Goal: Task Accomplishment & Management: Complete application form

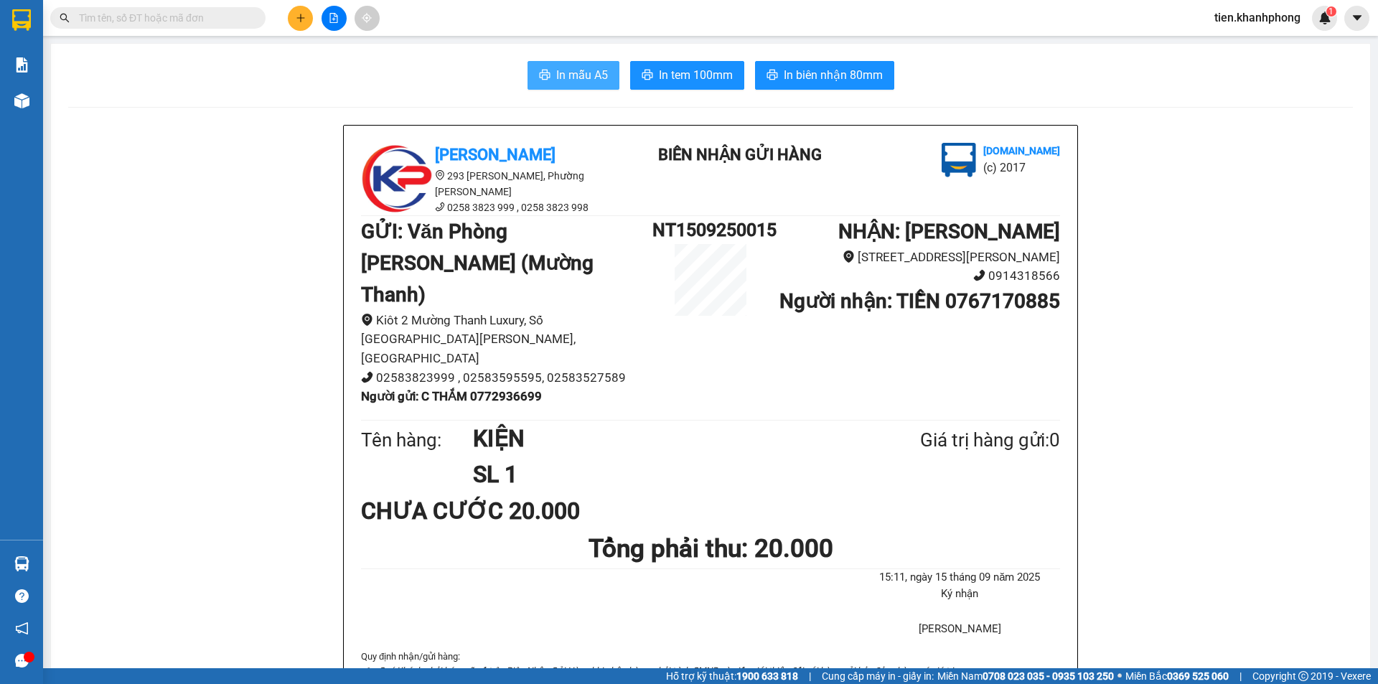
click at [539, 84] on button "In mẫu A5" at bounding box center [573, 75] width 92 height 29
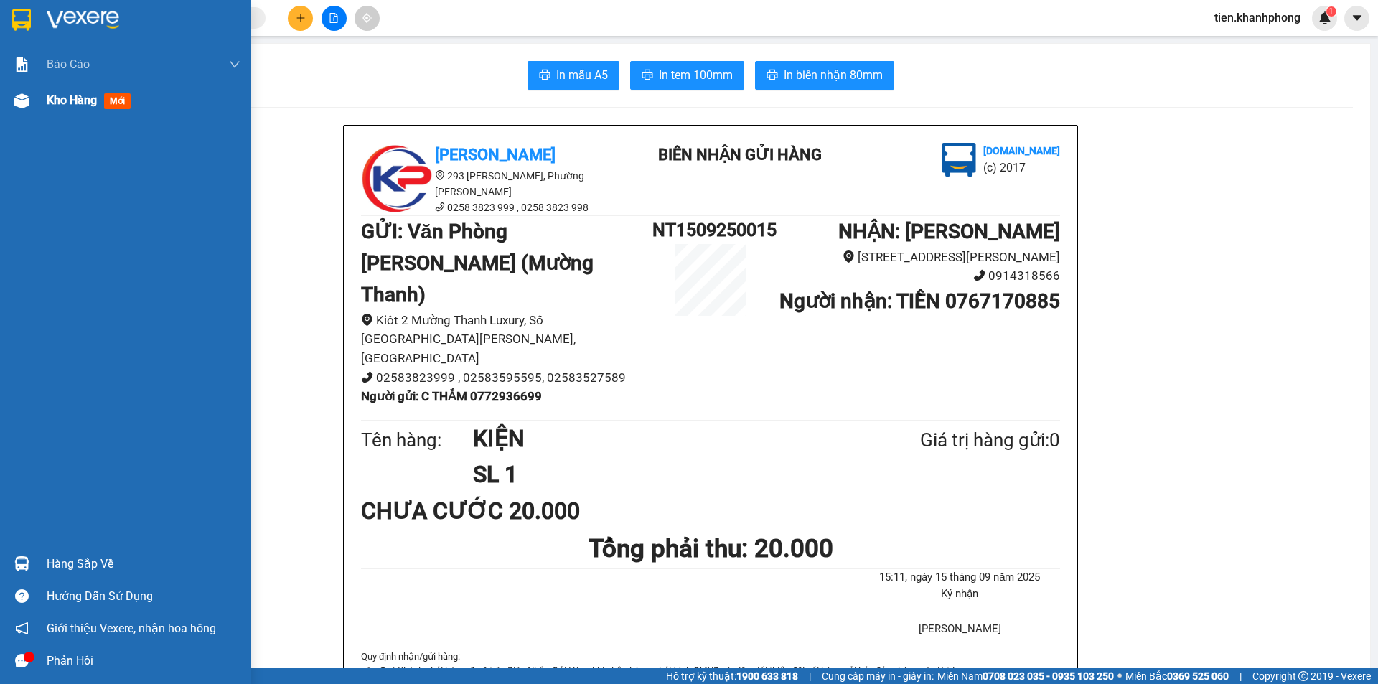
click at [20, 101] on img at bounding box center [21, 100] width 15 height 15
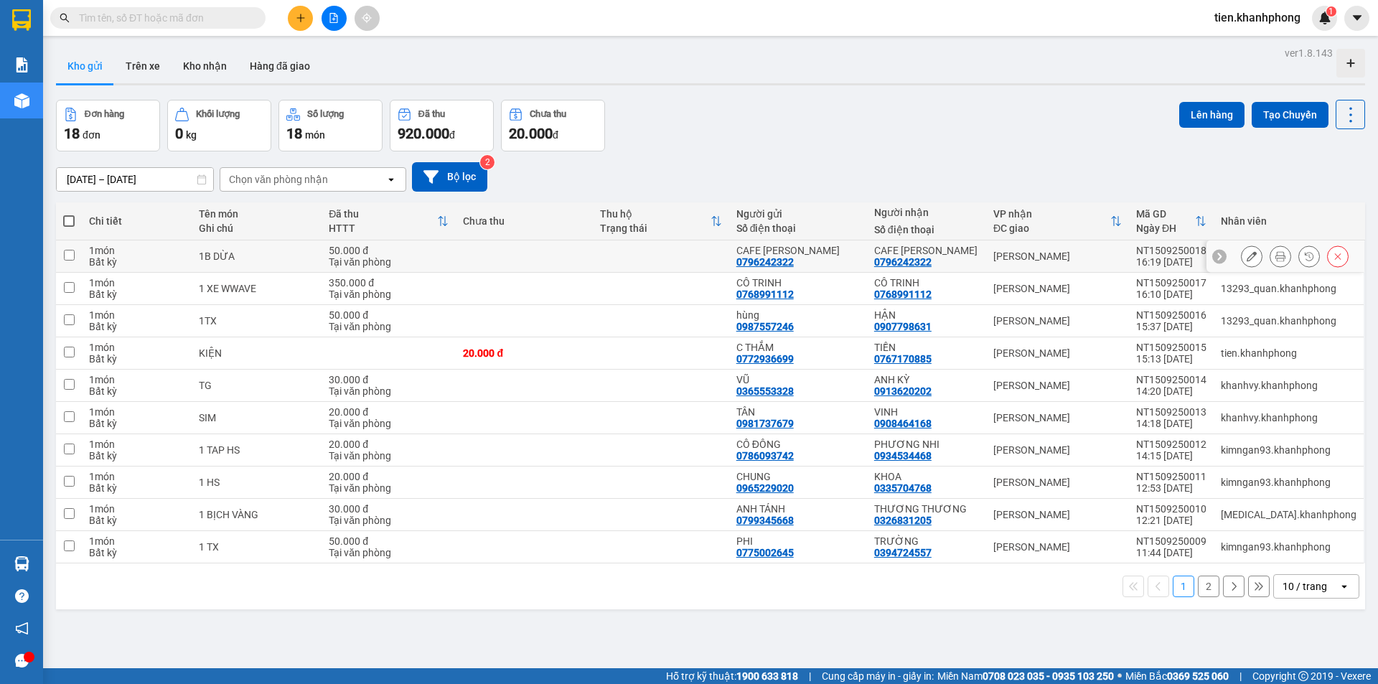
click at [1275, 257] on button at bounding box center [1280, 256] width 20 height 25
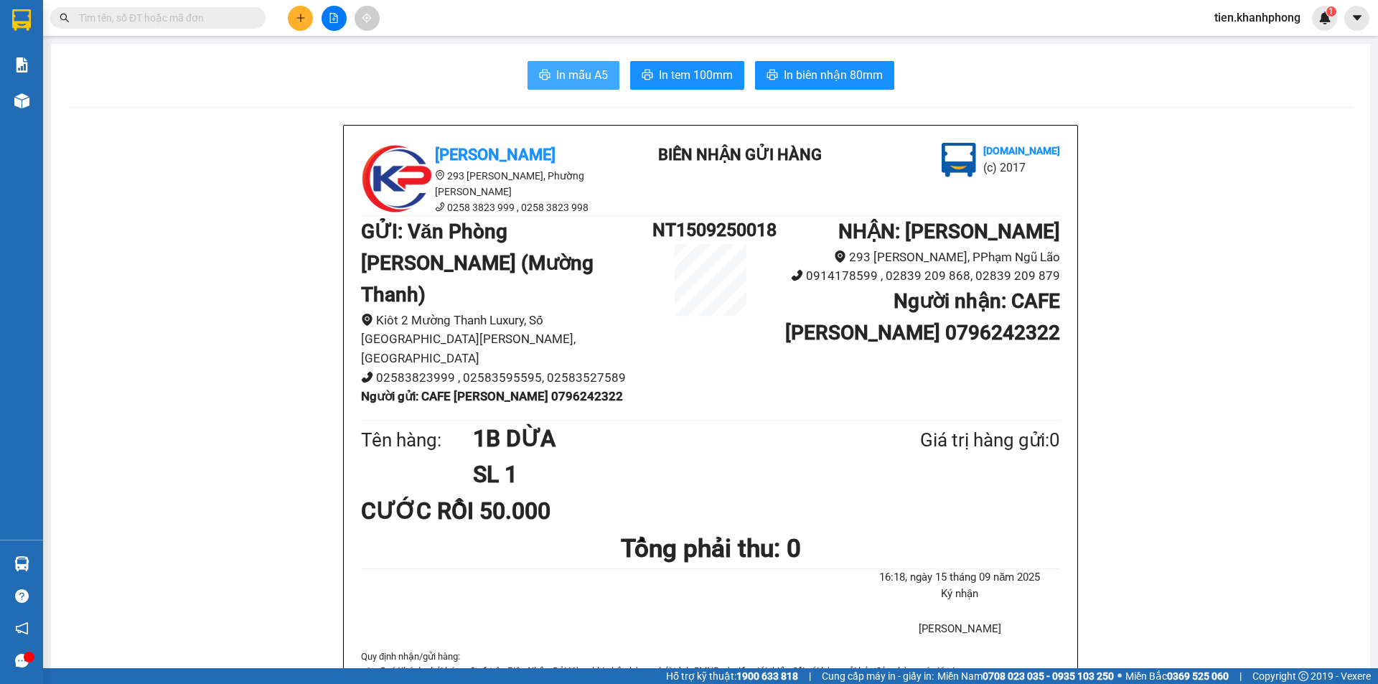
click at [571, 74] on span "In mẫu A5" at bounding box center [582, 75] width 52 height 18
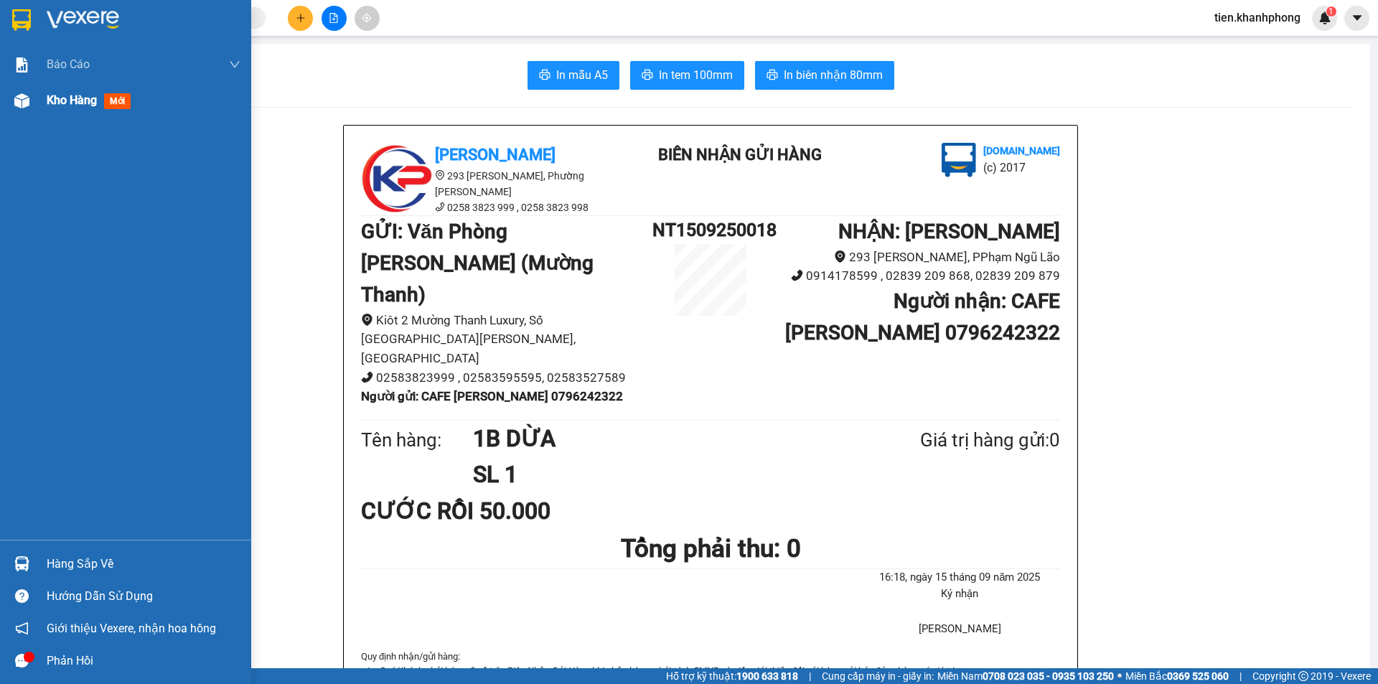
click at [90, 100] on span "Kho hàng" at bounding box center [72, 100] width 50 height 14
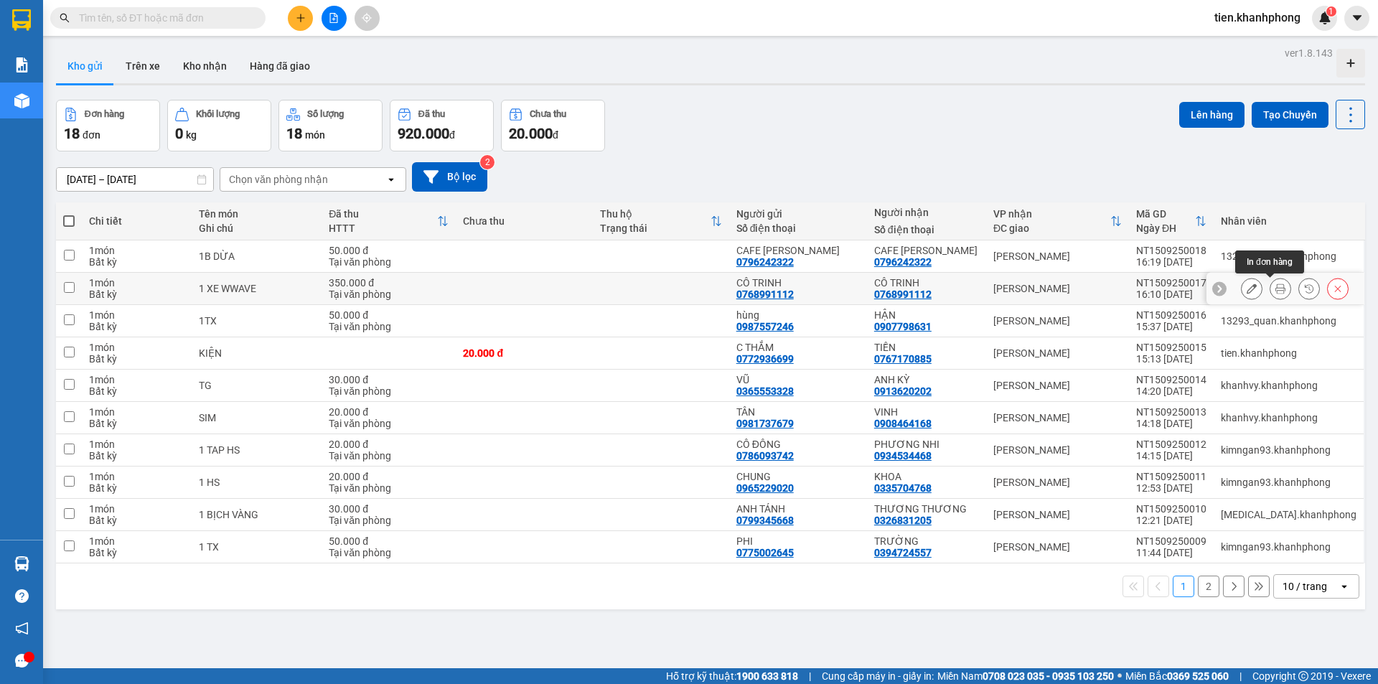
click at [1275, 291] on icon at bounding box center [1280, 288] width 10 height 10
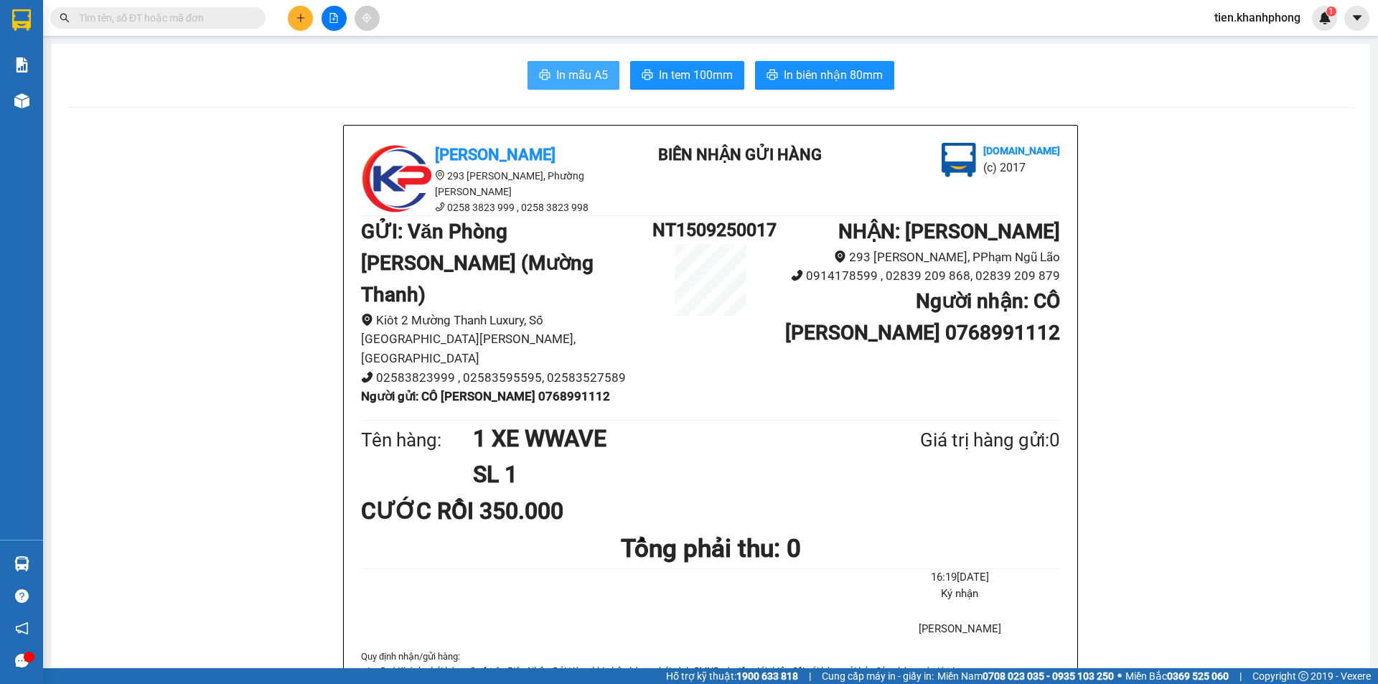
click at [568, 80] on span "In mẫu A5" at bounding box center [582, 75] width 52 height 18
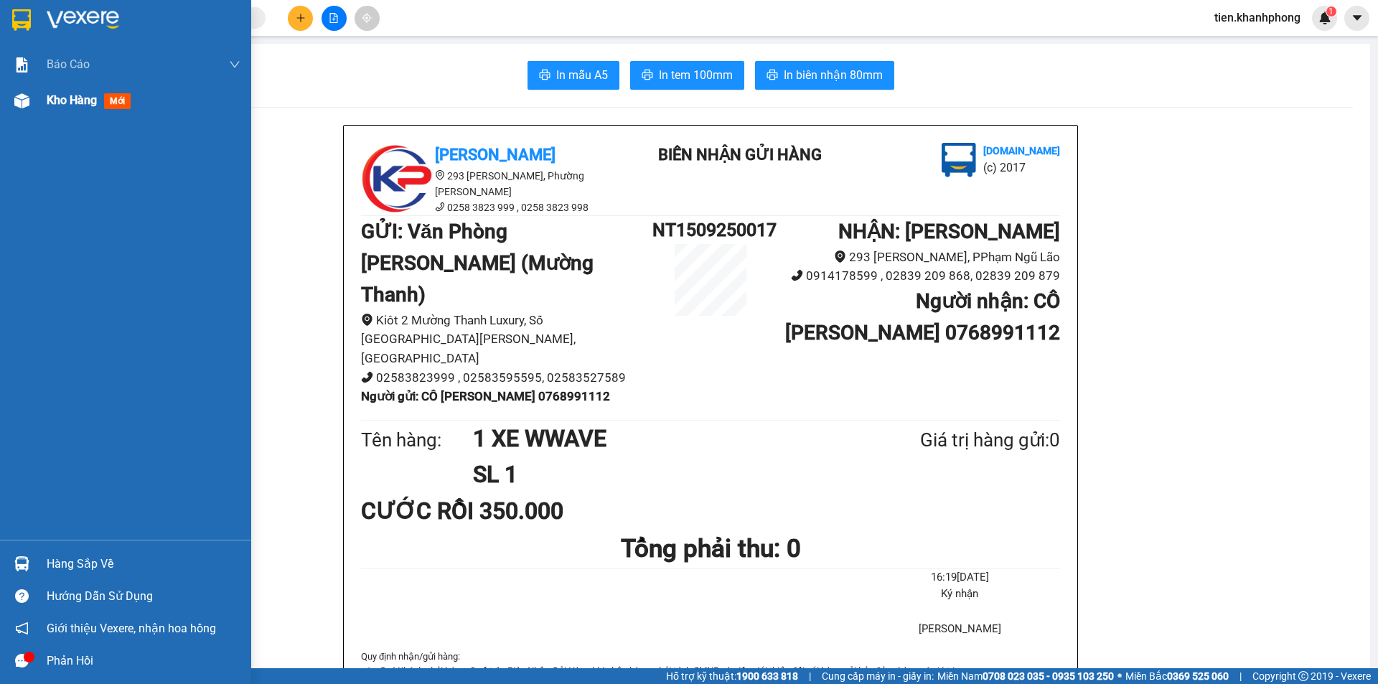
click at [71, 105] on span "Kho hàng" at bounding box center [72, 100] width 50 height 14
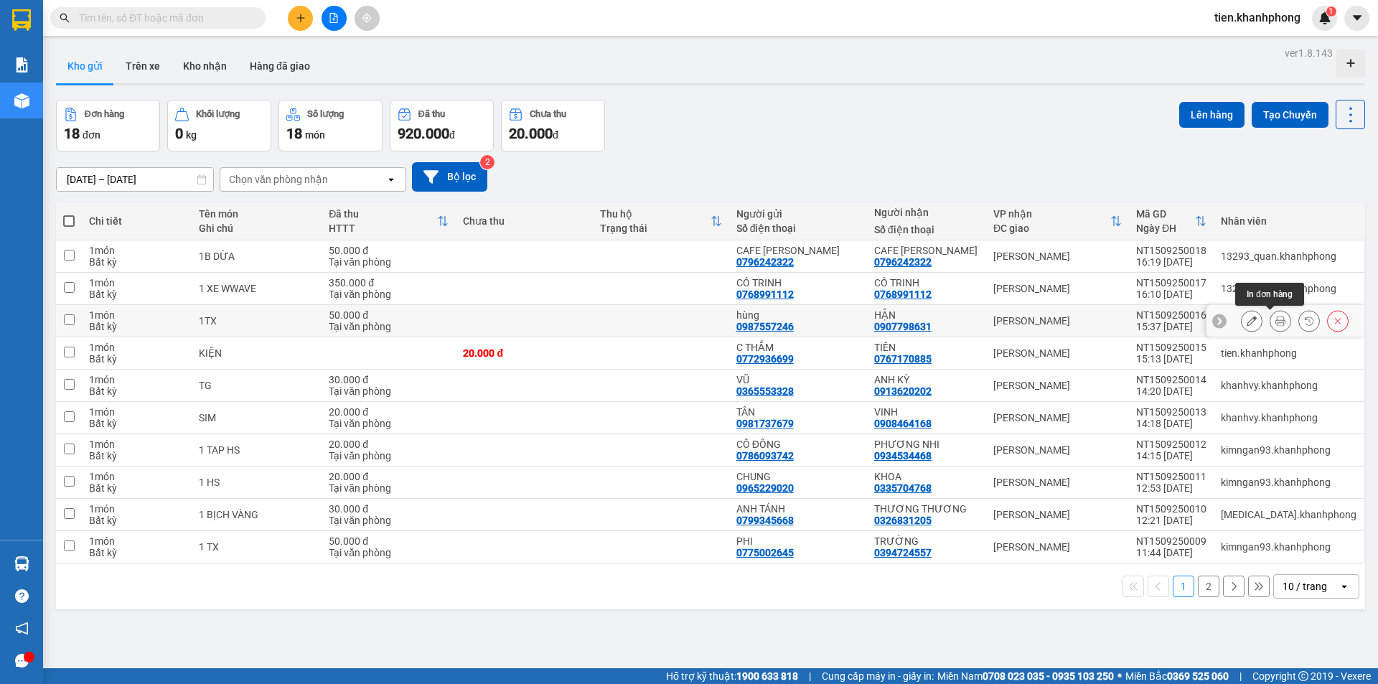
click at [1275, 320] on icon at bounding box center [1280, 321] width 10 height 10
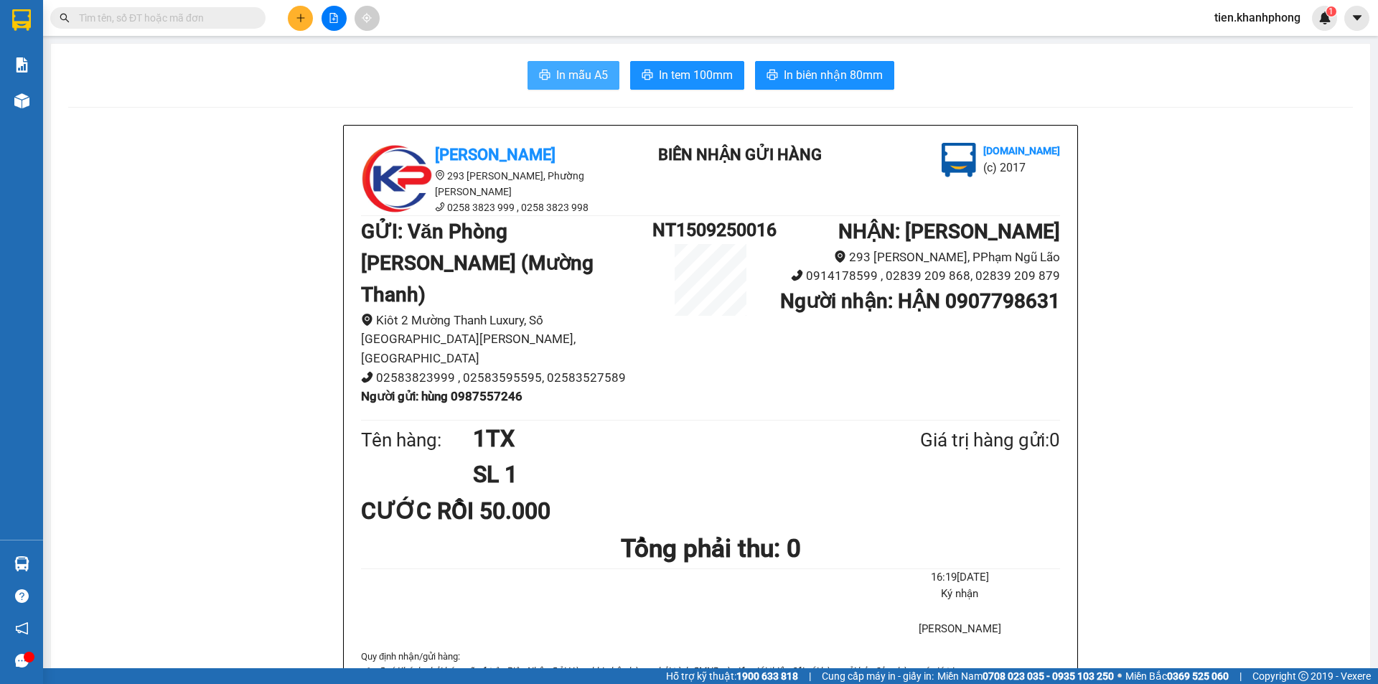
click at [564, 71] on span "In mẫu A5" at bounding box center [582, 75] width 52 height 18
click at [294, 24] on button at bounding box center [300, 18] width 25 height 25
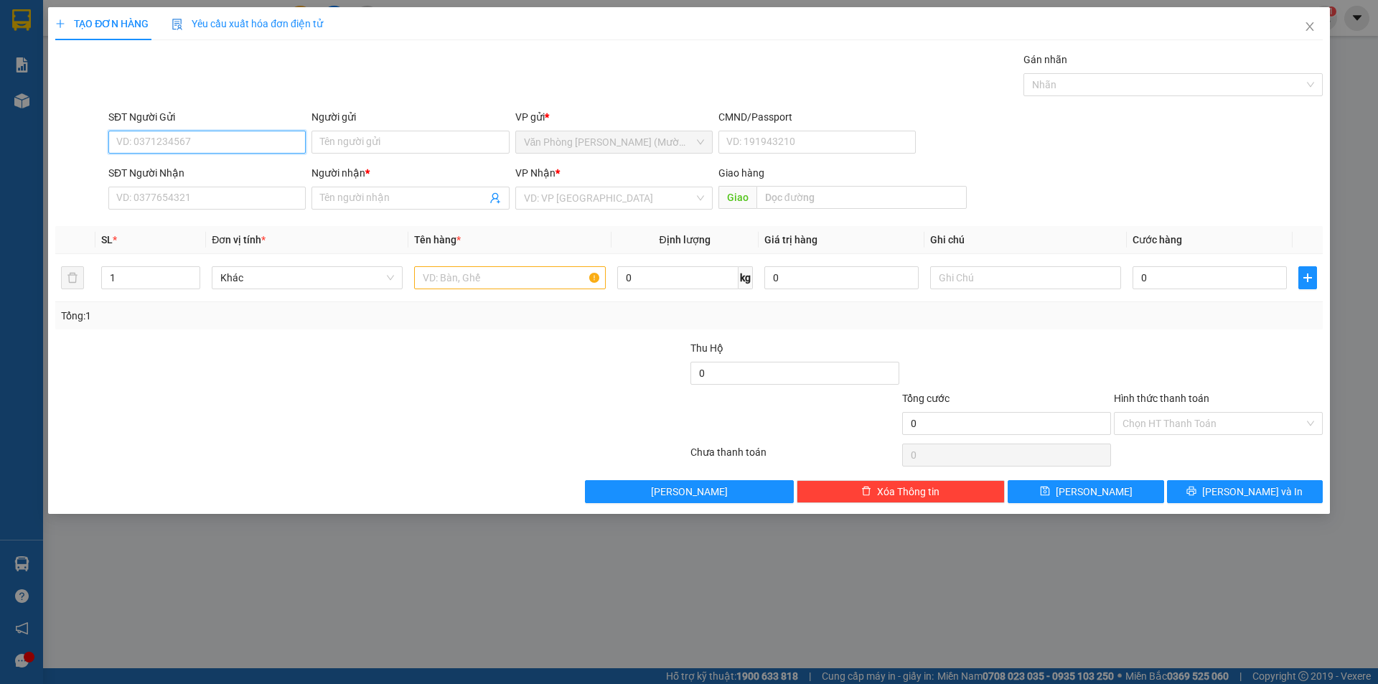
click at [176, 141] on input "SĐT Người Gửi" at bounding box center [206, 142] width 197 height 23
type input "0905582866"
click at [185, 171] on div "0905582866 - [PERSON_NAME]" at bounding box center [207, 171] width 180 height 16
type input "[PERSON_NAME]"
type input "0905582866"
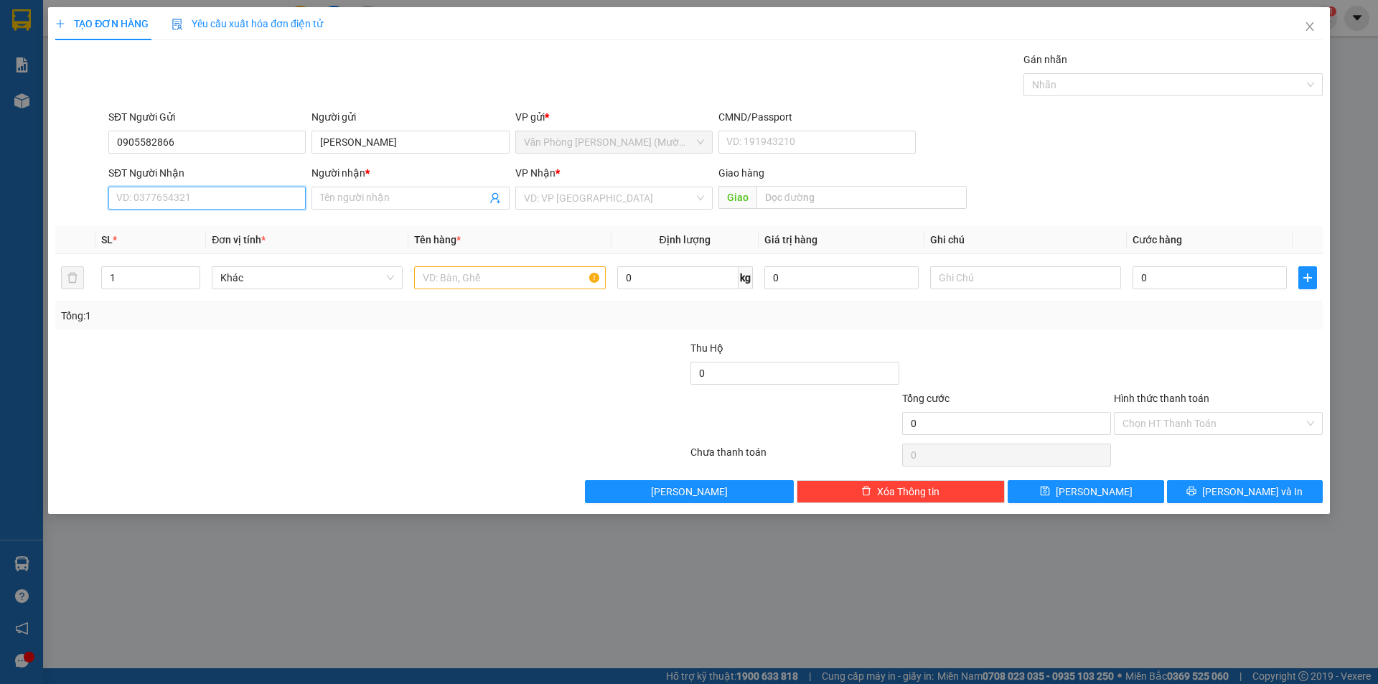
click at [187, 197] on input "SĐT Người Nhận" at bounding box center [206, 198] width 197 height 23
click at [196, 197] on input "SĐT Người Nhận" at bounding box center [206, 198] width 197 height 23
type input "0914555785"
click at [213, 227] on div "0914555785 - VIÊN" at bounding box center [207, 227] width 180 height 16
type input "VIÊN"
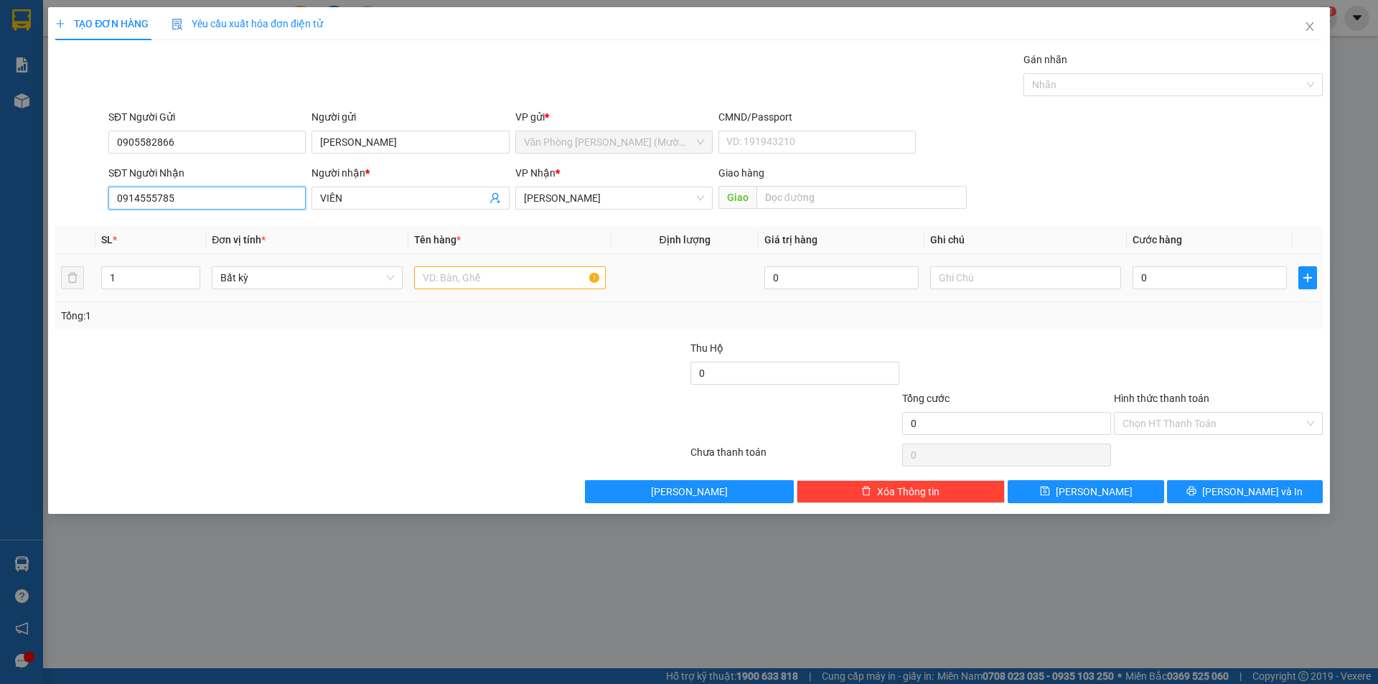
type input "0914555785"
click at [525, 272] on input "text" at bounding box center [509, 277] width 191 height 23
type input "CỤC"
click at [1160, 282] on input "0" at bounding box center [1209, 277] width 154 height 23
type input "4"
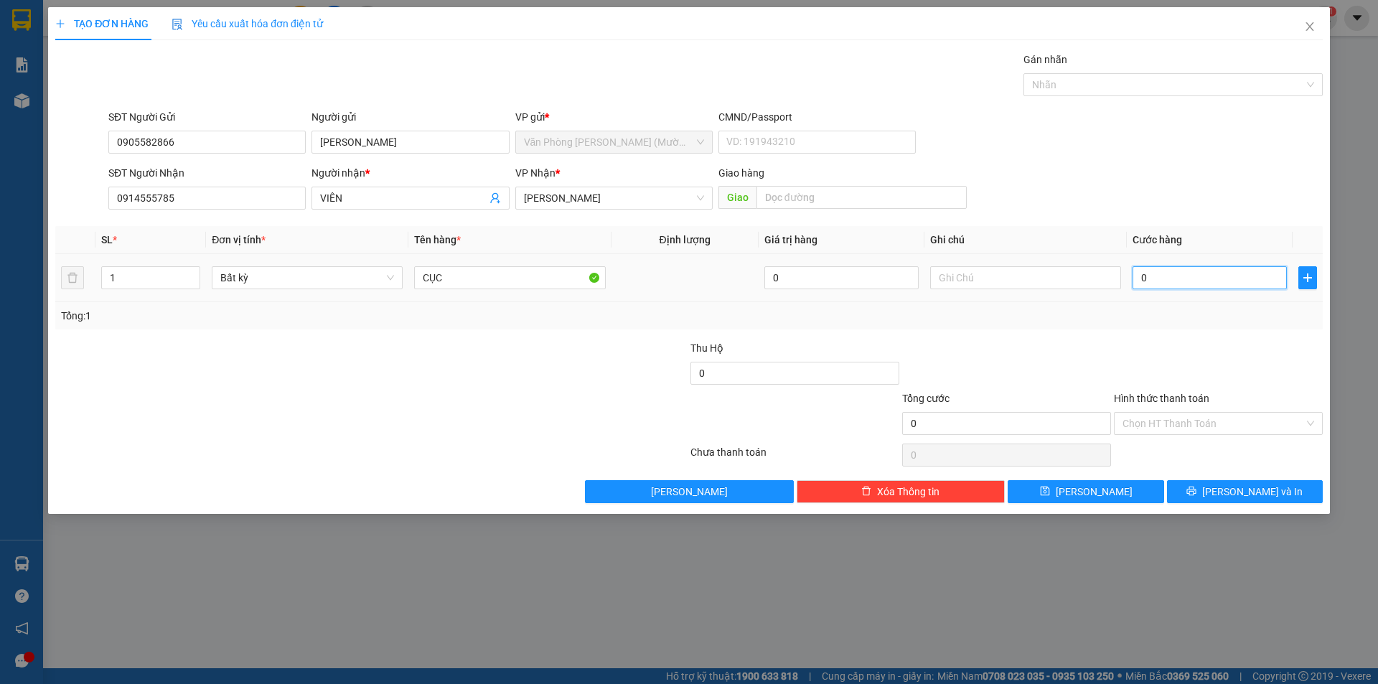
type input "4"
type input "40"
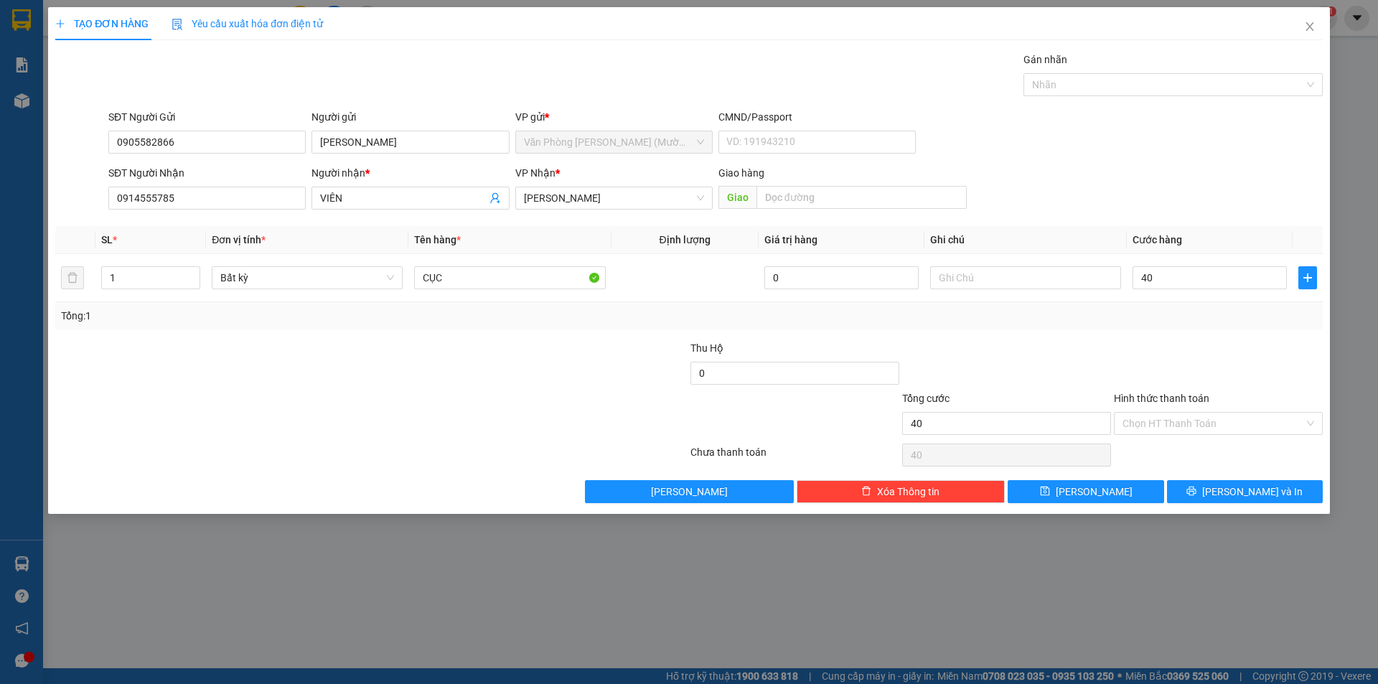
type input "40.000"
click at [1178, 341] on div at bounding box center [1218, 365] width 212 height 50
click at [1188, 279] on input "40.000" at bounding box center [1209, 277] width 154 height 23
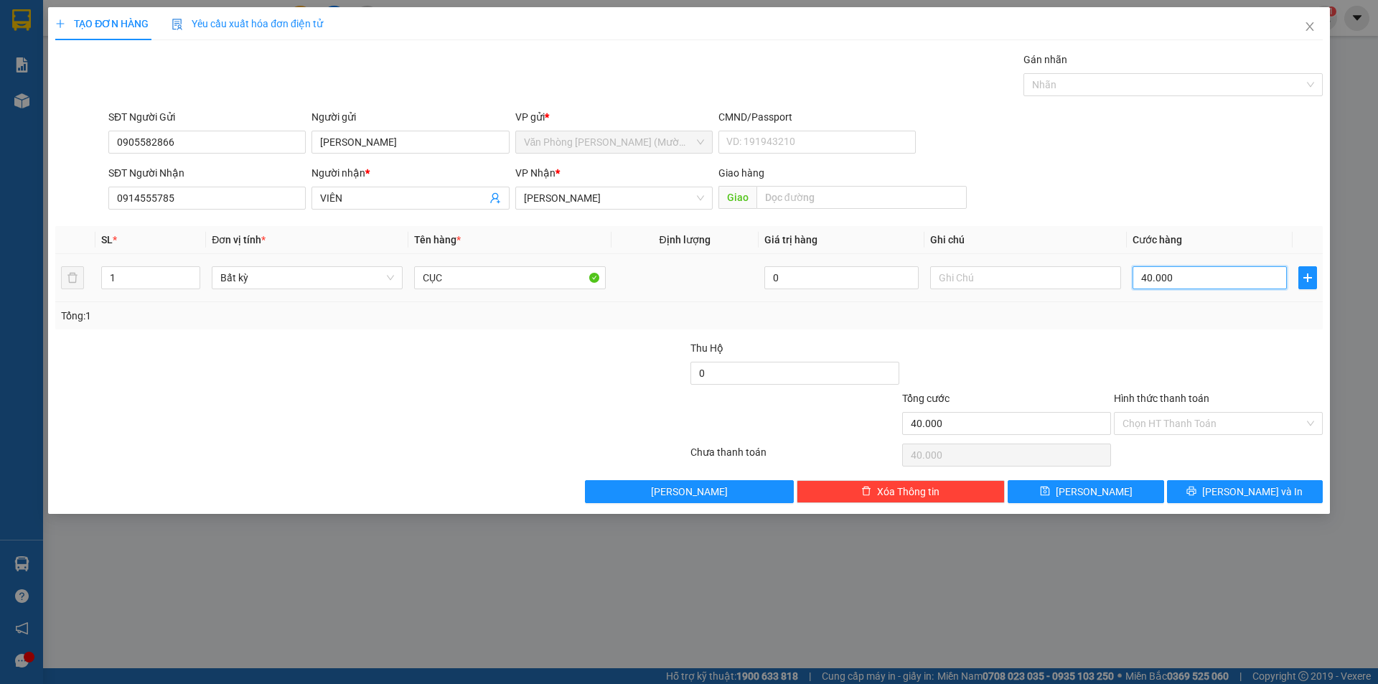
click at [1188, 279] on input "40.000" at bounding box center [1209, 277] width 154 height 23
type input "5"
type input "50"
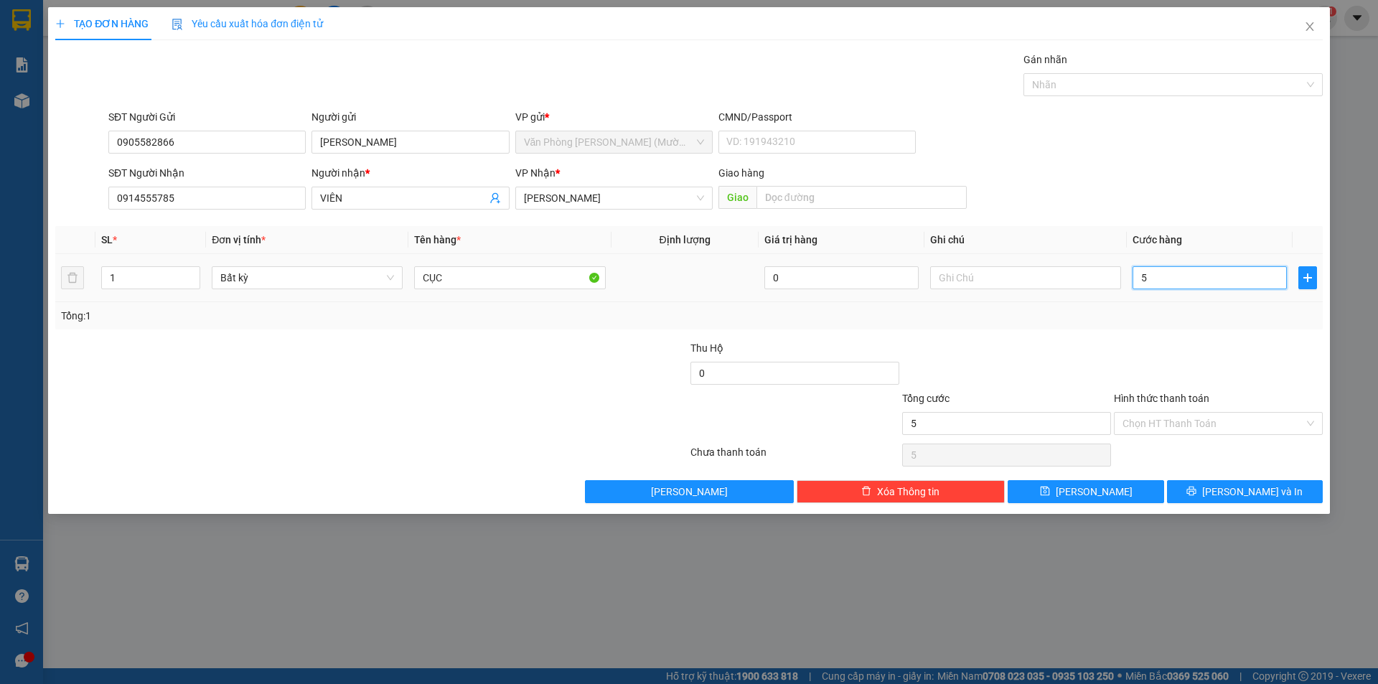
type input "50"
type input "50.000"
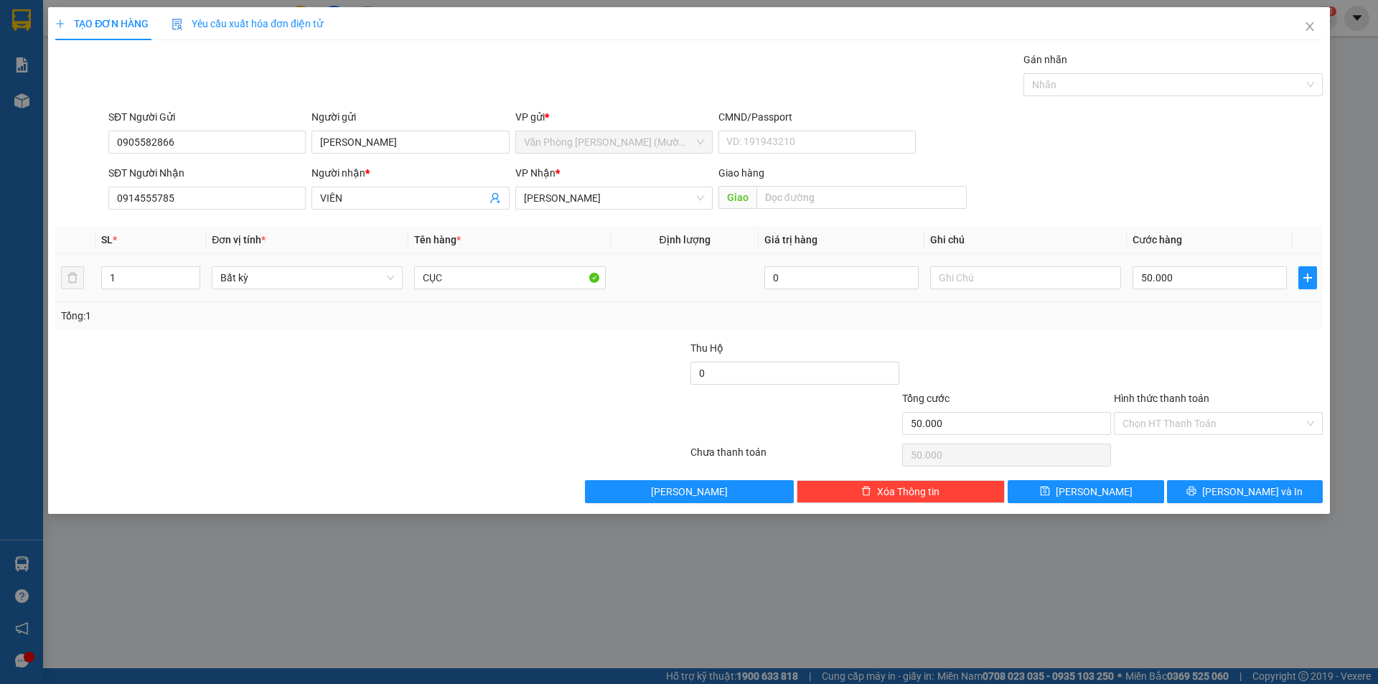
click at [1205, 311] on div "Tổng: 1" at bounding box center [689, 316] width 1256 height 16
click at [1237, 484] on span "[PERSON_NAME] và In" at bounding box center [1252, 492] width 100 height 16
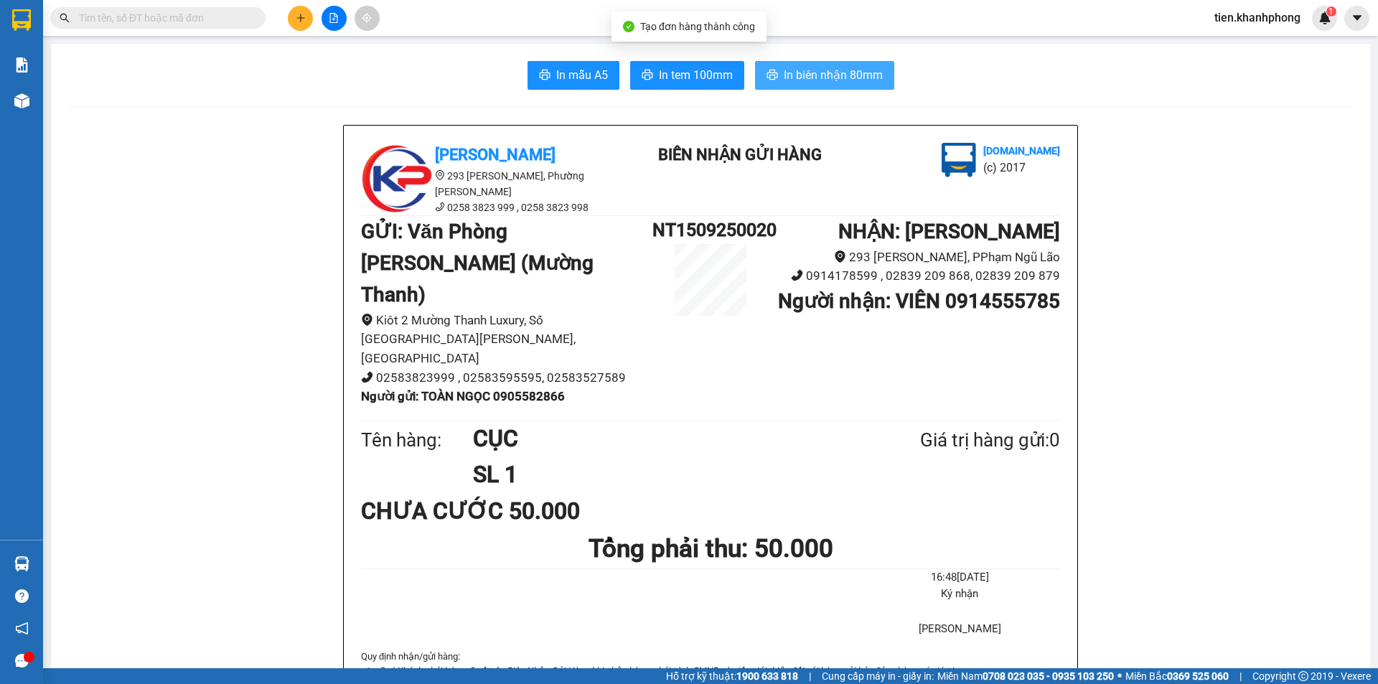
click at [817, 79] on span "In biên nhận 80mm" at bounding box center [833, 75] width 99 height 18
click at [839, 72] on span "In biên nhận 80mm" at bounding box center [833, 75] width 99 height 18
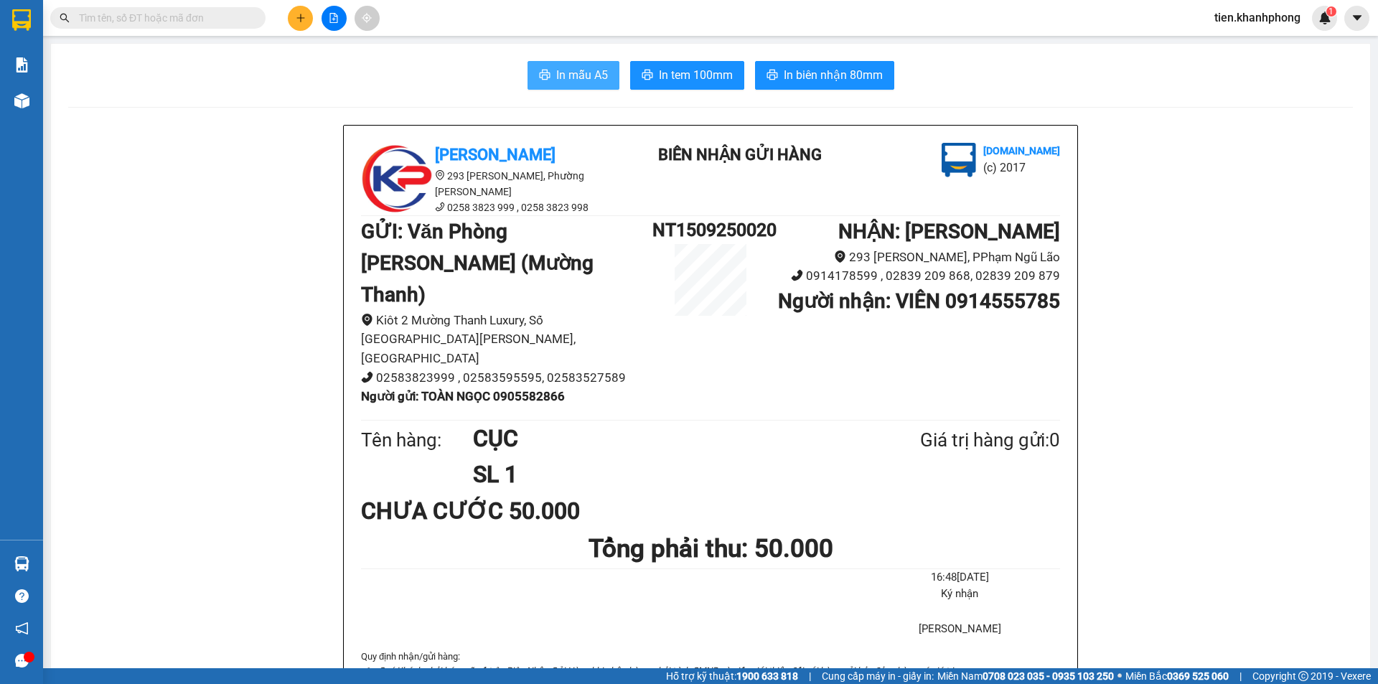
click at [543, 76] on icon "printer" at bounding box center [544, 74] width 11 height 11
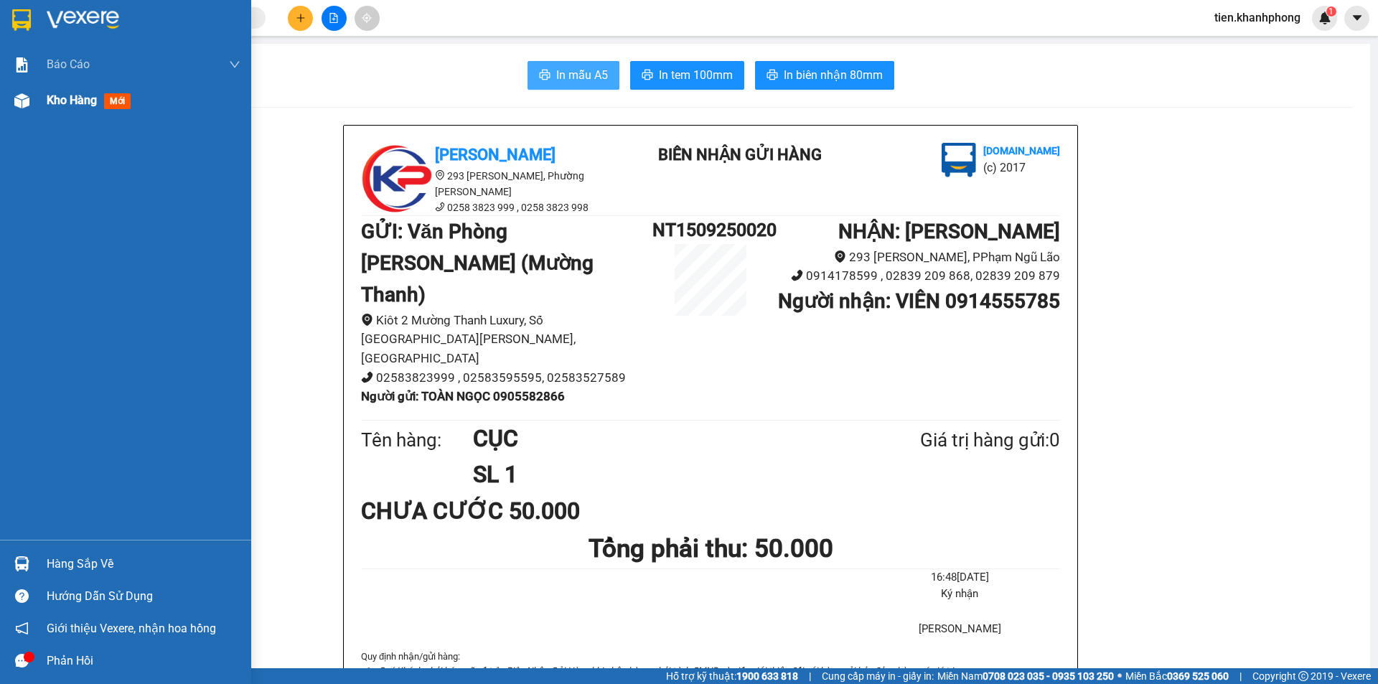
click at [72, 103] on span "Kho hàng" at bounding box center [72, 100] width 50 height 14
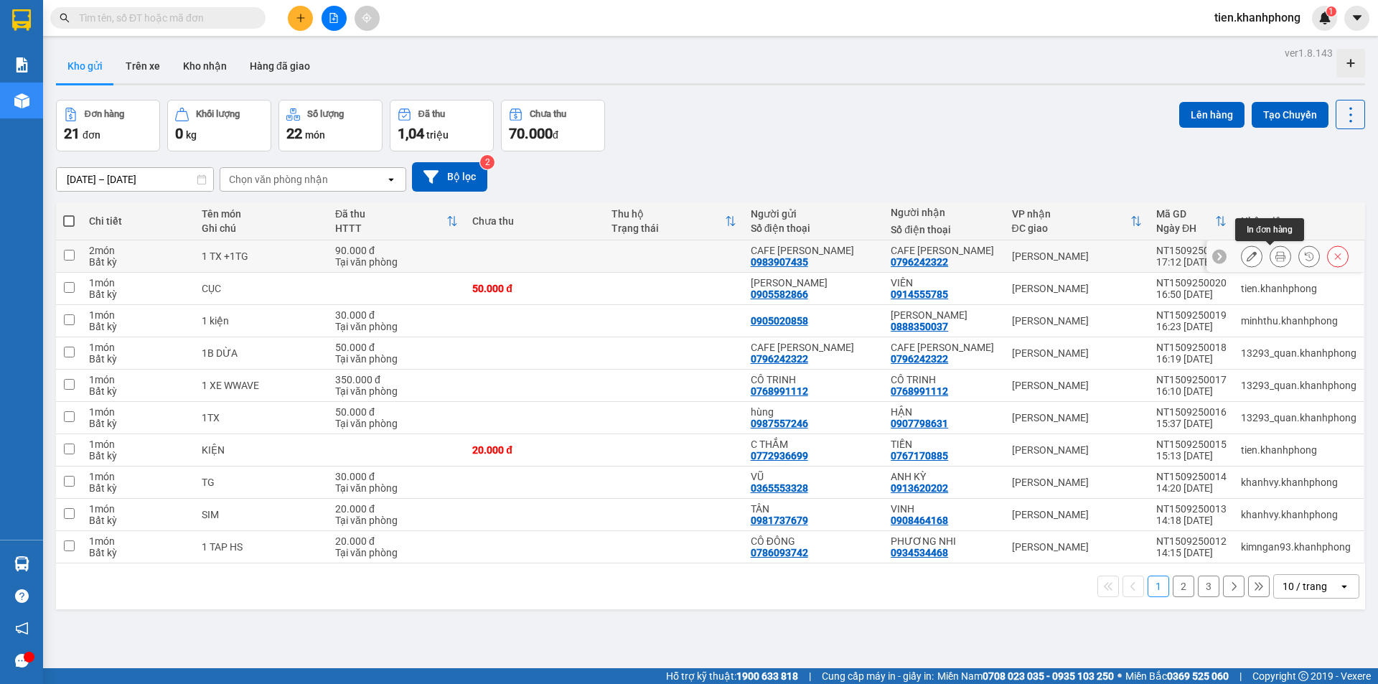
click at [1270, 258] on button at bounding box center [1280, 256] width 20 height 25
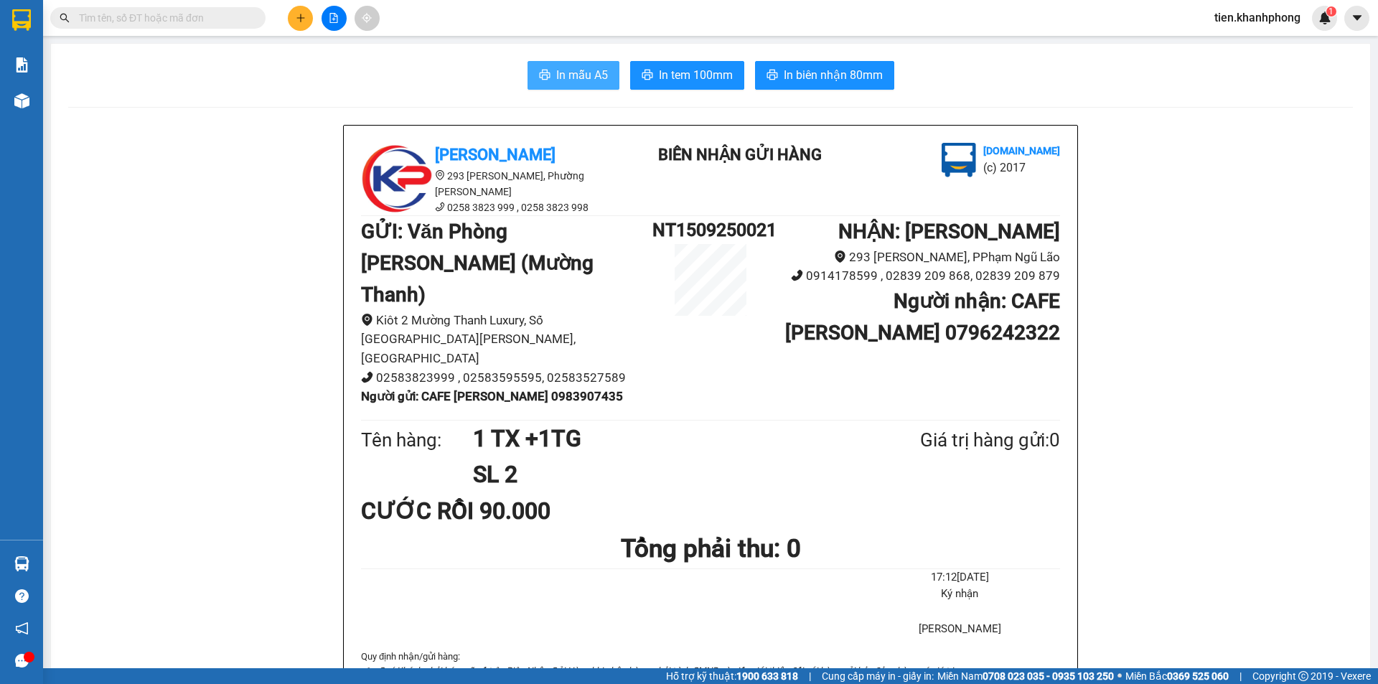
click at [573, 82] on span "In mẫu A5" at bounding box center [582, 75] width 52 height 18
click at [306, 16] on button at bounding box center [300, 18] width 25 height 25
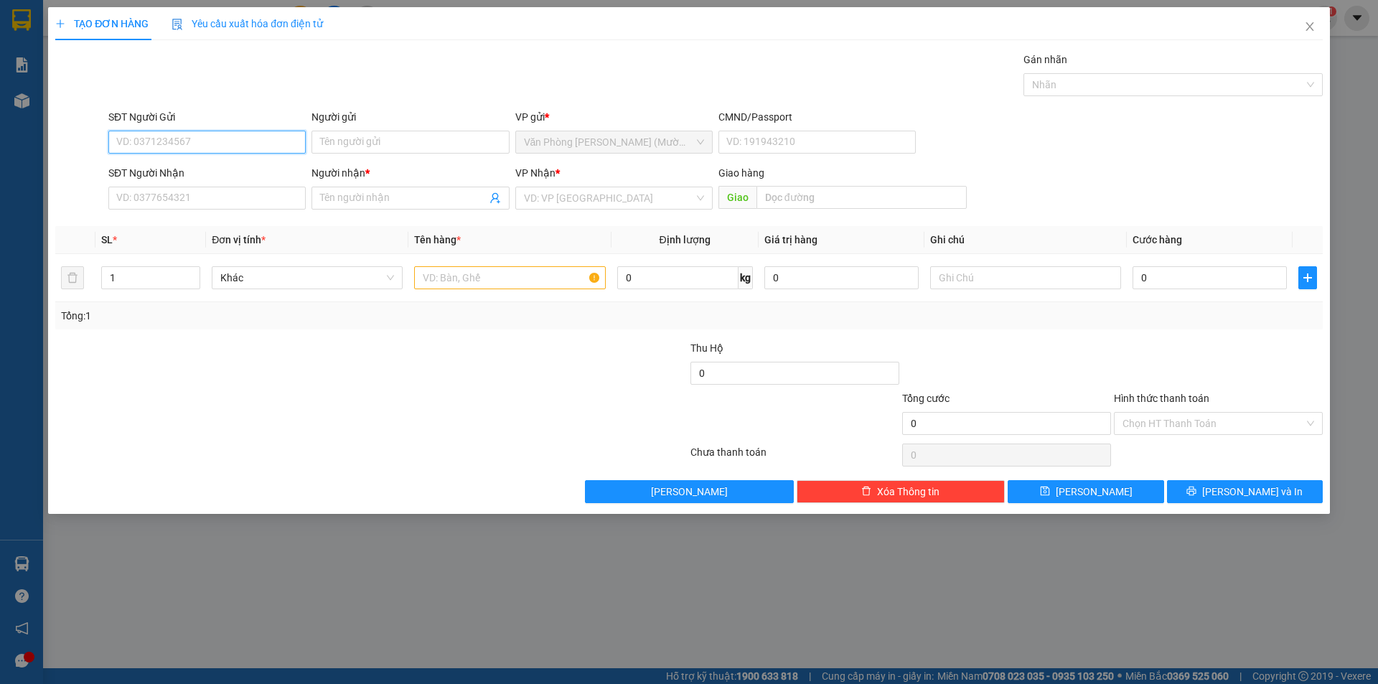
click at [173, 141] on input "SĐT Người Gửi" at bounding box center [206, 142] width 197 height 23
type input "0934847639"
click at [187, 164] on div "0934847639 - HẰNG" at bounding box center [207, 171] width 180 height 16
type input "HẰNG"
type input "0934847639"
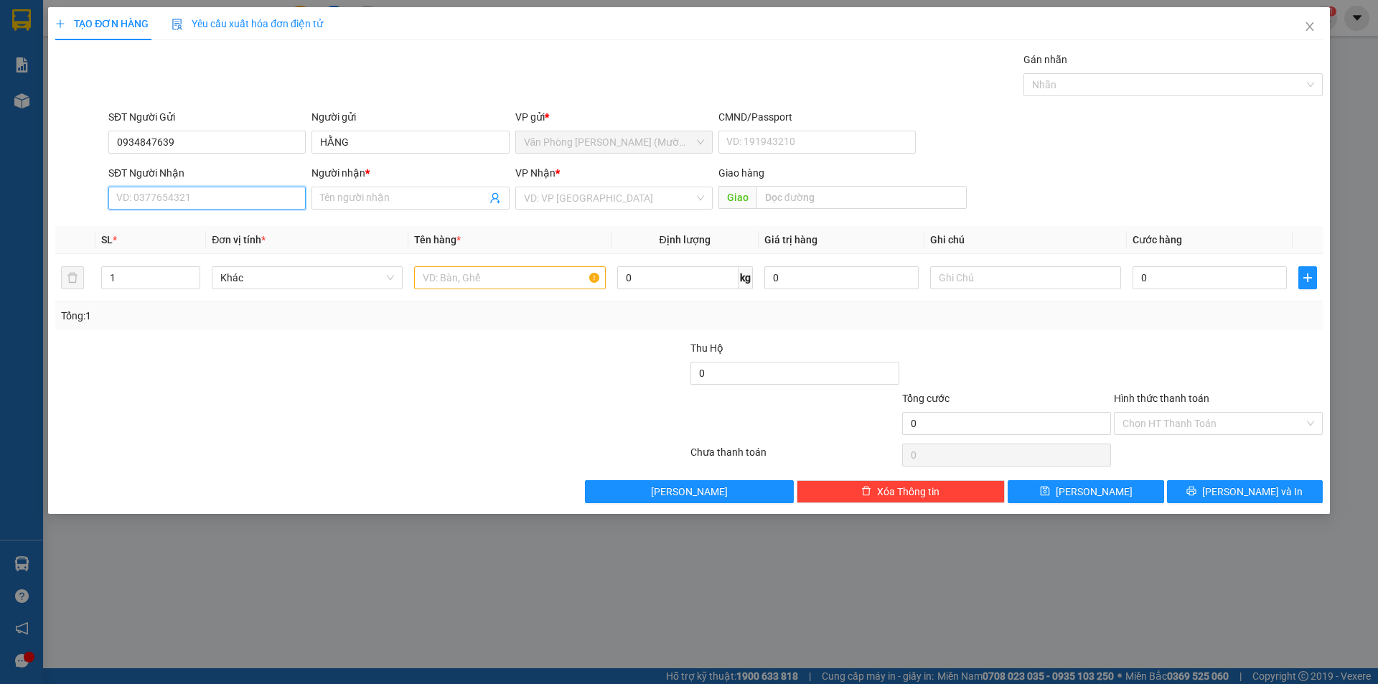
click at [170, 197] on input "SĐT Người Nhận" at bounding box center [206, 198] width 197 height 23
click at [177, 254] on div "0909406078 - TÁNH" at bounding box center [207, 250] width 180 height 16
type input "0909406078"
type input "TÁNH"
type input "2"
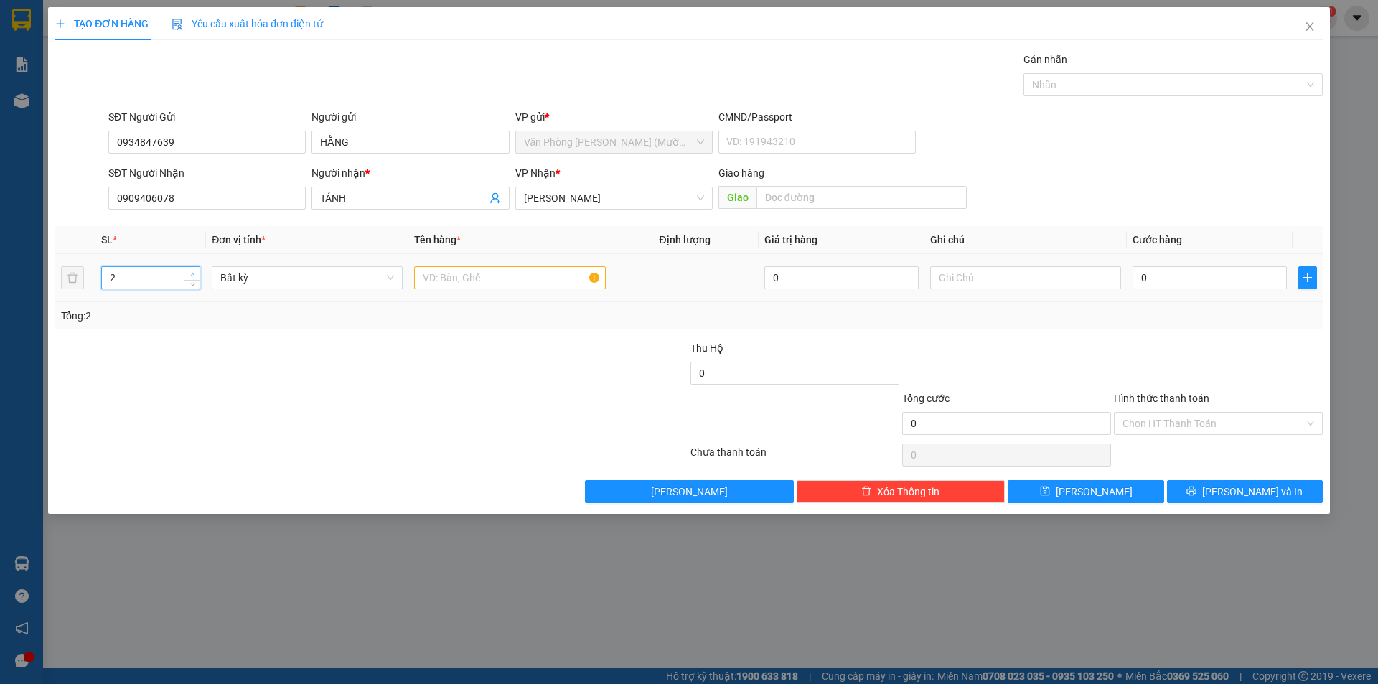
drag, startPoint x: 194, startPoint y: 273, endPoint x: 359, endPoint y: 294, distance: 166.5
click at [194, 273] on icon "up" at bounding box center [192, 273] width 5 height 5
click at [427, 276] on input "text" at bounding box center [509, 277] width 191 height 23
type input "t"
type input "TX + TG"
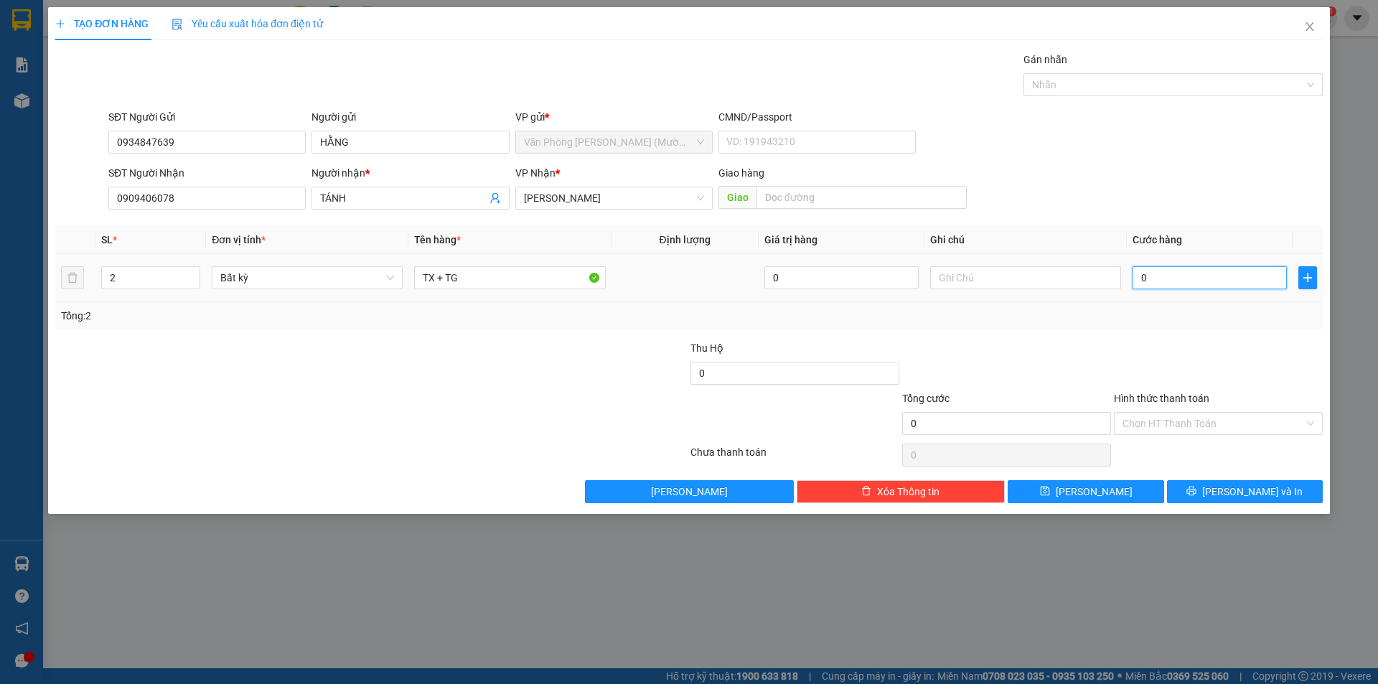
type input "8"
type input "80"
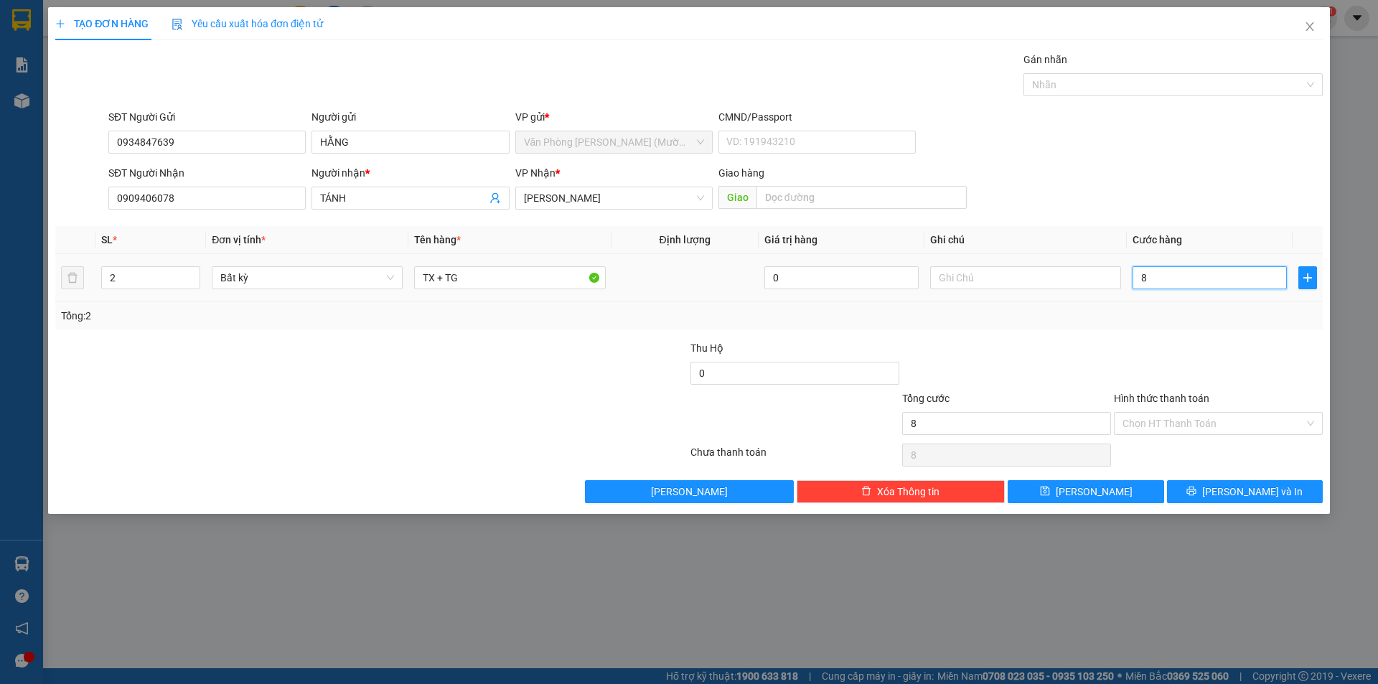
type input "80"
type input "80.000"
click at [1171, 340] on div at bounding box center [1218, 365] width 212 height 50
click at [1188, 426] on input "Hình thức thanh toán" at bounding box center [1213, 424] width 182 height 22
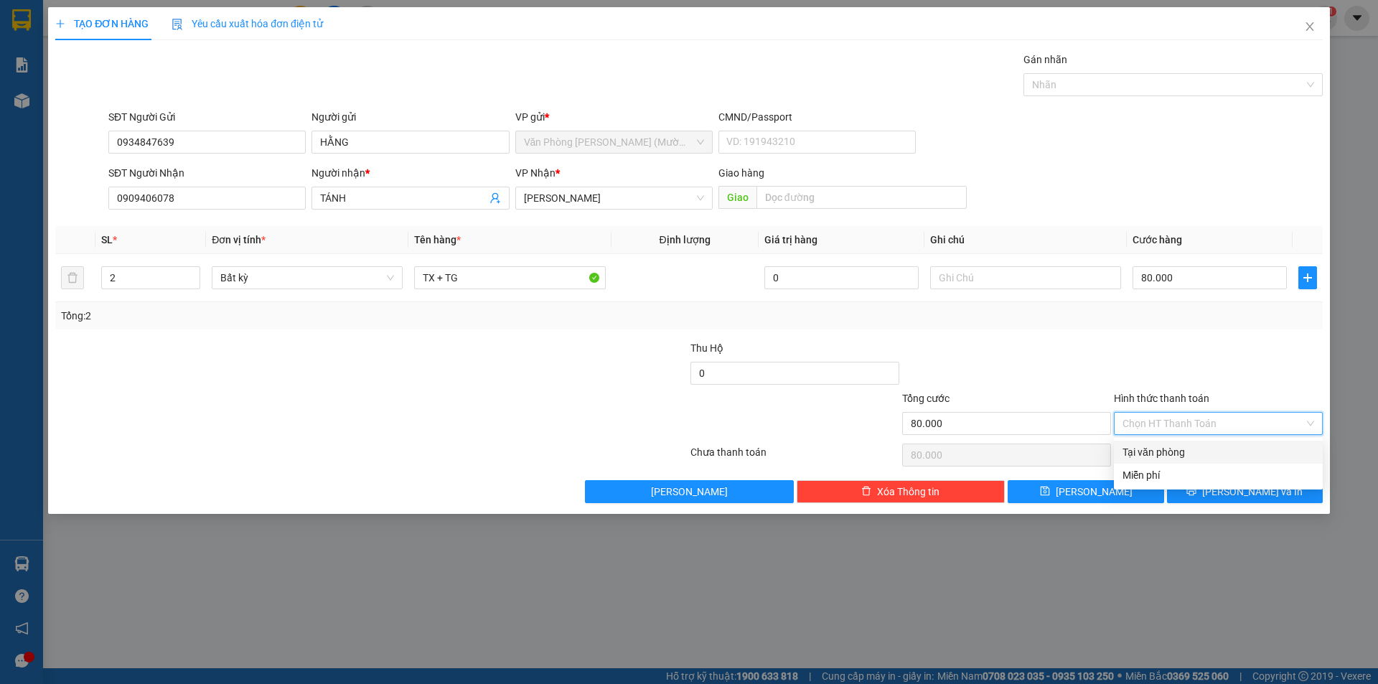
click at [1184, 447] on div "Tại văn phòng" at bounding box center [1218, 452] width 192 height 16
type input "0"
click at [1244, 492] on span "[PERSON_NAME] và In" at bounding box center [1252, 492] width 100 height 16
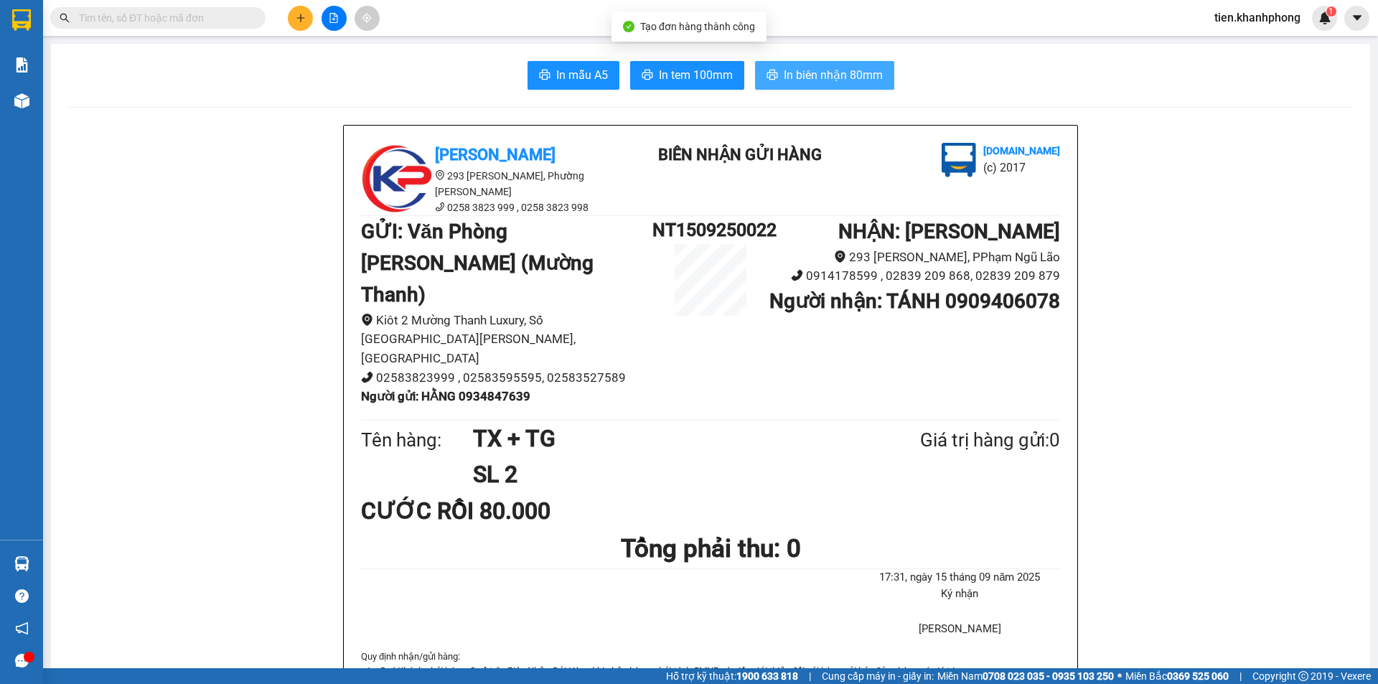
click at [825, 80] on span "In biên nhận 80mm" at bounding box center [833, 75] width 99 height 18
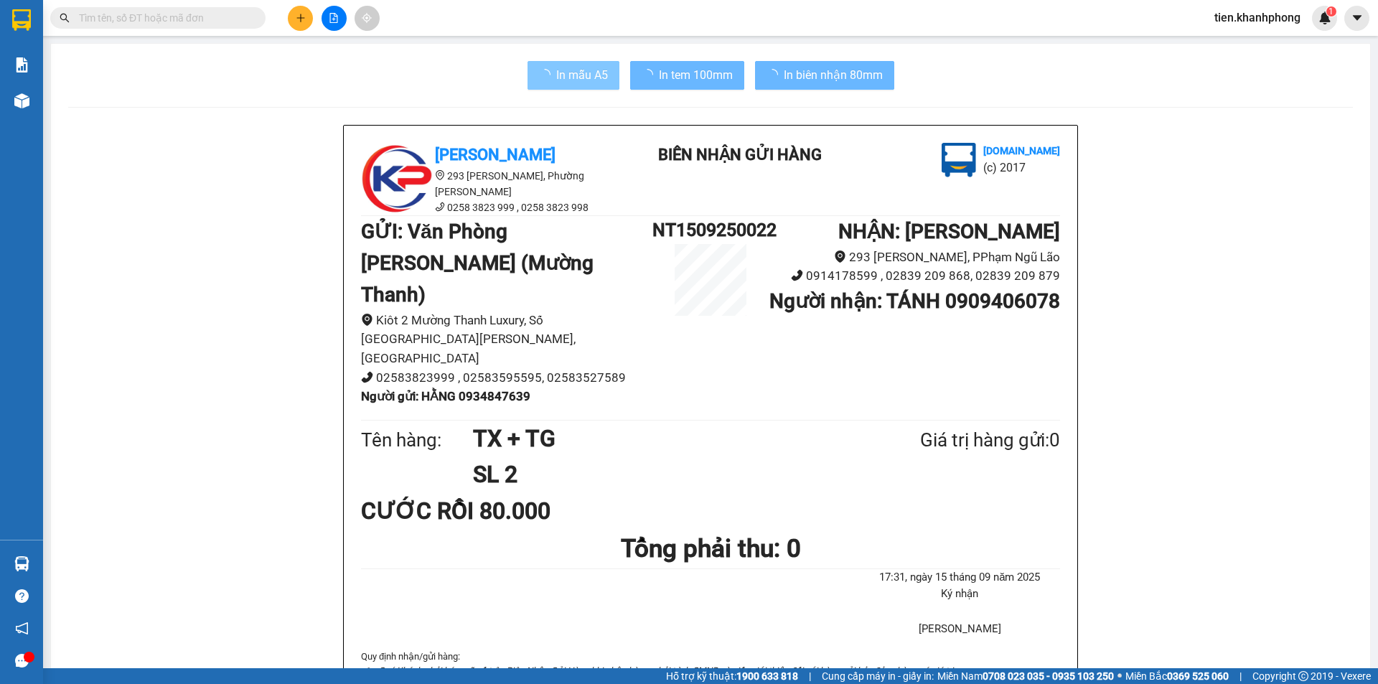
click at [572, 74] on span "In mẫu A5" at bounding box center [582, 75] width 52 height 18
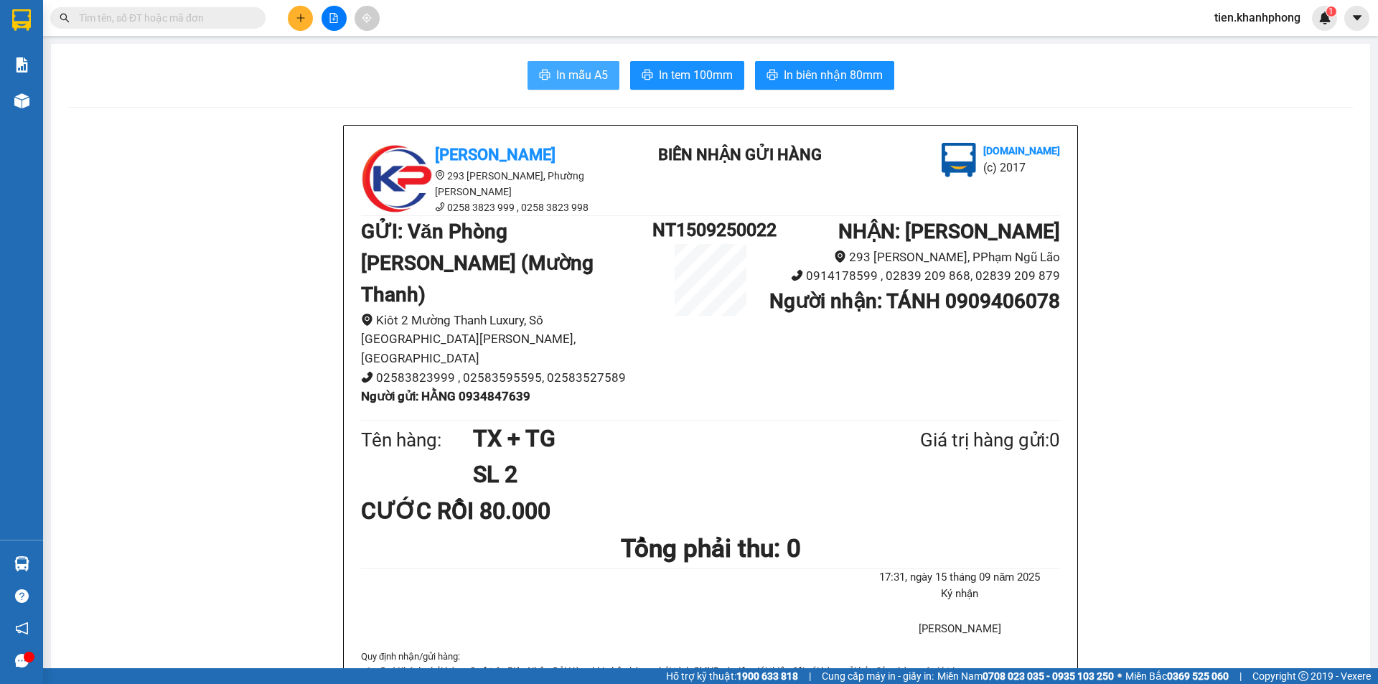
click at [569, 68] on span "In mẫu A5" at bounding box center [582, 75] width 52 height 18
click at [123, 20] on input "text" at bounding box center [163, 18] width 169 height 16
click at [183, 13] on input "0" at bounding box center [163, 18] width 169 height 16
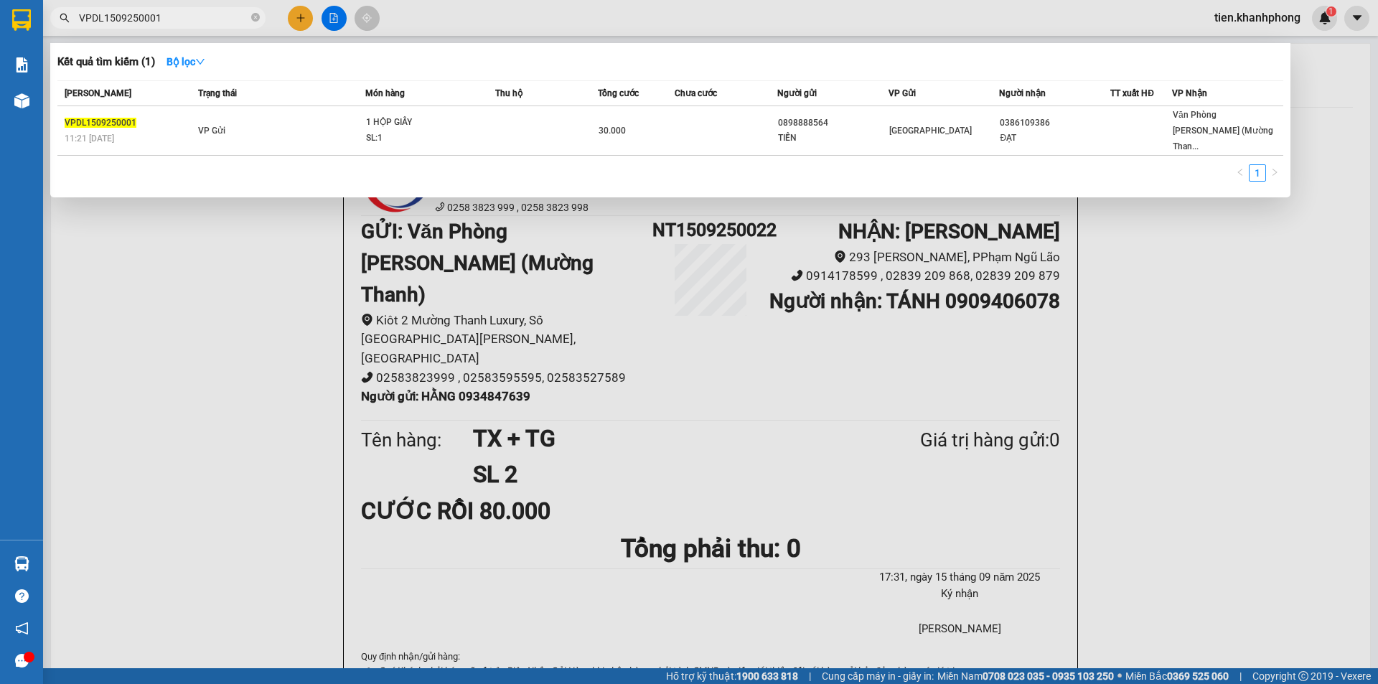
type input "VPDL1509250001"
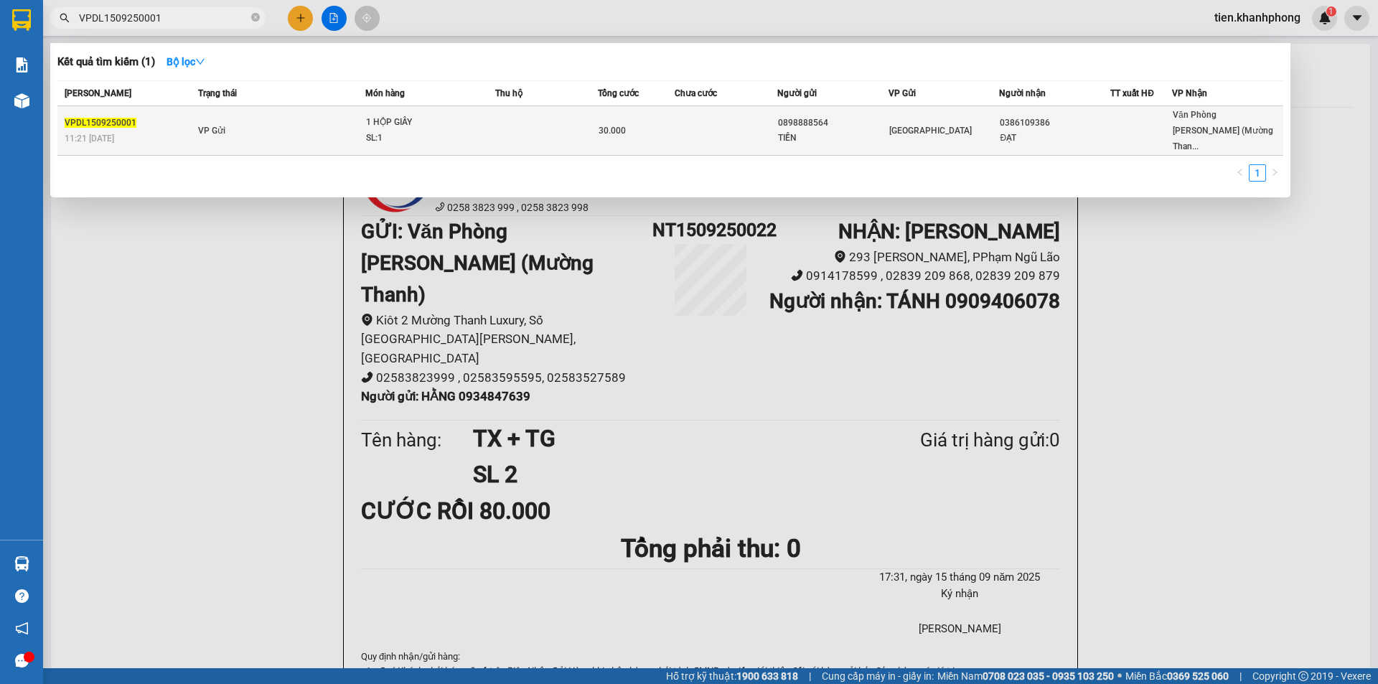
click at [606, 123] on div "30.000" at bounding box center [636, 131] width 75 height 16
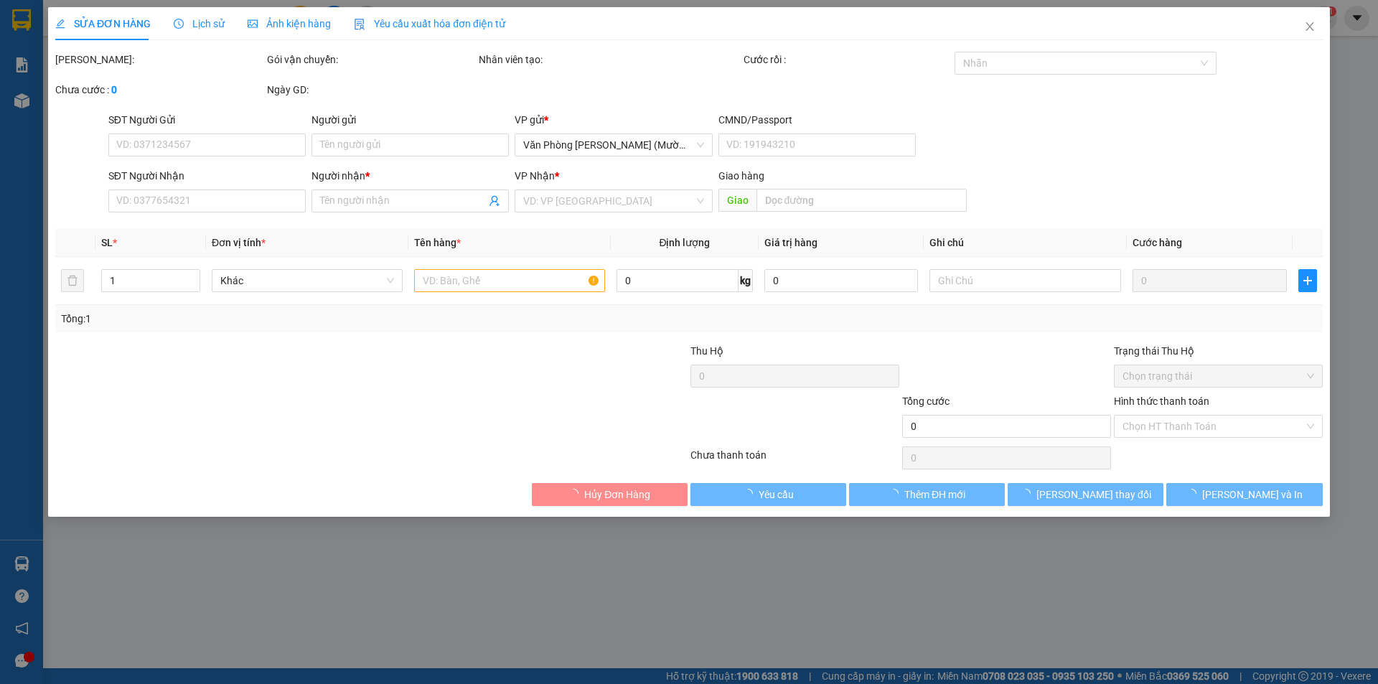
type input "0898888564"
type input "TIỀN"
type input "0386109386"
type input "ĐẠT"
type input "30.000"
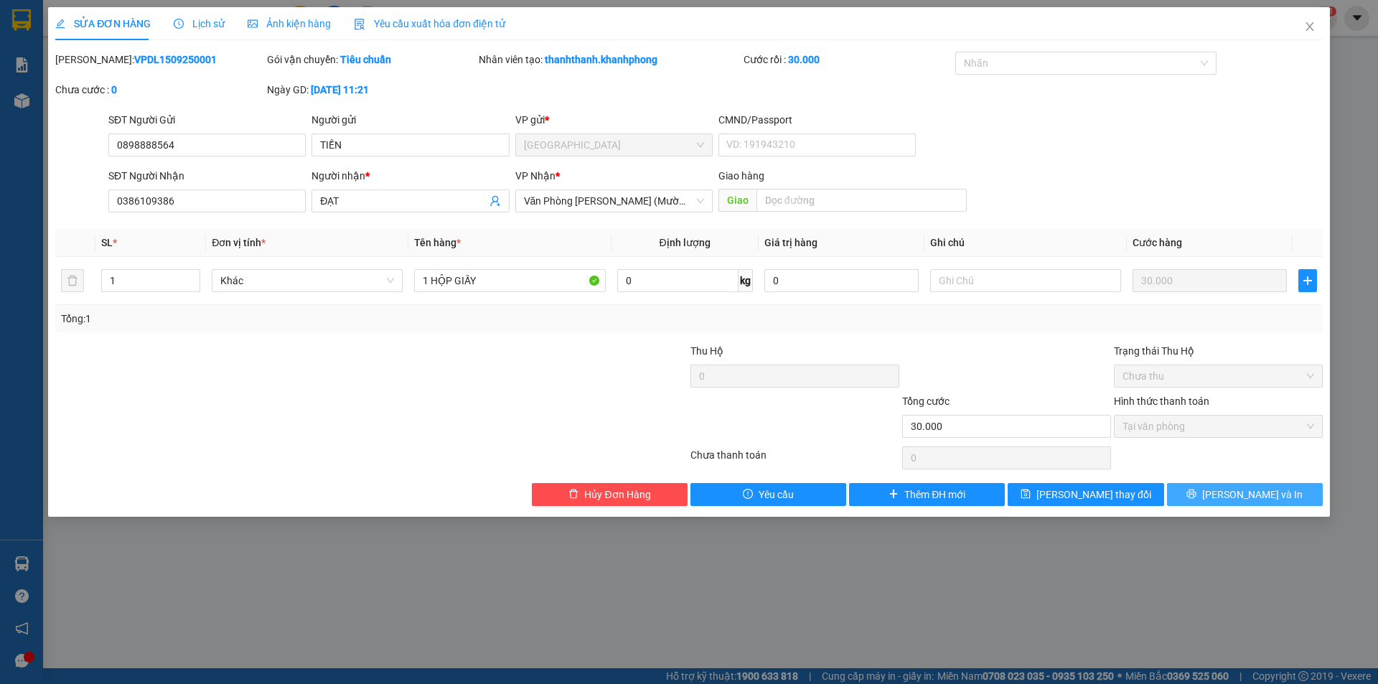
click at [1240, 492] on span "[PERSON_NAME] và In" at bounding box center [1252, 495] width 100 height 16
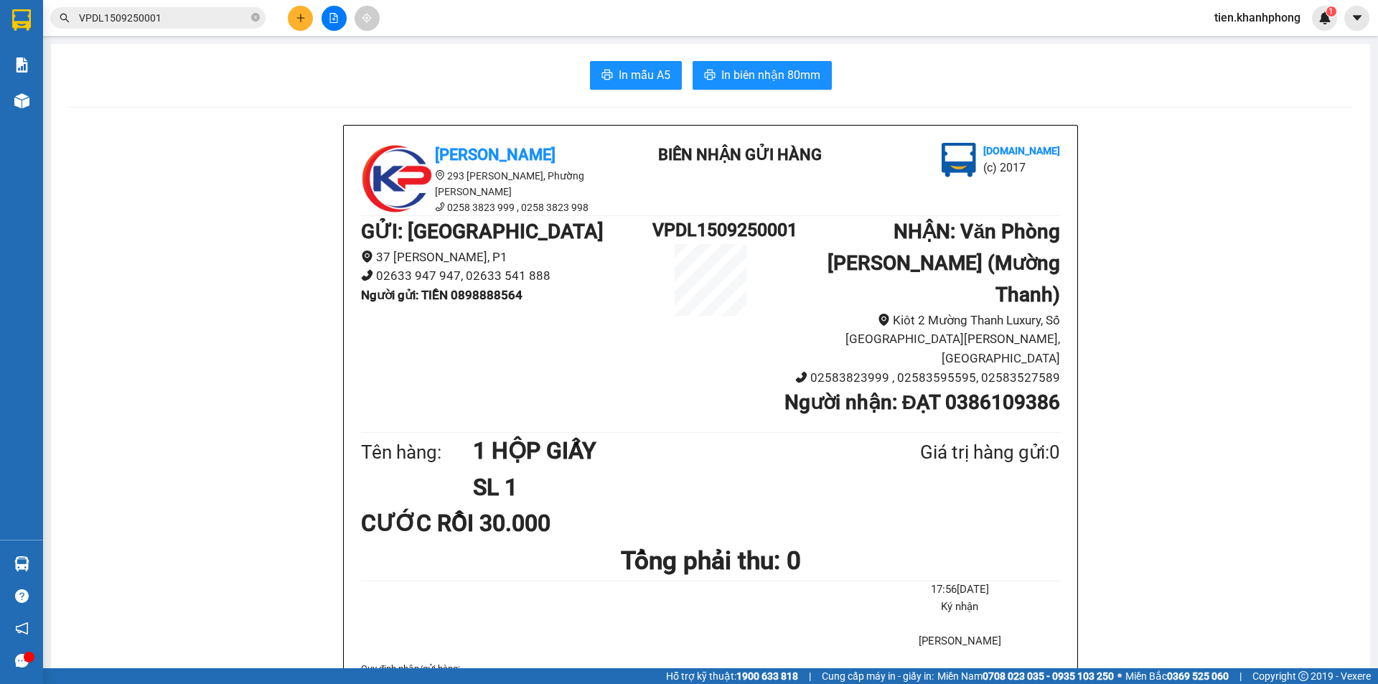
click at [130, 17] on input "VPDL1509250001" at bounding box center [163, 18] width 169 height 16
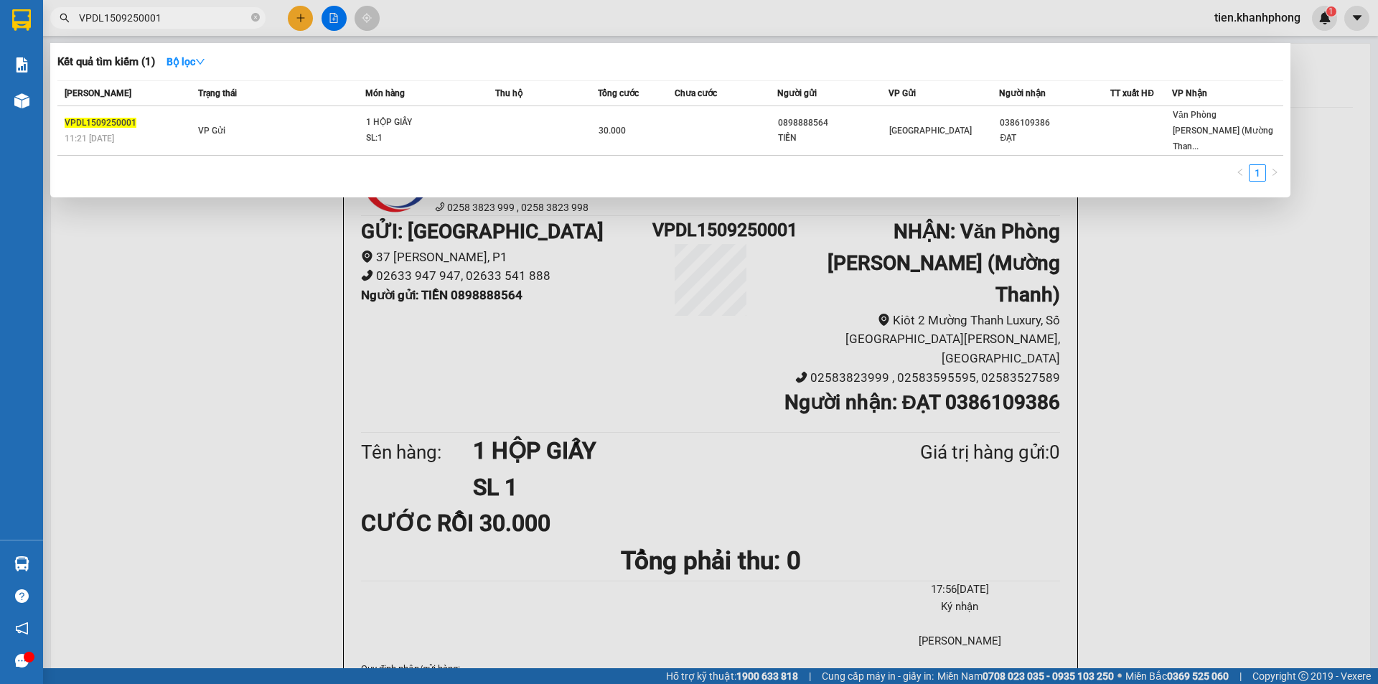
click at [130, 17] on input "VPDL1509250001" at bounding box center [163, 18] width 169 height 16
type input "0702746"
click at [1257, 248] on div at bounding box center [689, 342] width 1378 height 684
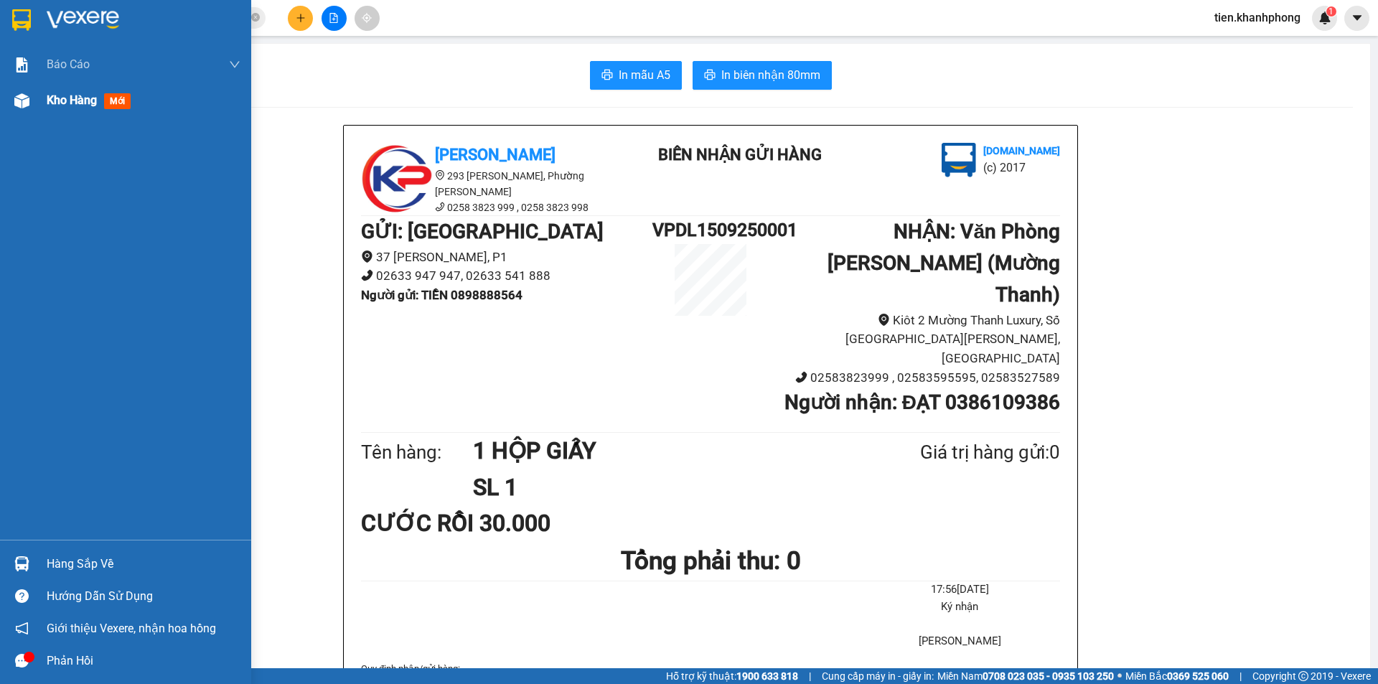
click at [72, 98] on span "Kho hàng" at bounding box center [72, 100] width 50 height 14
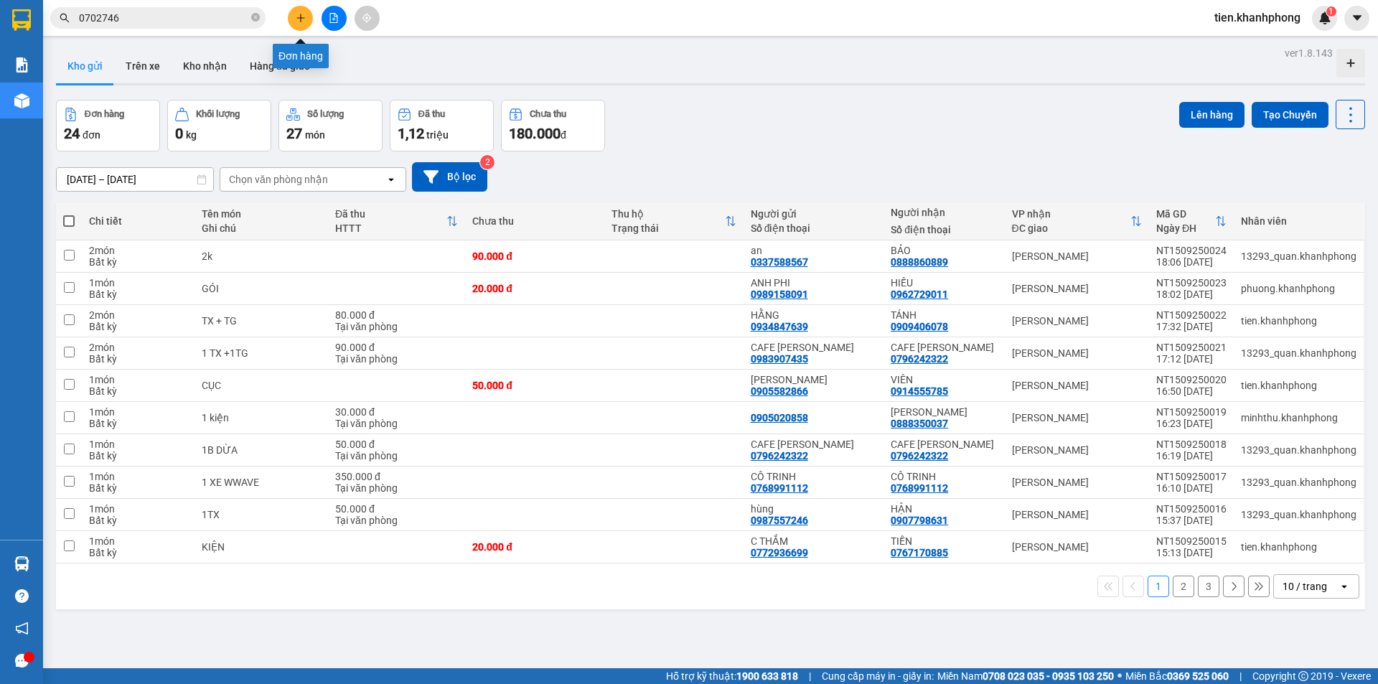
click at [294, 15] on button at bounding box center [300, 18] width 25 height 25
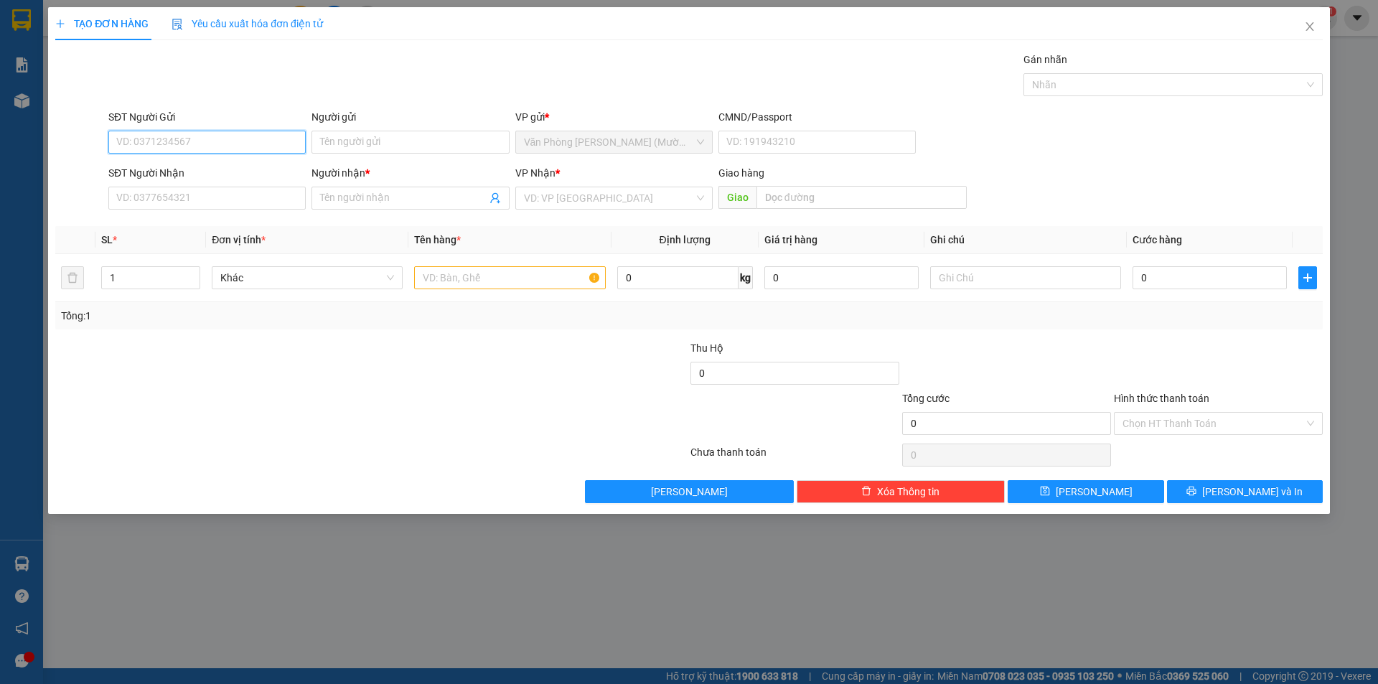
click at [200, 136] on input "SĐT Người Gửi" at bounding box center [206, 142] width 197 height 23
type input "0793443679"
click at [244, 173] on div "0793443679 - CÔ THÂN" at bounding box center [207, 171] width 180 height 16
type input "CÔ THÂN"
type input "0793443679"
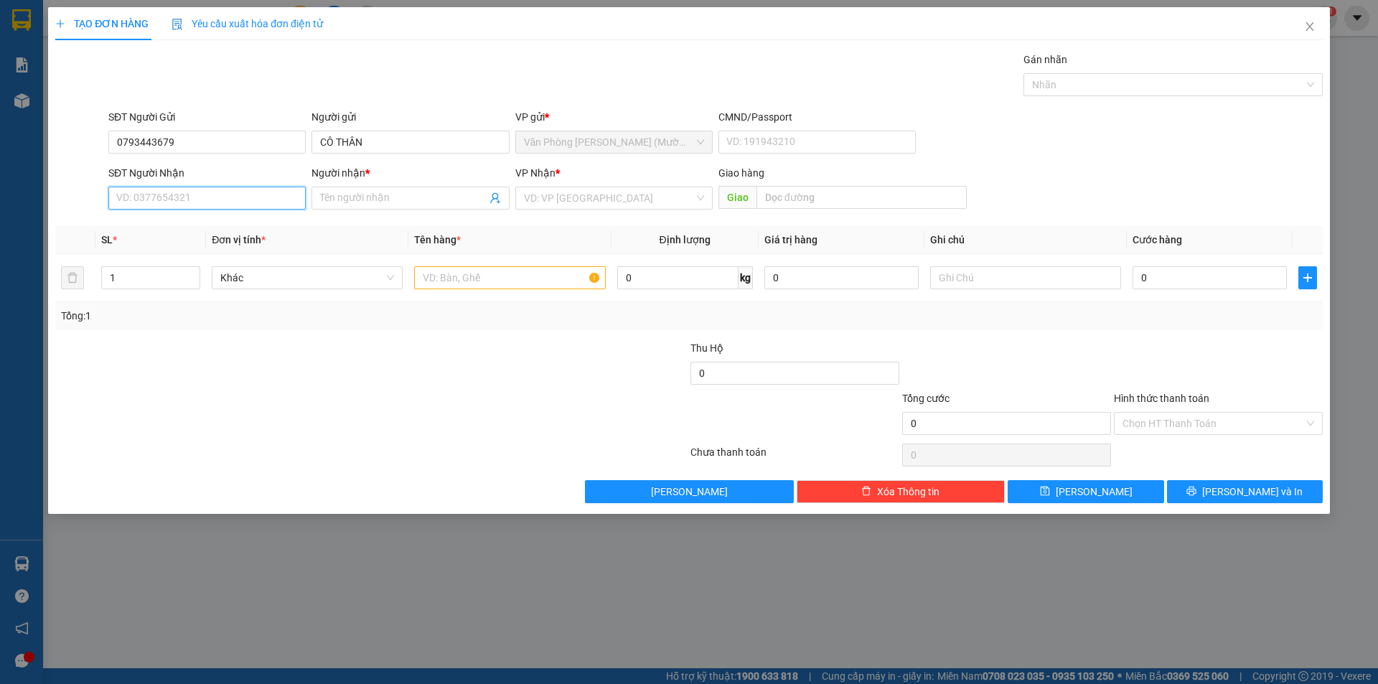
click at [217, 200] on input "SĐT Người Nhận" at bounding box center [206, 198] width 197 height 23
click at [227, 226] on div "0354353298 - ANH VINH" at bounding box center [207, 227] width 180 height 16
type input "0354353298"
type input "[PERSON_NAME]"
click at [513, 279] on input "text" at bounding box center [509, 277] width 191 height 23
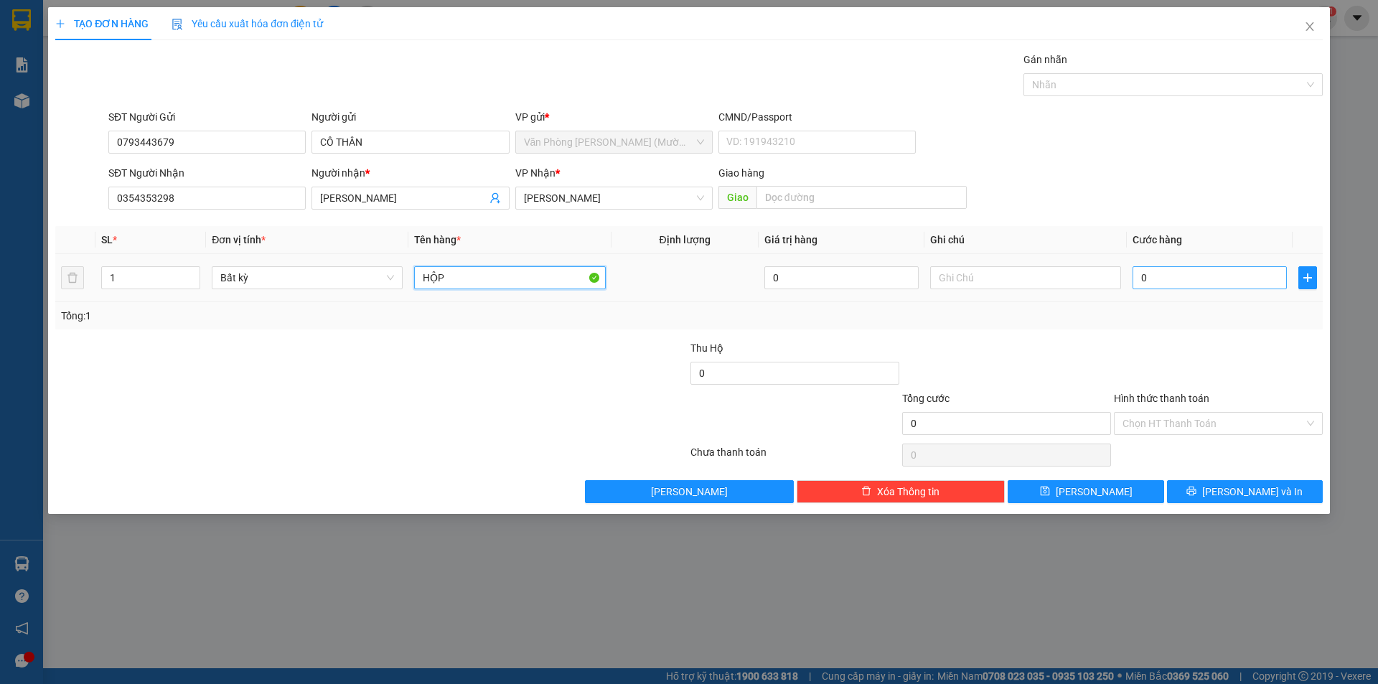
type input "HỘP"
click at [1199, 281] on input "0" at bounding box center [1209, 277] width 154 height 23
type input "2"
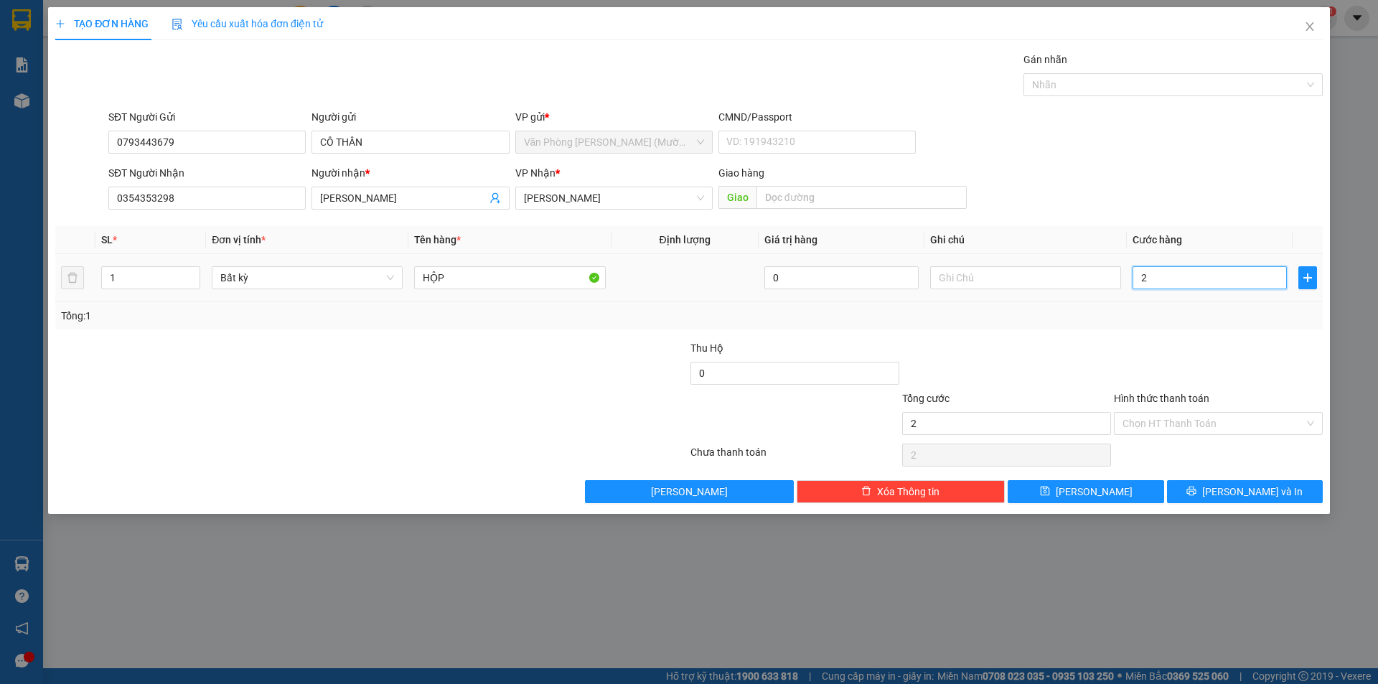
type input "20"
type input "20.000"
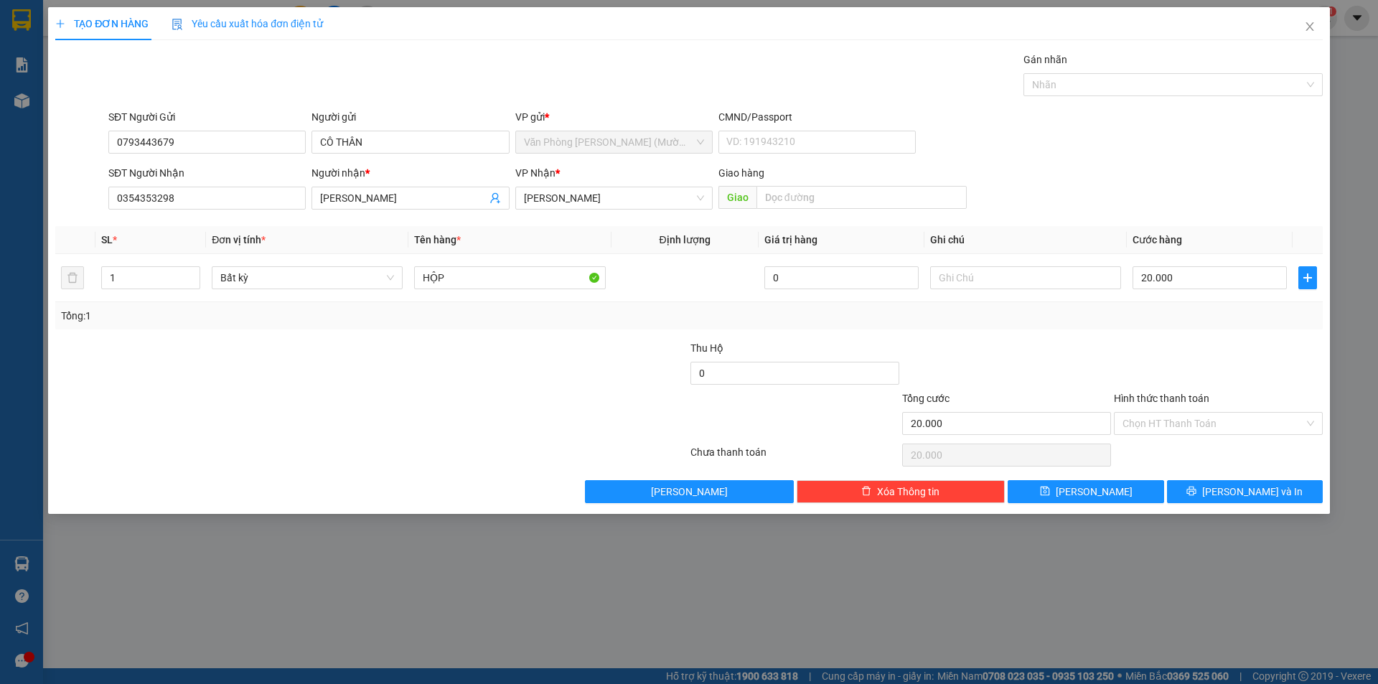
click at [1165, 305] on div "Tổng: 1" at bounding box center [688, 315] width 1267 height 27
click at [1165, 421] on input "Hình thức thanh toán" at bounding box center [1213, 424] width 182 height 22
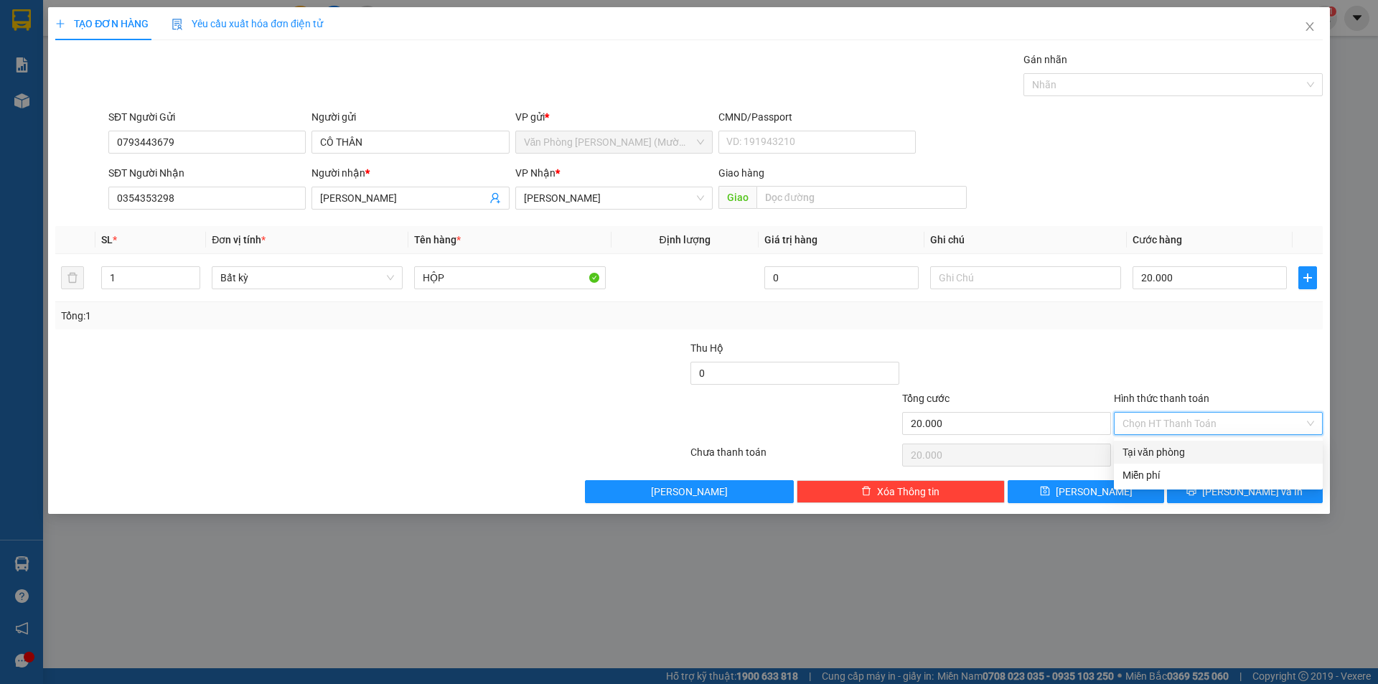
drag, startPoint x: 1168, startPoint y: 455, endPoint x: 1200, endPoint y: 449, distance: 32.1
click at [1168, 454] on div "Tại văn phòng" at bounding box center [1218, 452] width 192 height 16
type input "0"
click at [1263, 492] on span "[PERSON_NAME] và In" at bounding box center [1252, 492] width 100 height 16
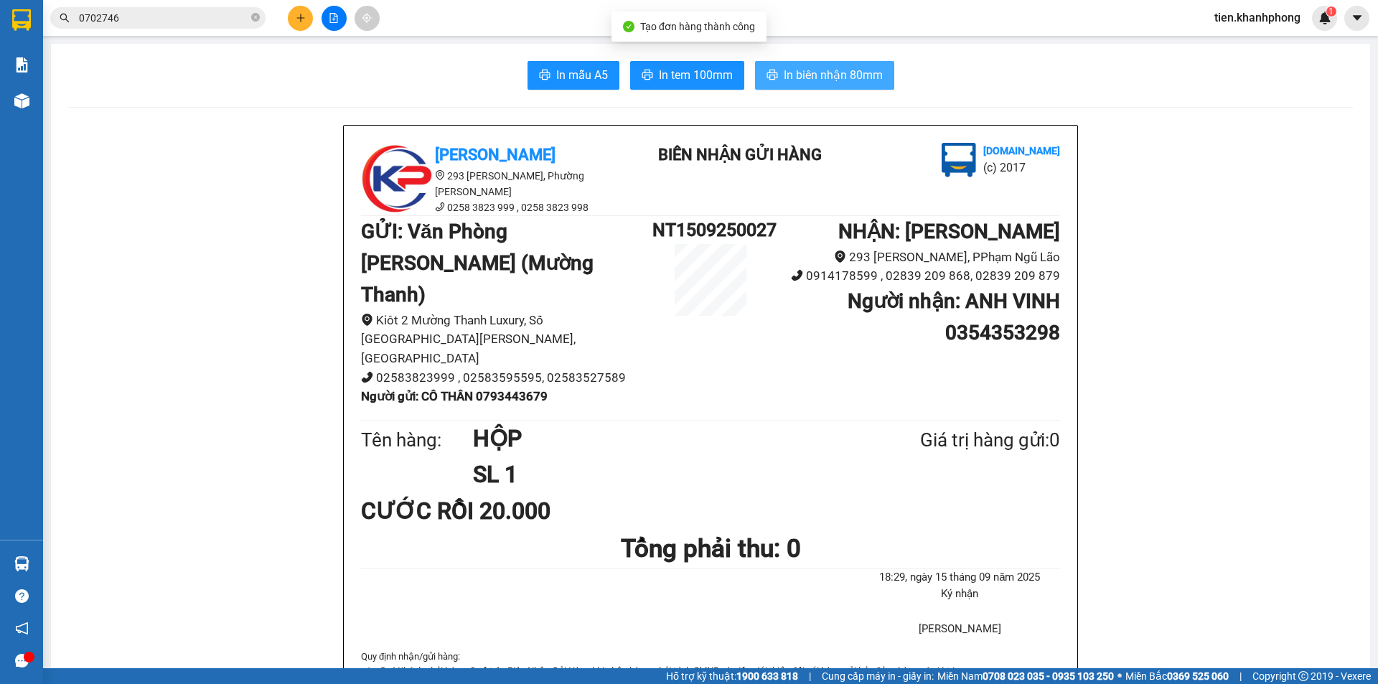
click at [799, 72] on span "In biên nhận 80mm" at bounding box center [833, 75] width 99 height 18
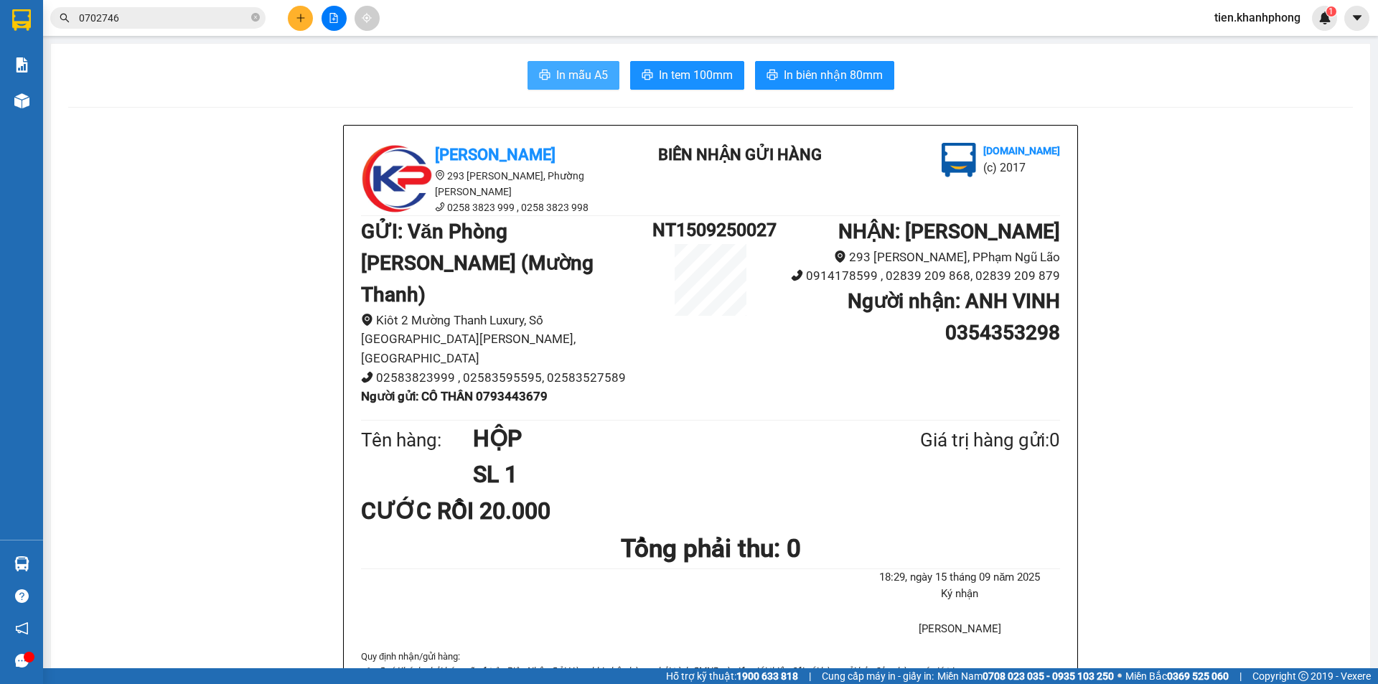
click at [546, 80] on button "In mẫu A5" at bounding box center [573, 75] width 92 height 29
click at [307, 10] on button at bounding box center [300, 18] width 25 height 25
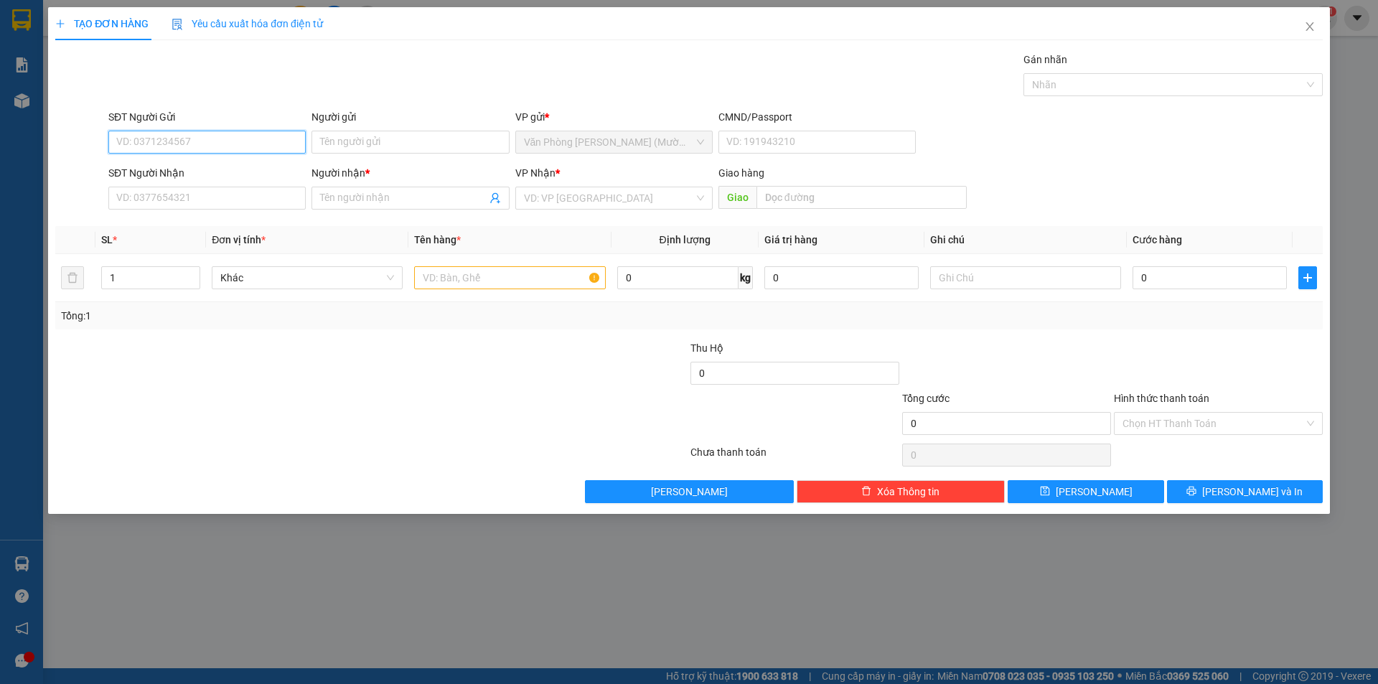
click at [215, 146] on input "SĐT Người Gửi" at bounding box center [206, 142] width 197 height 23
type input "0903813749"
click at [193, 165] on div "0903813749 - CHỊ XUYẾN" at bounding box center [207, 171] width 180 height 16
type input "CHỊ XUYẾN"
type input "0903813749"
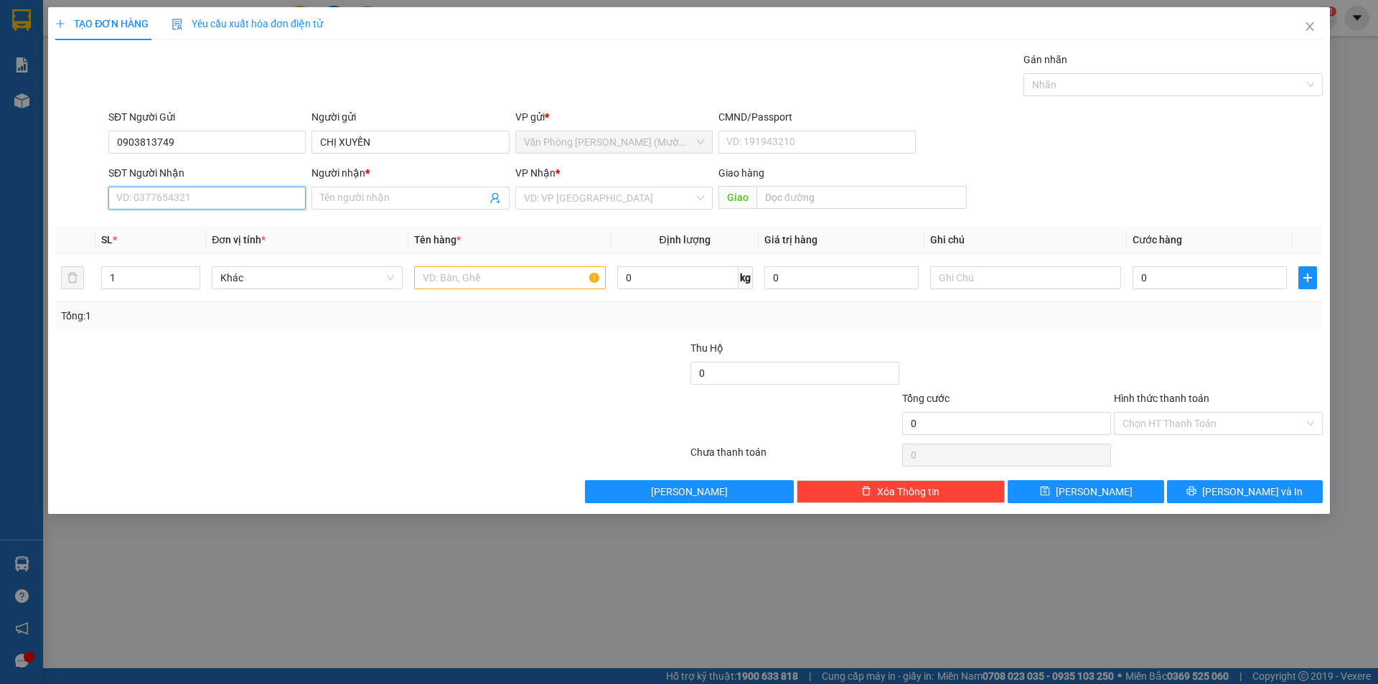
click at [174, 199] on input "SĐT Người Nhận" at bounding box center [206, 198] width 197 height 23
type input "0355744221"
click at [370, 197] on input "Người nhận *" at bounding box center [403, 198] width 166 height 16
type input "[PERSON_NAME] KHOA"
click at [573, 198] on input "search" at bounding box center [609, 198] width 170 height 22
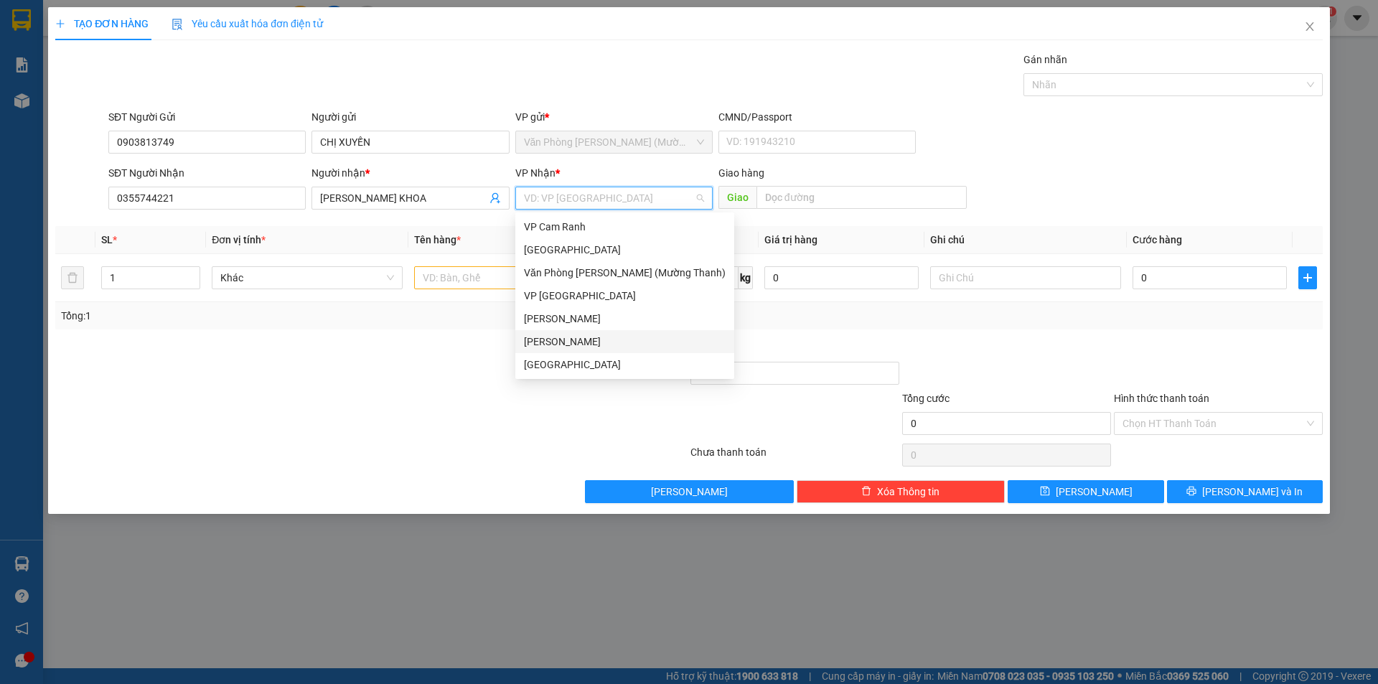
click at [561, 344] on div "[PERSON_NAME]" at bounding box center [625, 342] width 202 height 16
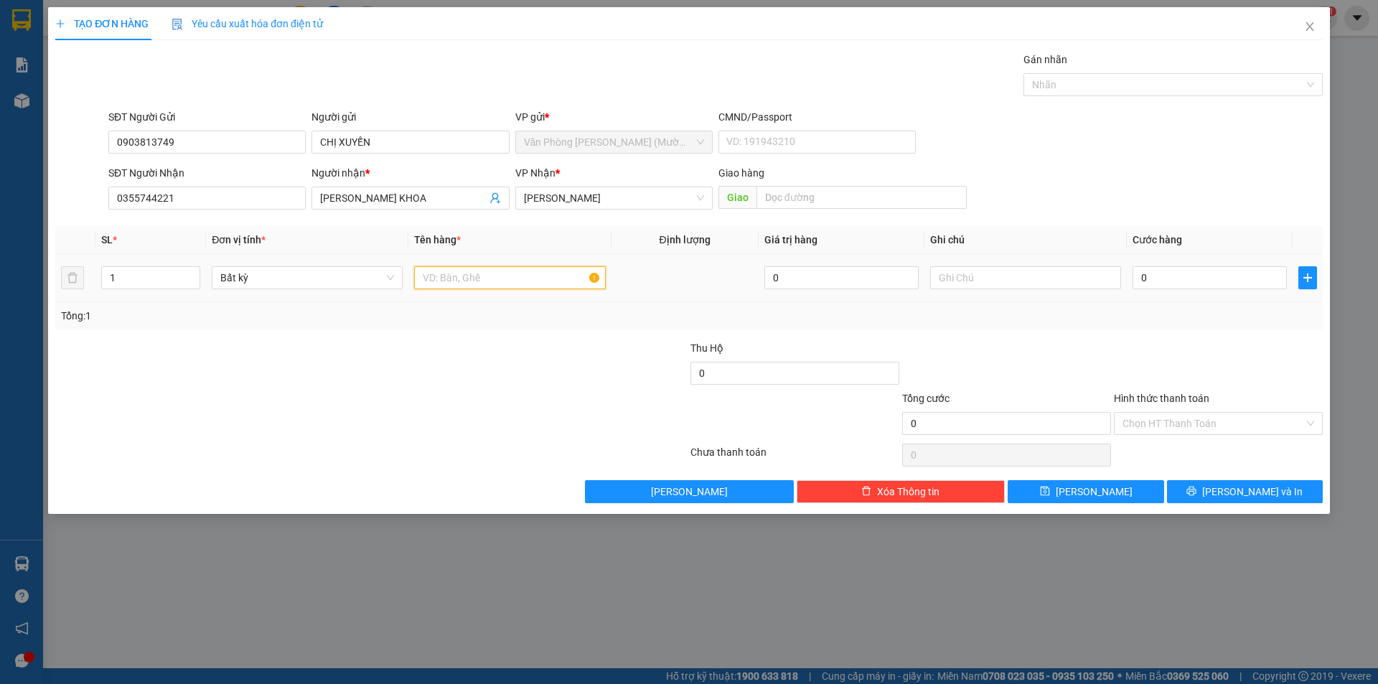
click at [456, 276] on input "text" at bounding box center [509, 277] width 191 height 23
type input "THÙNG GIẤY"
click at [1239, 275] on input "0" at bounding box center [1209, 277] width 154 height 23
type input "3"
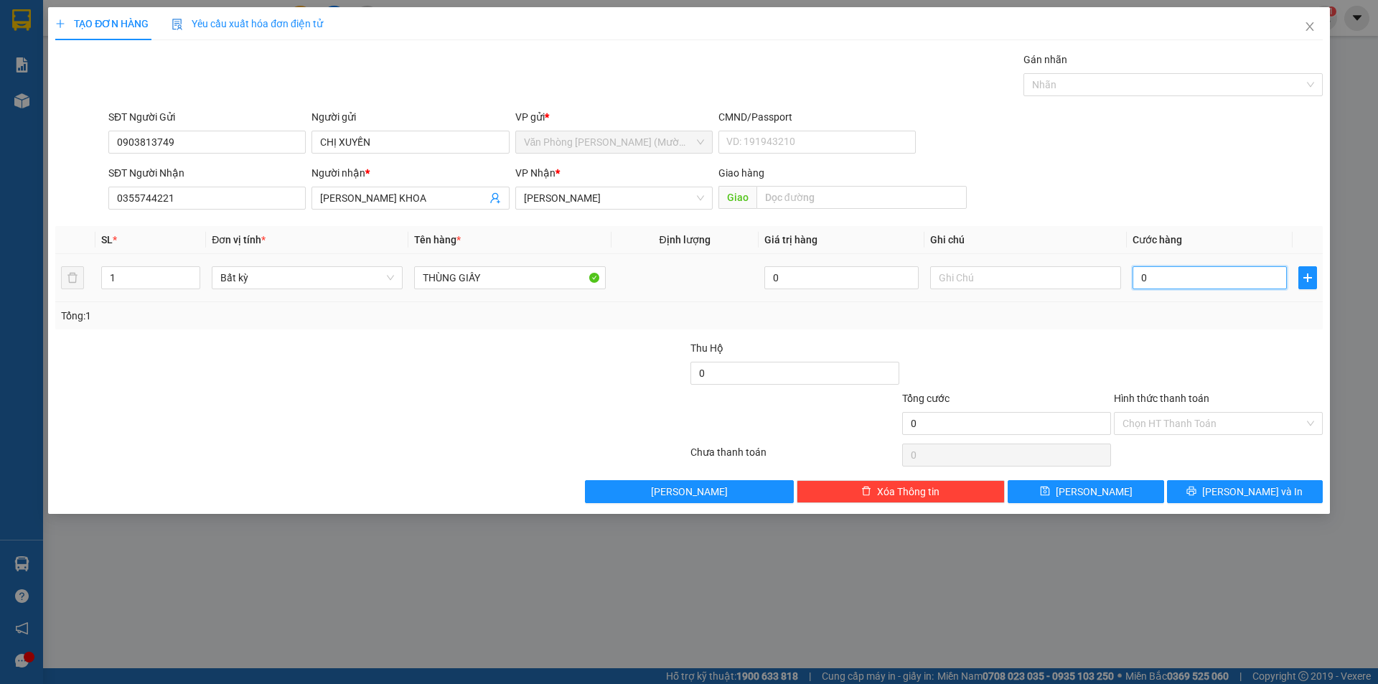
type input "3"
type input "30"
type input "30.000"
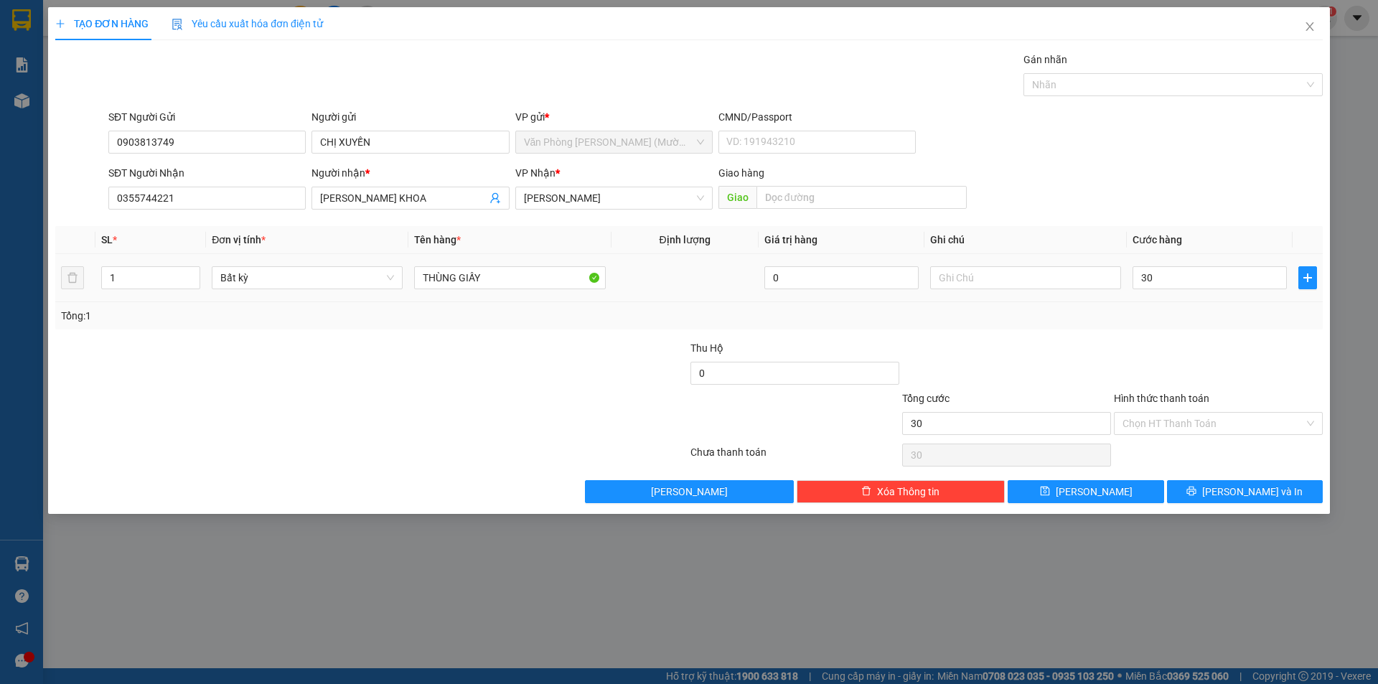
type input "30.000"
click at [1227, 346] on div at bounding box center [1218, 365] width 212 height 50
click at [1203, 417] on input "Hình thức thanh toán" at bounding box center [1213, 424] width 182 height 22
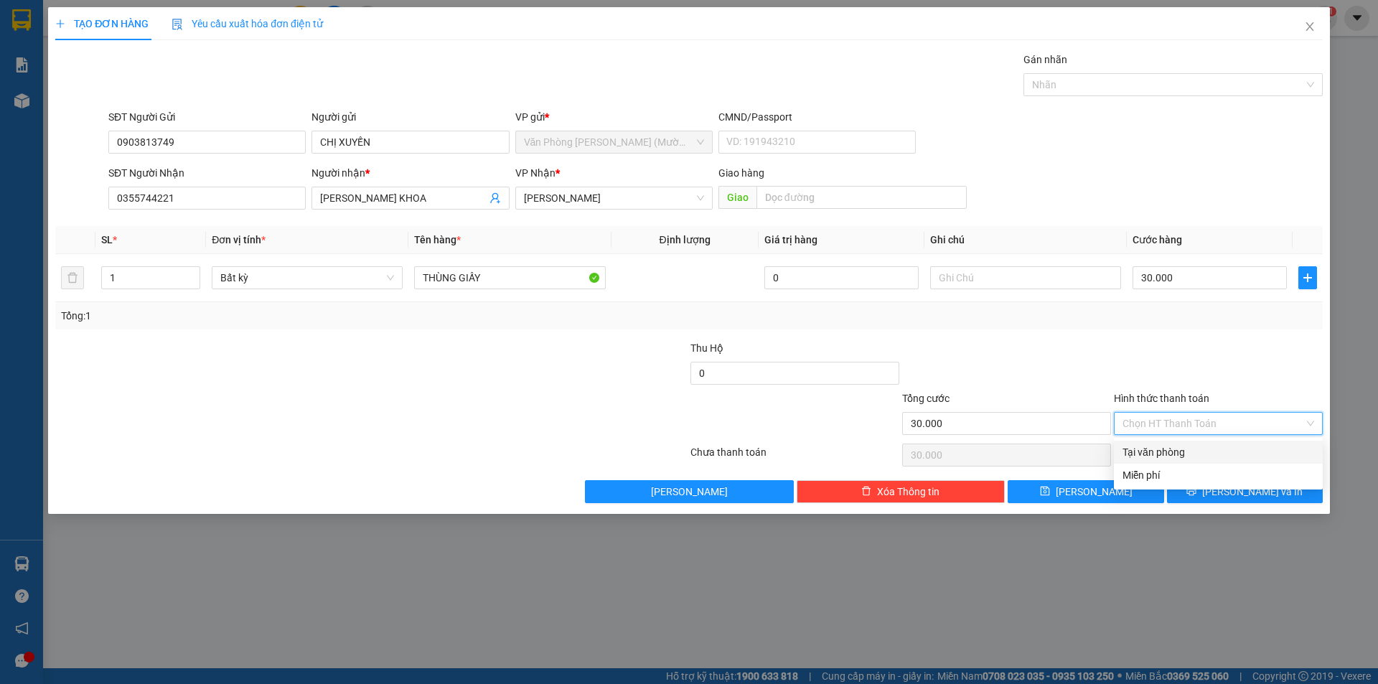
click at [1184, 451] on div "Tại văn phòng" at bounding box center [1218, 452] width 192 height 16
type input "0"
click at [1240, 494] on span "[PERSON_NAME] và In" at bounding box center [1252, 492] width 100 height 16
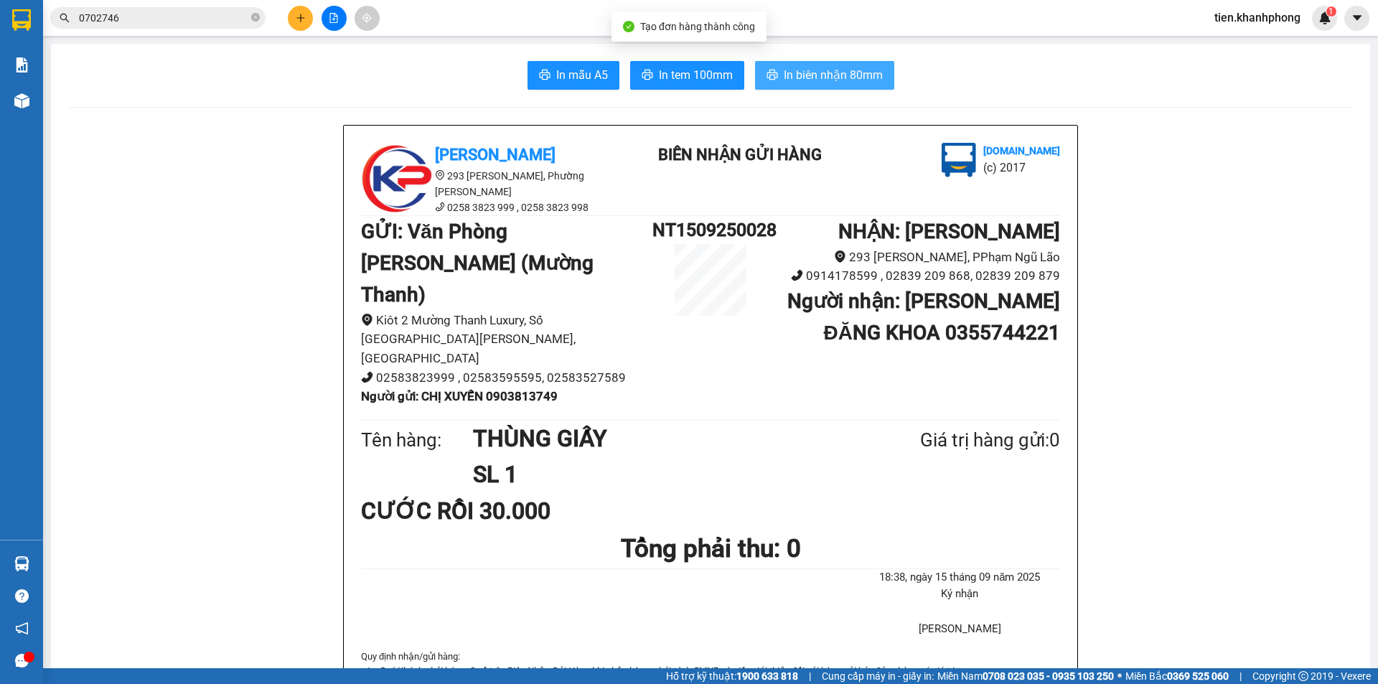
click at [796, 75] on span "In biên nhận 80mm" at bounding box center [833, 75] width 99 height 18
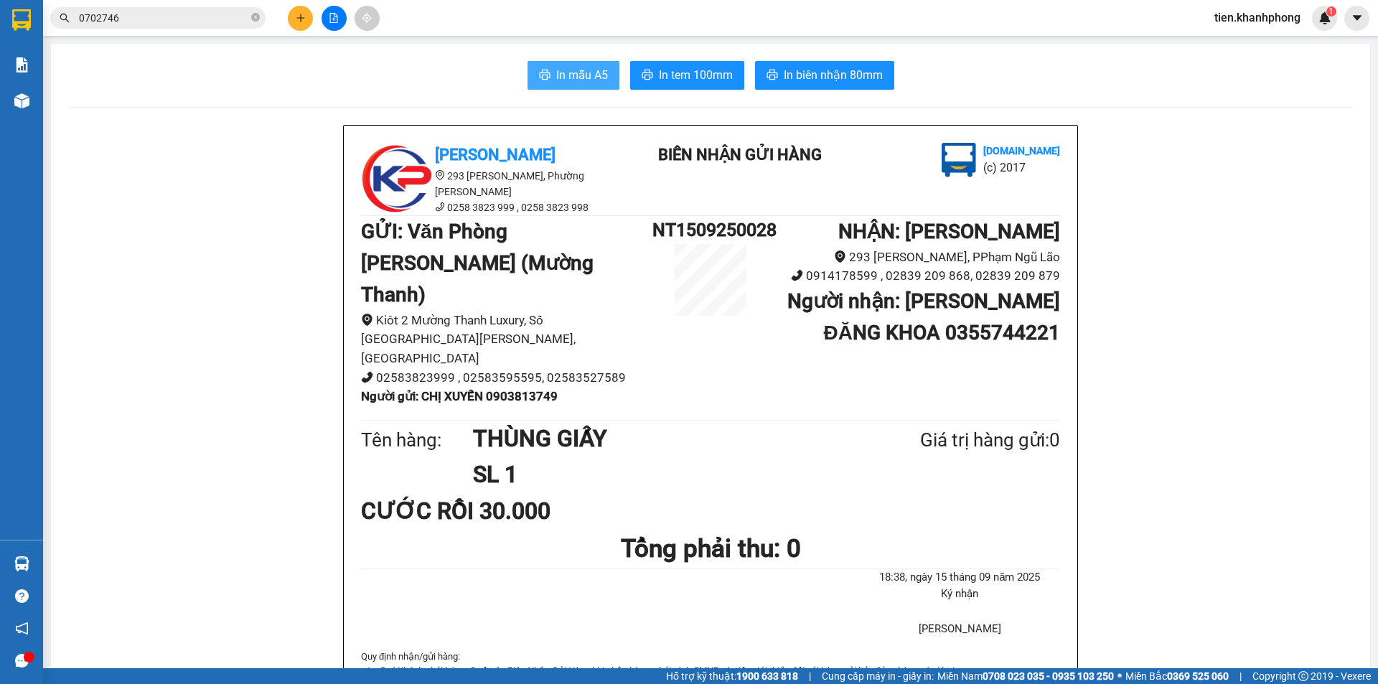
click at [557, 75] on span "In mẫu A5" at bounding box center [582, 75] width 52 height 18
click at [298, 14] on icon "plus" at bounding box center [301, 18] width 10 height 10
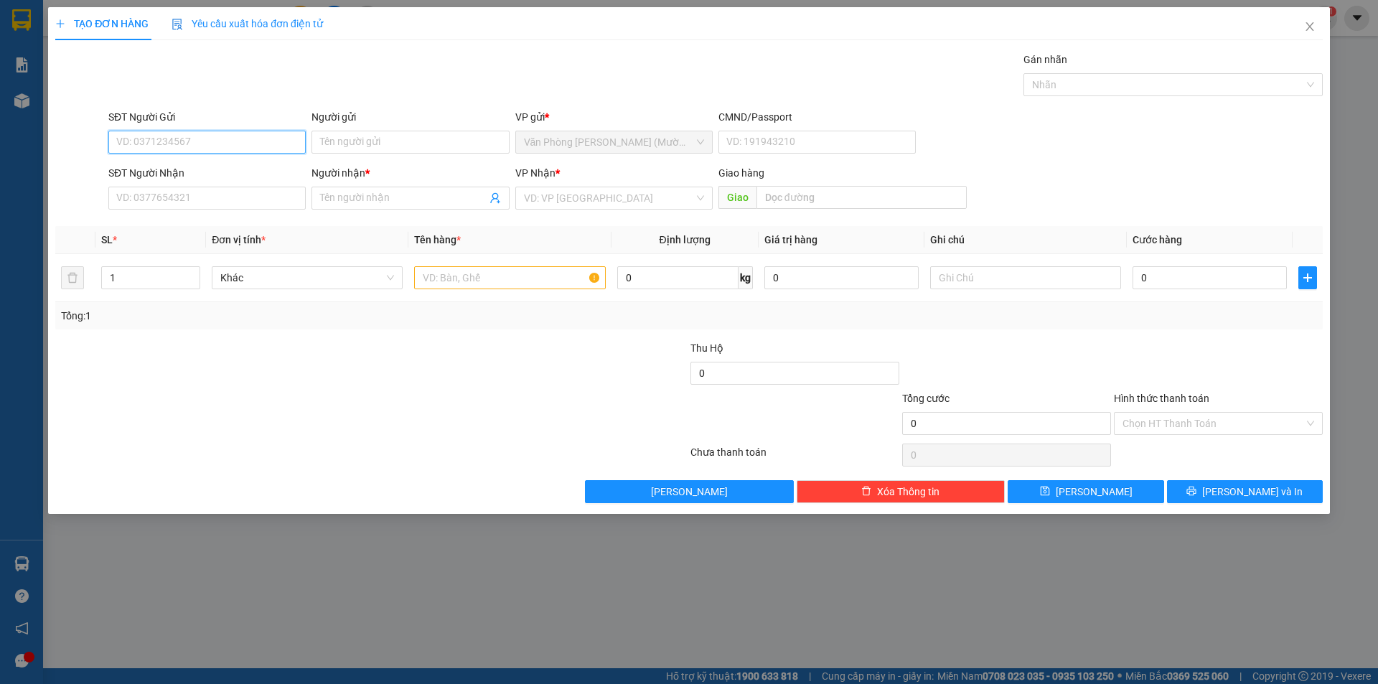
click at [169, 140] on input "SĐT Người Gửi" at bounding box center [206, 142] width 197 height 23
type input "0772936699"
click at [192, 174] on div "0772936699 - C THẮM" at bounding box center [207, 171] width 180 height 16
type input "C THẮM"
type input "0772936699"
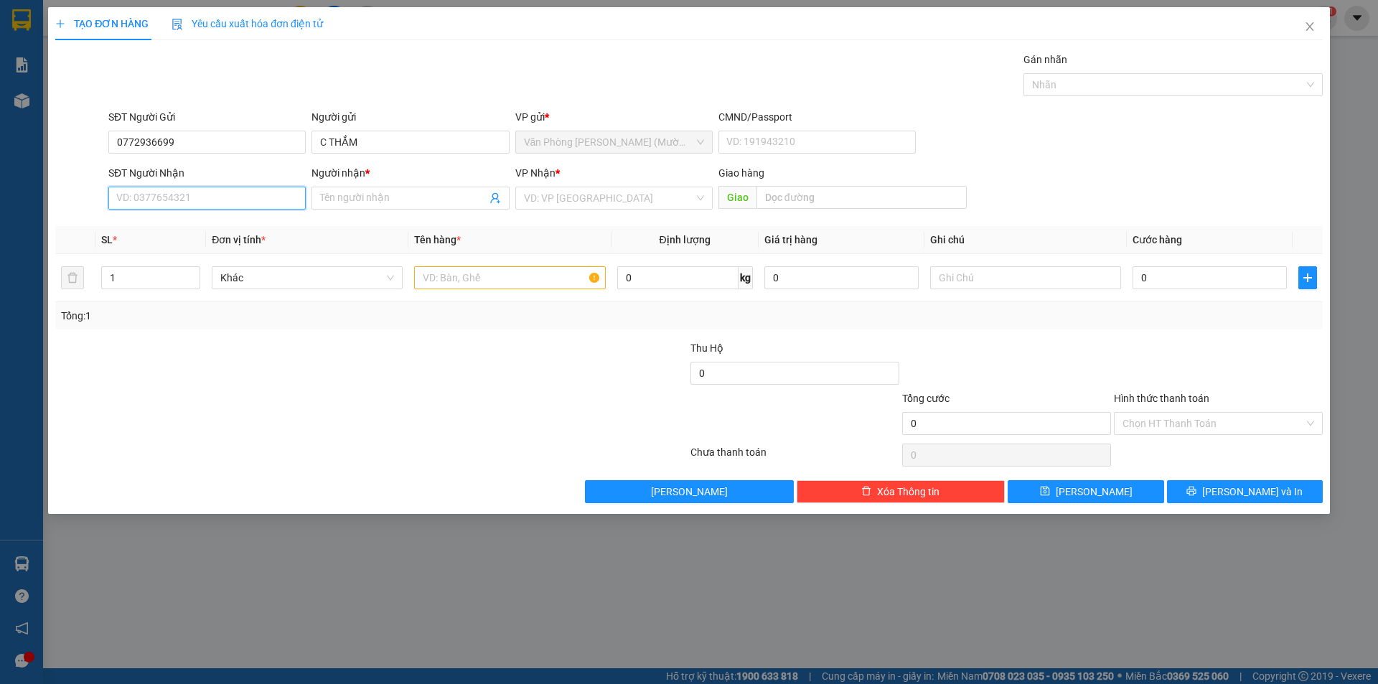
click at [191, 200] on input "SĐT Người Nhận" at bounding box center [206, 198] width 197 height 23
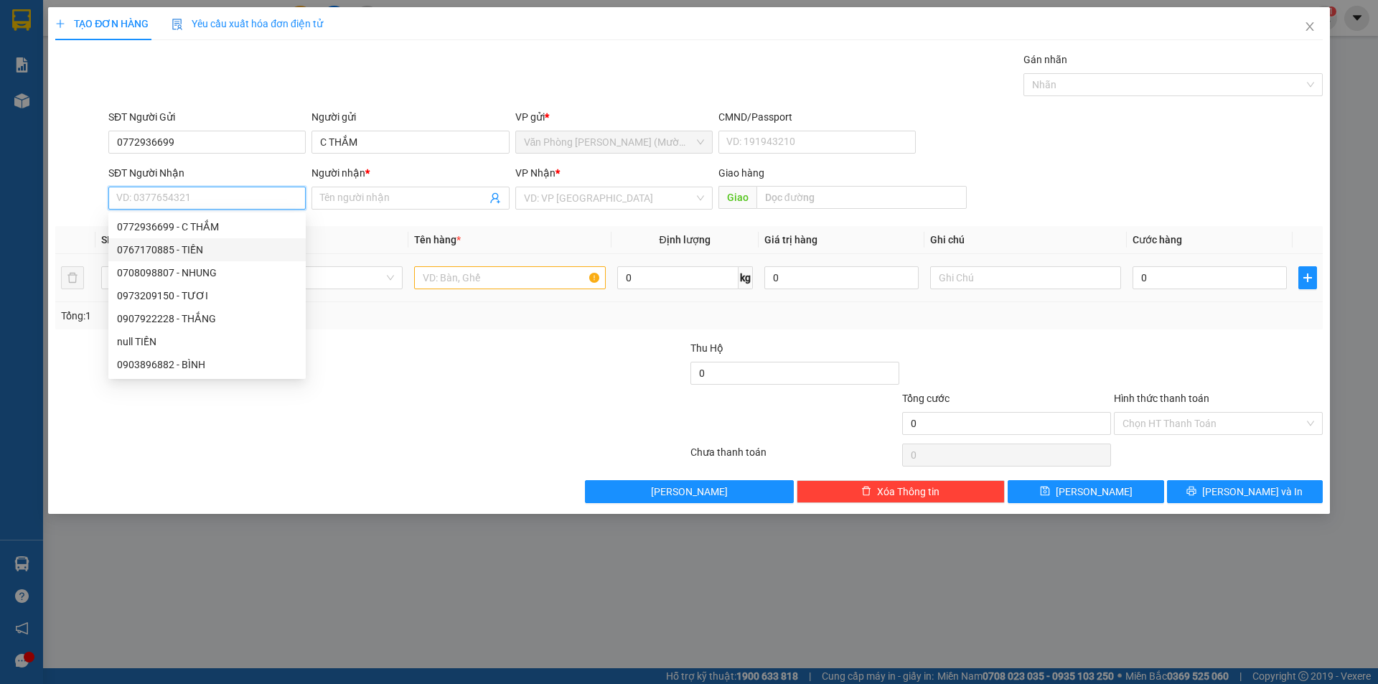
drag, startPoint x: 186, startPoint y: 248, endPoint x: 536, endPoint y: 268, distance: 350.8
click at [187, 248] on div "0767170885 - TIỀN" at bounding box center [207, 250] width 180 height 16
type input "0767170885"
type input "TIỀN"
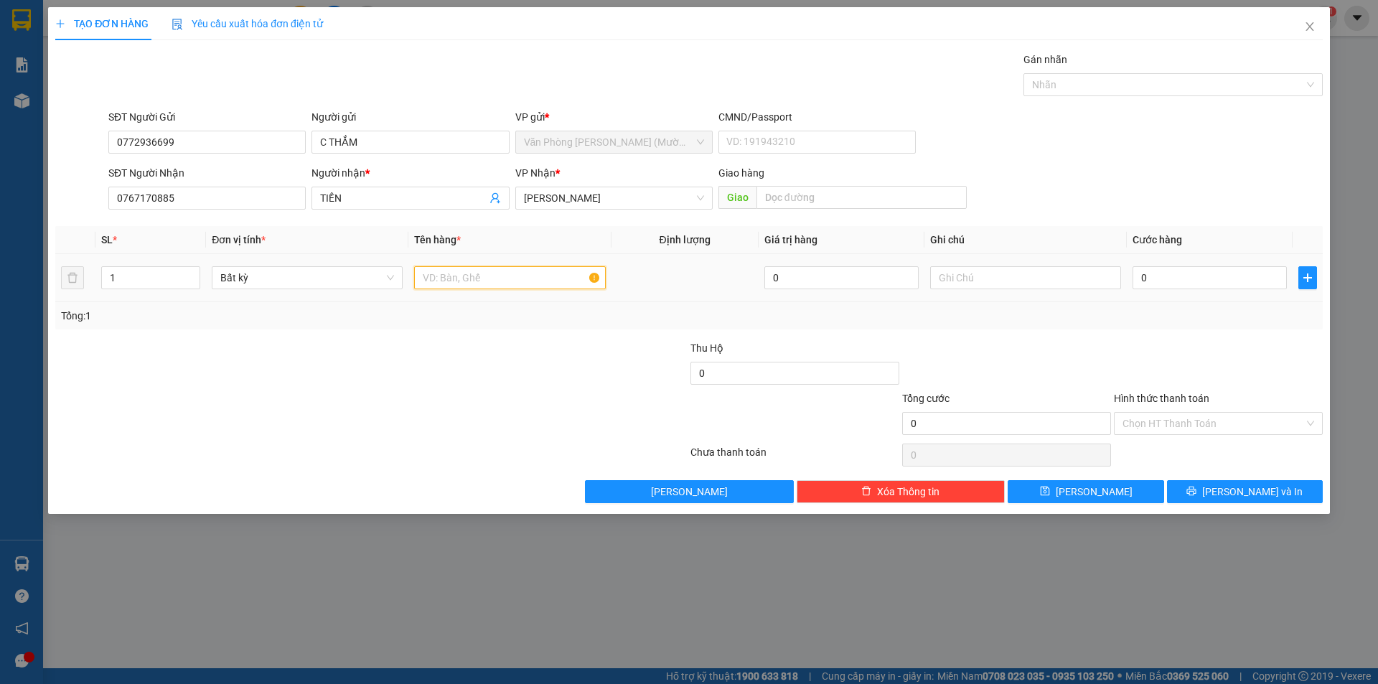
drag, startPoint x: 500, startPoint y: 274, endPoint x: 499, endPoint y: 263, distance: 10.8
click at [499, 274] on input "text" at bounding box center [509, 277] width 191 height 23
type input "KIỆN NHỎ"
click at [1146, 270] on input "0" at bounding box center [1209, 277] width 154 height 23
type input "2"
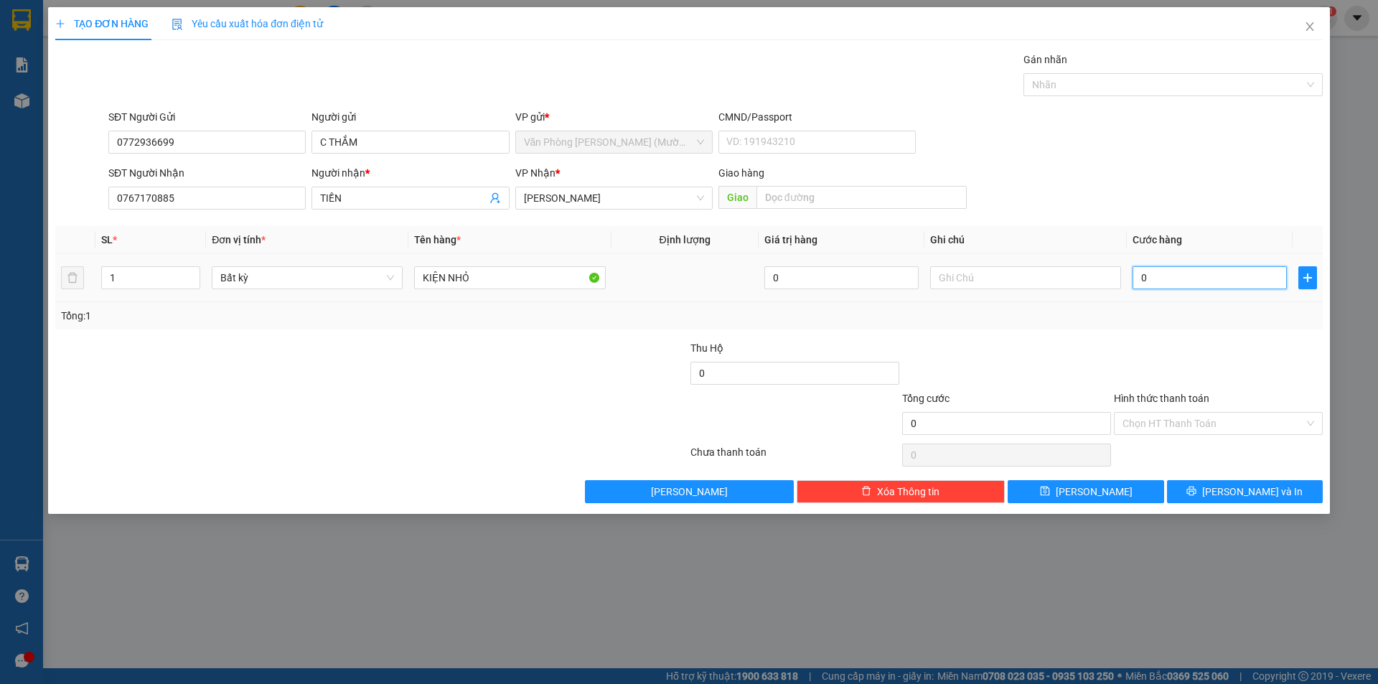
type input "2"
type input "20"
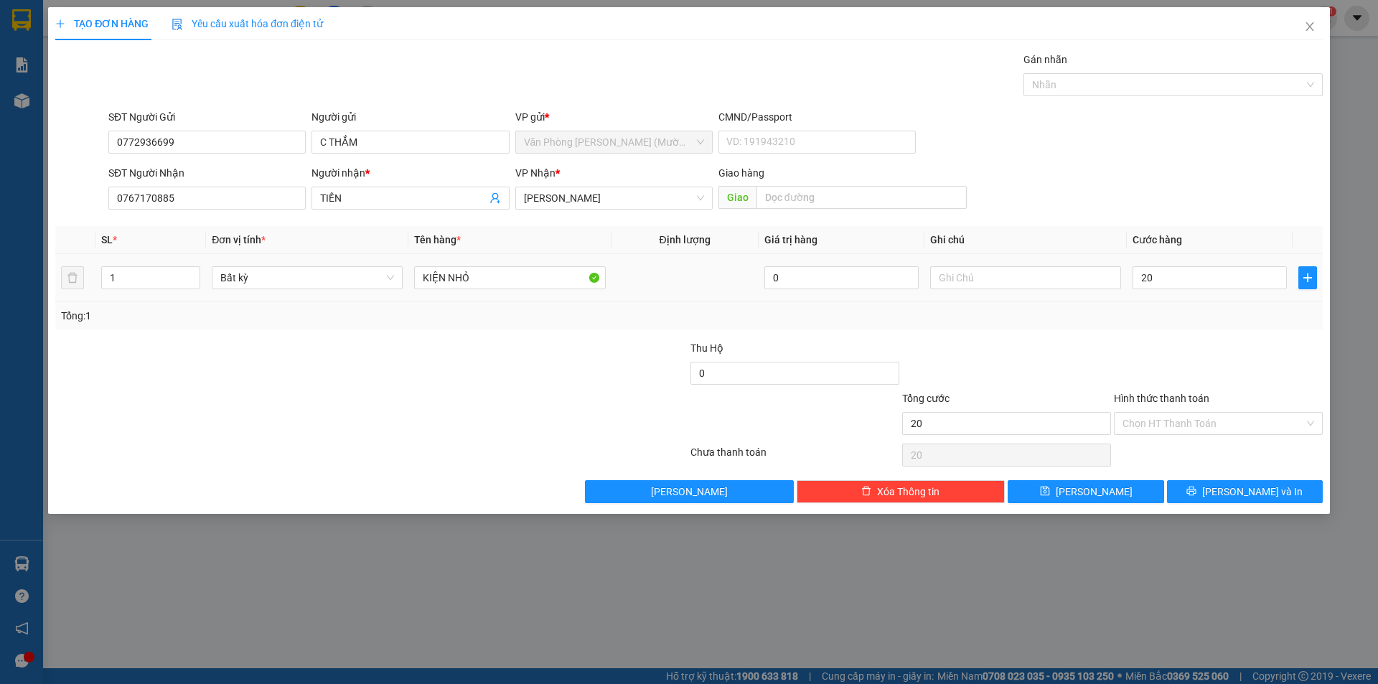
type input "20.000"
click at [1133, 316] on div "Tổng: 1" at bounding box center [689, 316] width 1256 height 16
click at [1196, 489] on icon "printer" at bounding box center [1191, 491] width 10 height 10
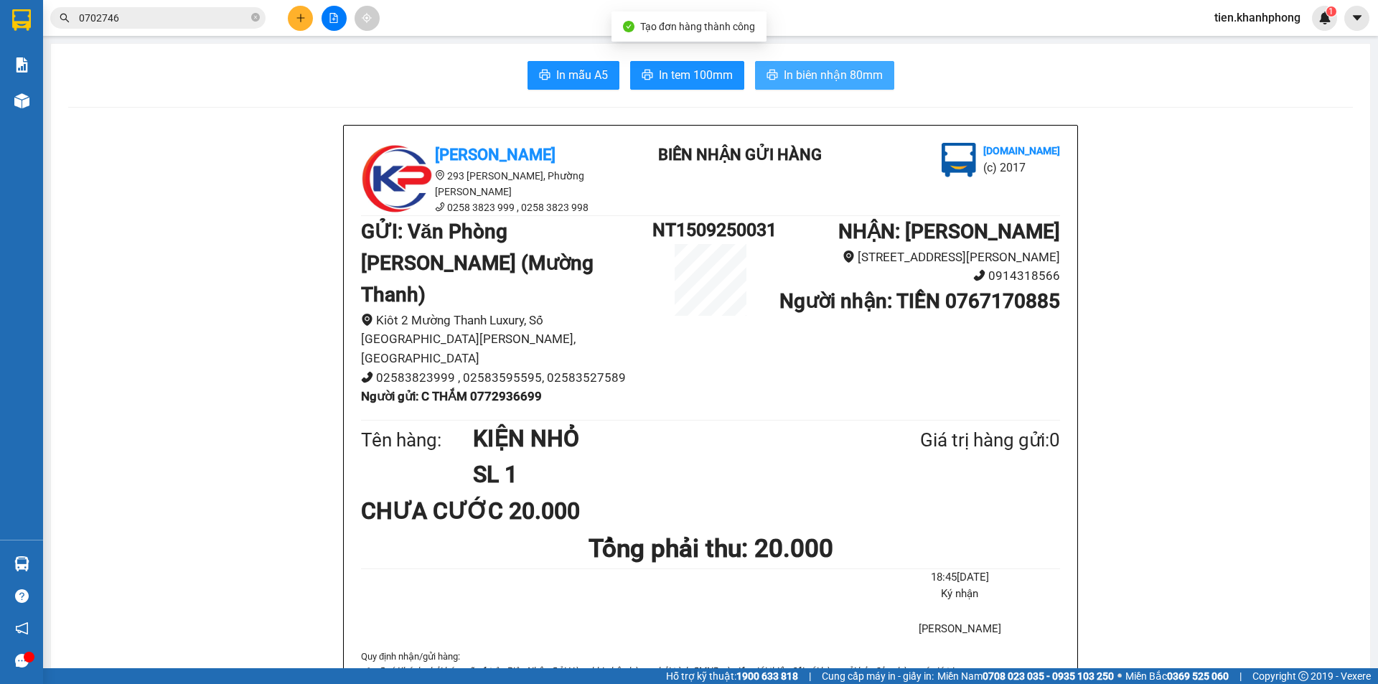
click at [824, 88] on button "In biên nhận 80mm" at bounding box center [824, 75] width 139 height 29
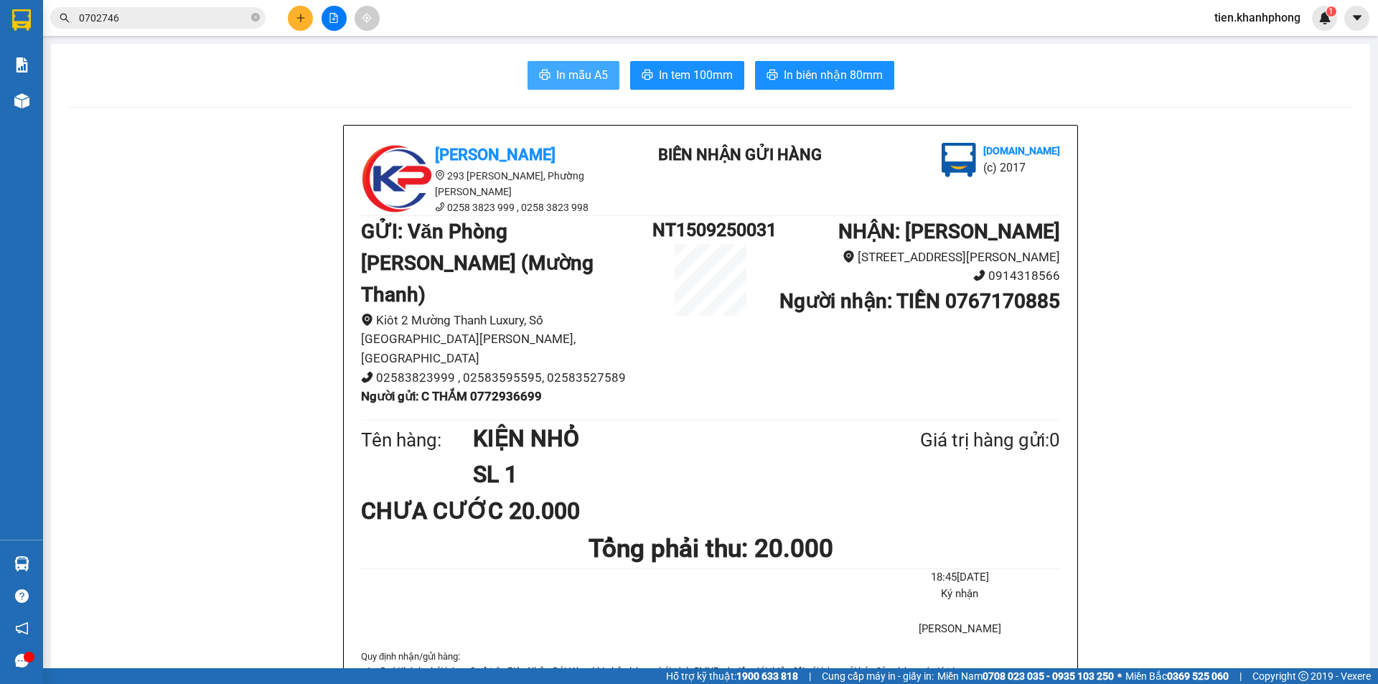
click at [571, 80] on span "In mẫu A5" at bounding box center [582, 75] width 52 height 18
click at [301, 26] on button at bounding box center [300, 18] width 25 height 25
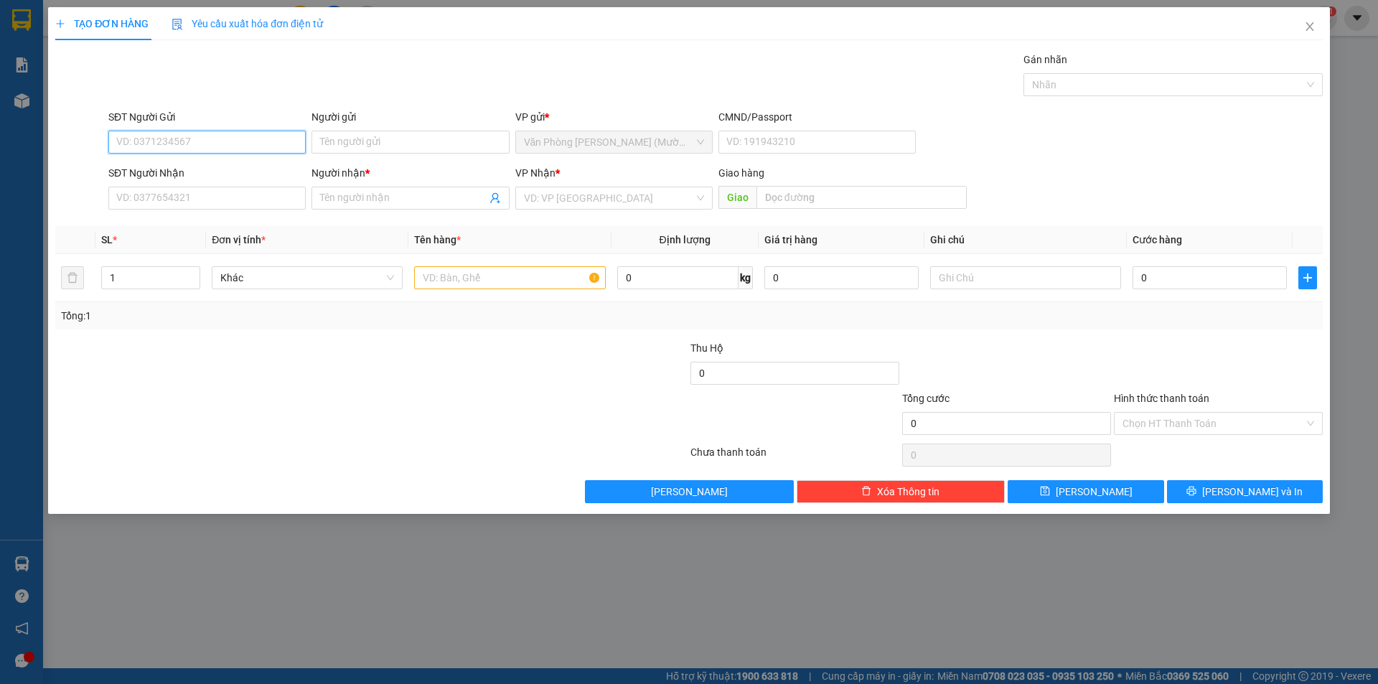
click at [187, 144] on input "SĐT Người Gửi" at bounding box center [206, 142] width 197 height 23
type input "0905957343"
click at [215, 174] on div "0905957343 - CHÚ NGHĨA" at bounding box center [207, 171] width 180 height 16
type input "CHÚ NGHĨA"
type input "0905957343"
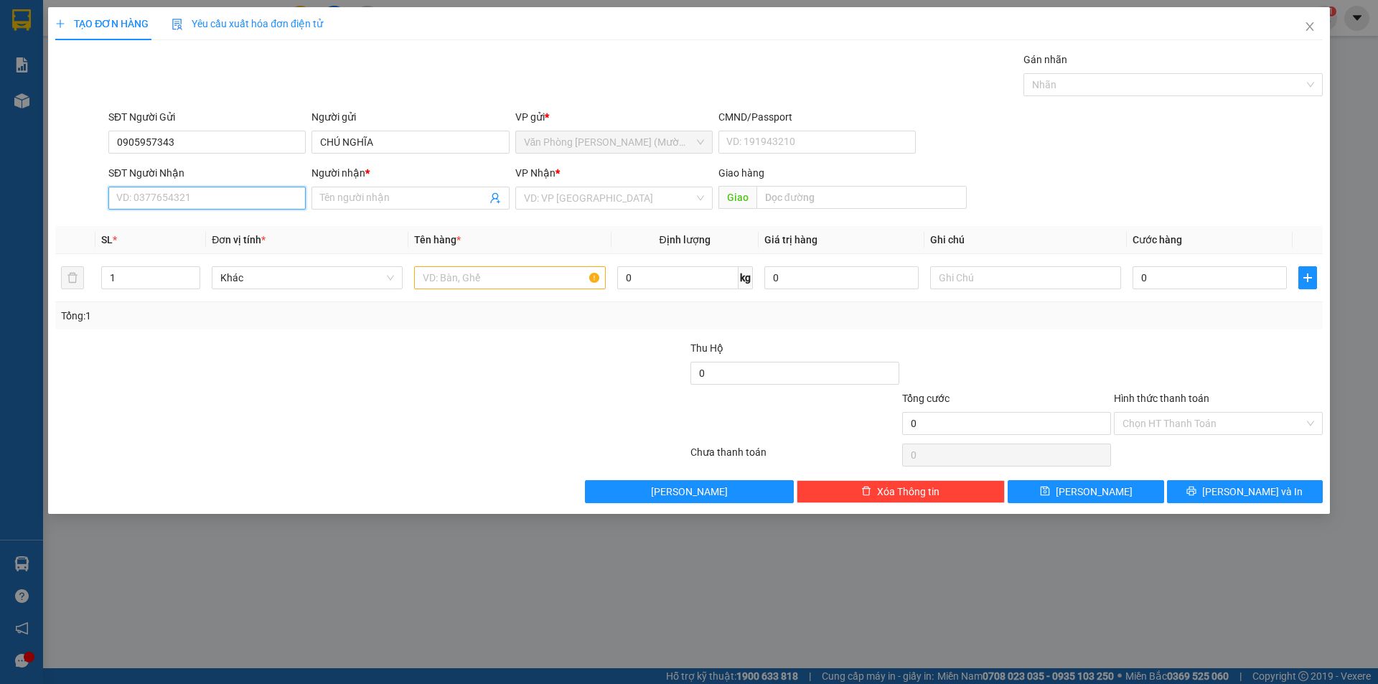
click at [176, 202] on input "SĐT Người Nhận" at bounding box center [206, 198] width 197 height 23
drag, startPoint x: 182, startPoint y: 256, endPoint x: 370, endPoint y: 244, distance: 189.1
click at [182, 255] on div "0379777807 - NHI" at bounding box center [207, 250] width 180 height 16
type input "0379777807"
type input "NHI"
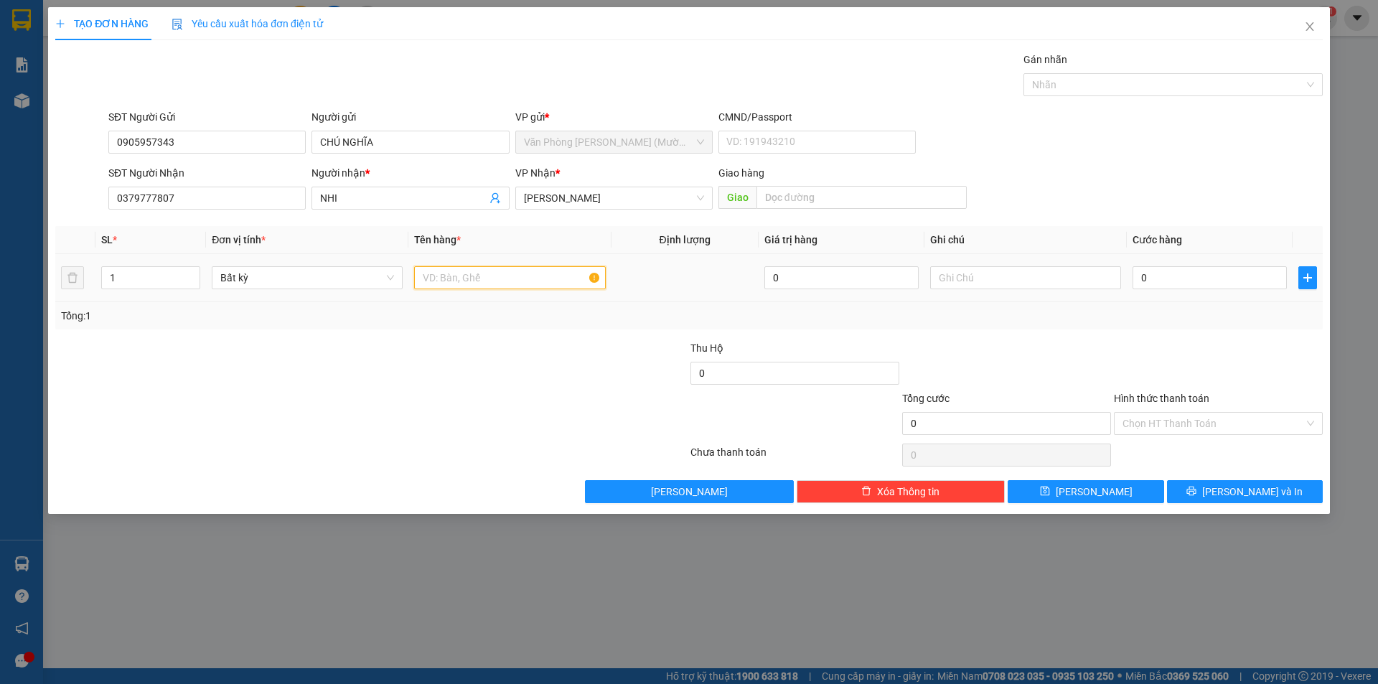
click at [487, 278] on input "text" at bounding box center [509, 277] width 191 height 23
type input "THÙNG GIẤY"
click at [1173, 274] on input "0" at bounding box center [1209, 277] width 154 height 23
type input "3"
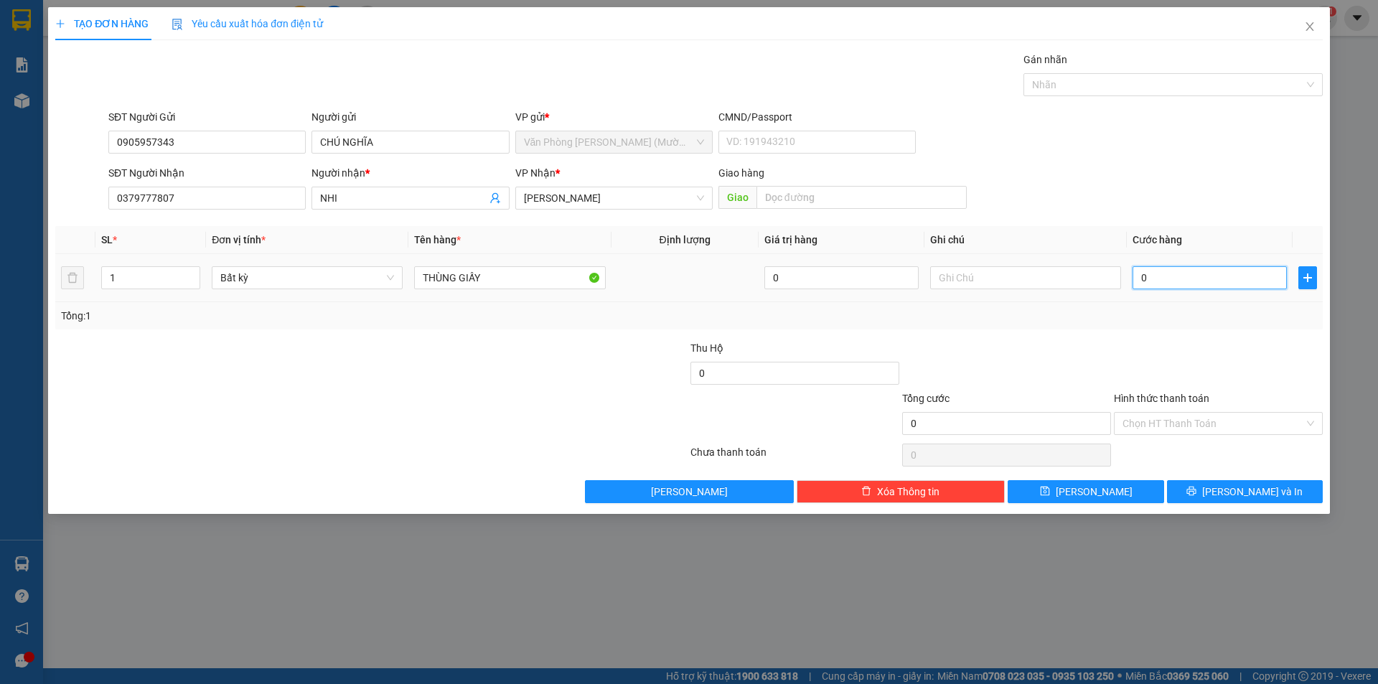
type input "3"
type input "30"
type input "30.000"
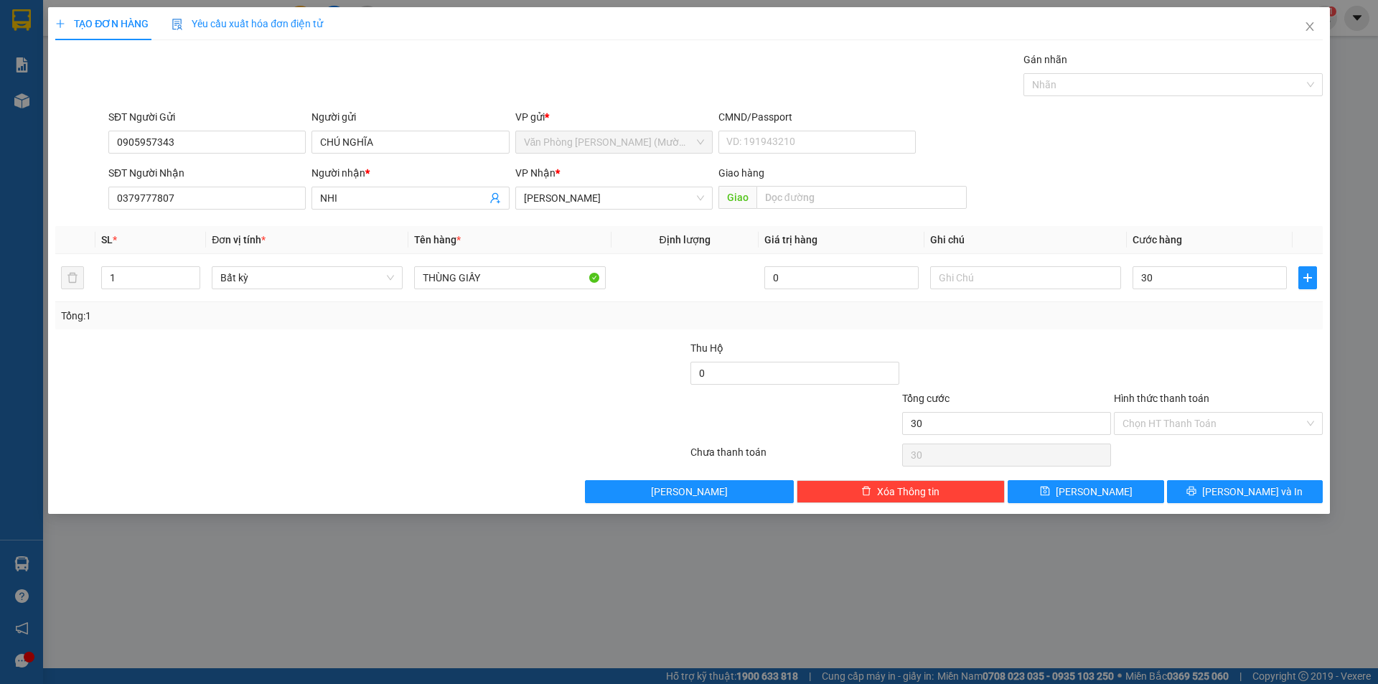
type input "30.000"
click at [1159, 208] on div "SĐT Người Nhận 0379777807 Người nhận * NHI VP Nhận * [PERSON_NAME] [PERSON_NAME…" at bounding box center [715, 190] width 1220 height 50
click at [1192, 417] on input "Hình thức thanh toán" at bounding box center [1213, 424] width 182 height 22
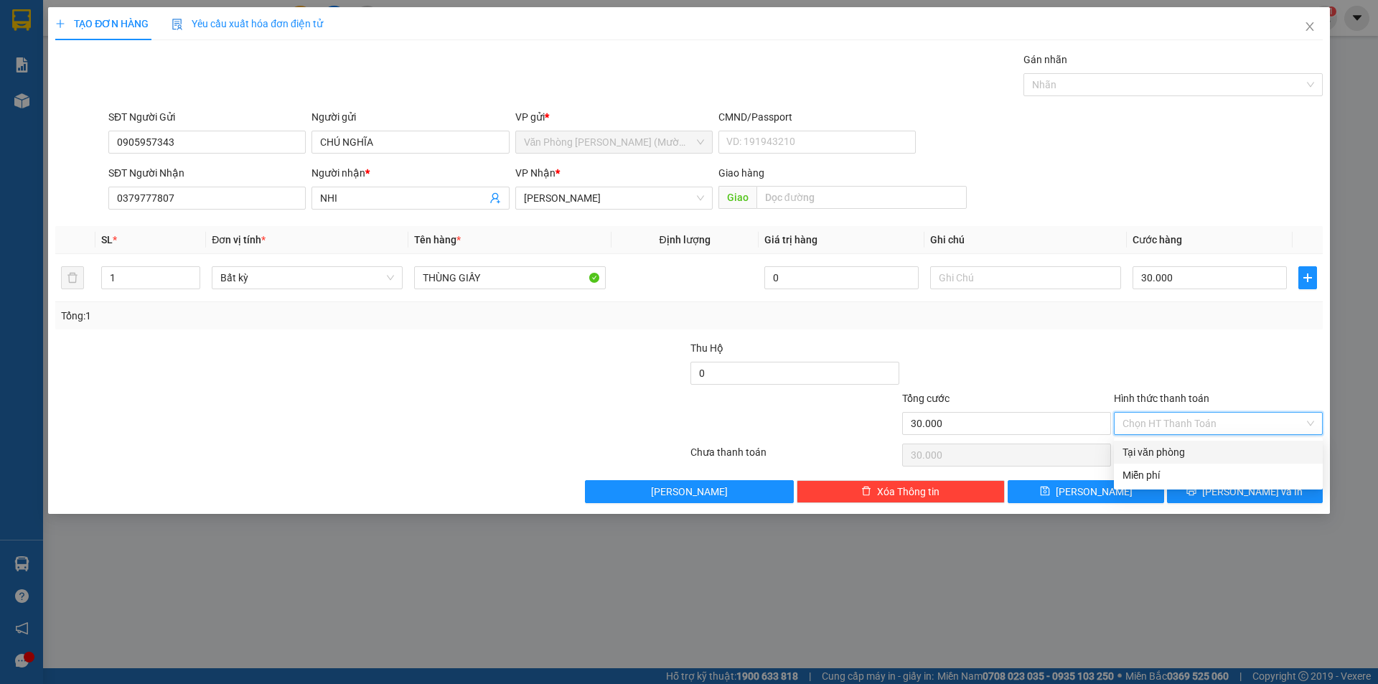
click at [1159, 451] on div "Tại văn phòng" at bounding box center [1218, 452] width 192 height 16
type input "0"
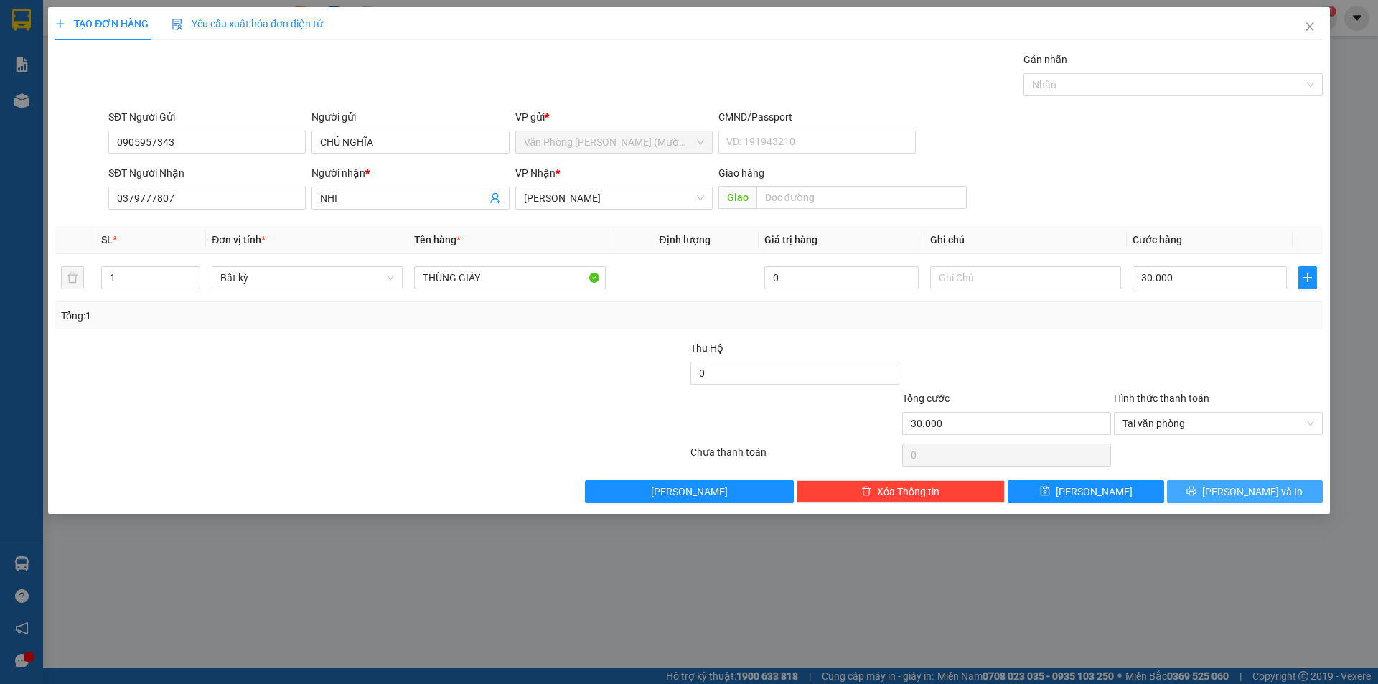
click at [1196, 491] on icon "printer" at bounding box center [1191, 491] width 10 height 10
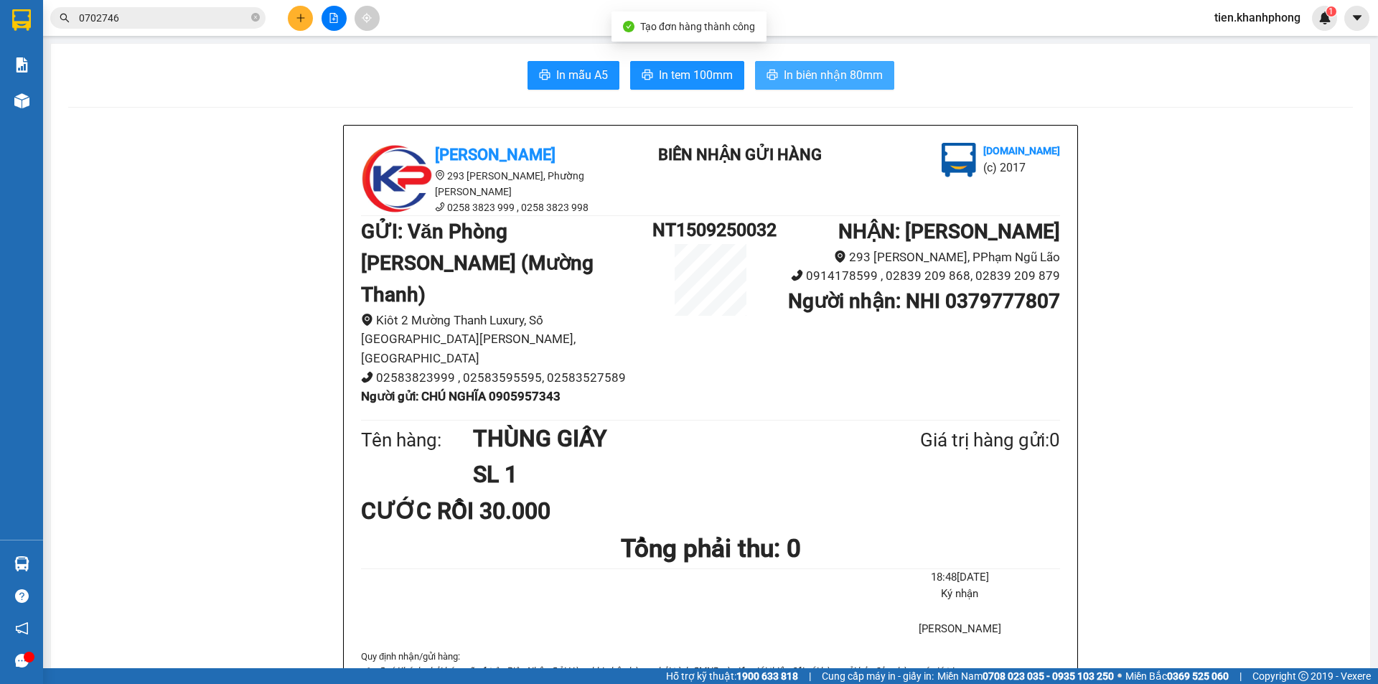
click at [818, 75] on span "In biên nhận 80mm" at bounding box center [833, 75] width 99 height 18
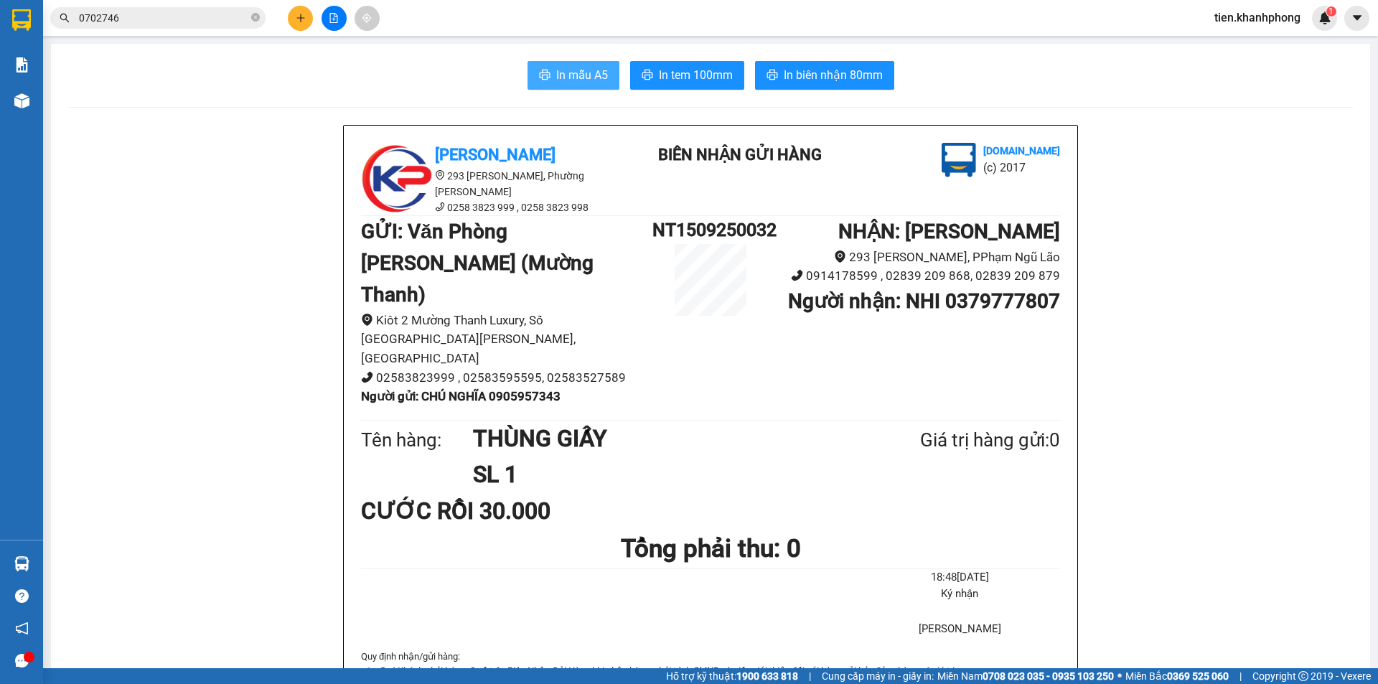
click at [557, 61] on button "In mẫu A5" at bounding box center [573, 75] width 92 height 29
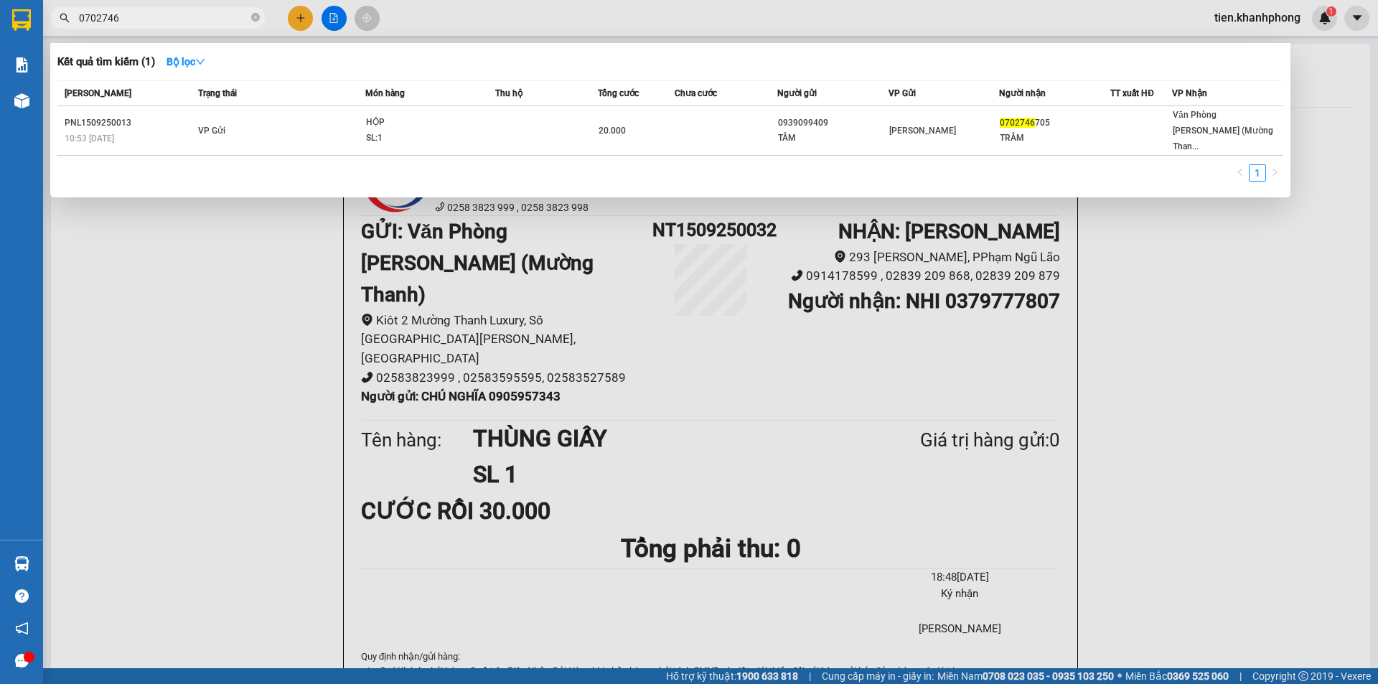
click at [172, 20] on input "0702746" at bounding box center [163, 18] width 169 height 16
type input "07027467"
click at [278, 299] on div at bounding box center [689, 342] width 1378 height 684
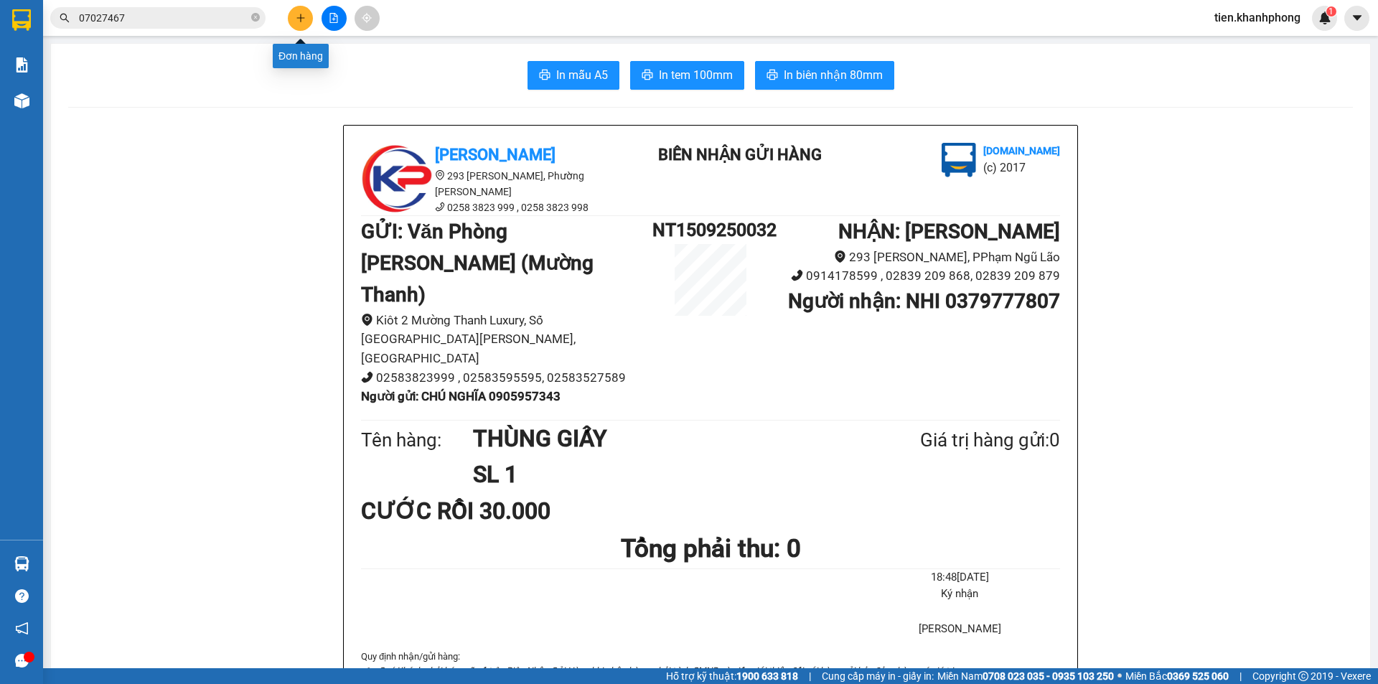
click at [299, 16] on icon "plus" at bounding box center [301, 18] width 10 height 10
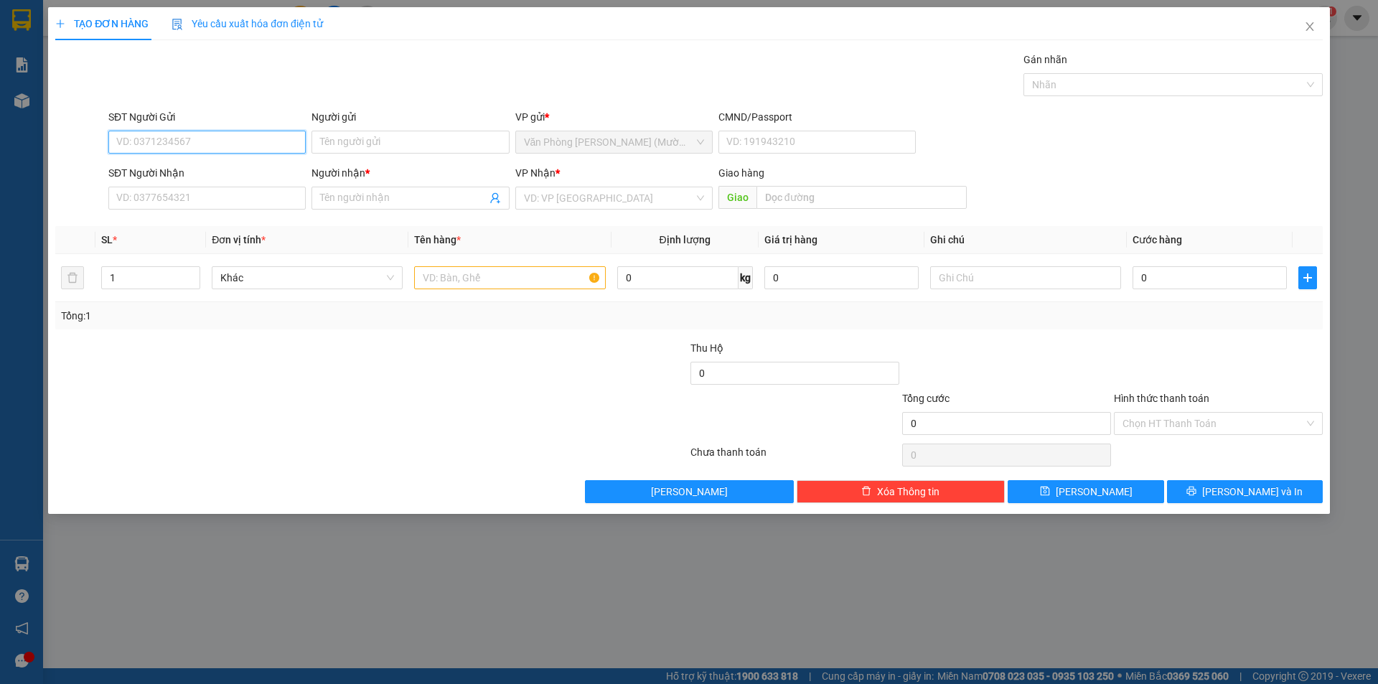
click at [198, 141] on input "SĐT Người Gửi" at bounding box center [206, 142] width 197 height 23
type input "0397812551"
click at [170, 197] on input "SĐT Người Nhận" at bounding box center [206, 198] width 197 height 23
type input "0772344997"
click at [384, 201] on input "Người nhận *" at bounding box center [403, 198] width 166 height 16
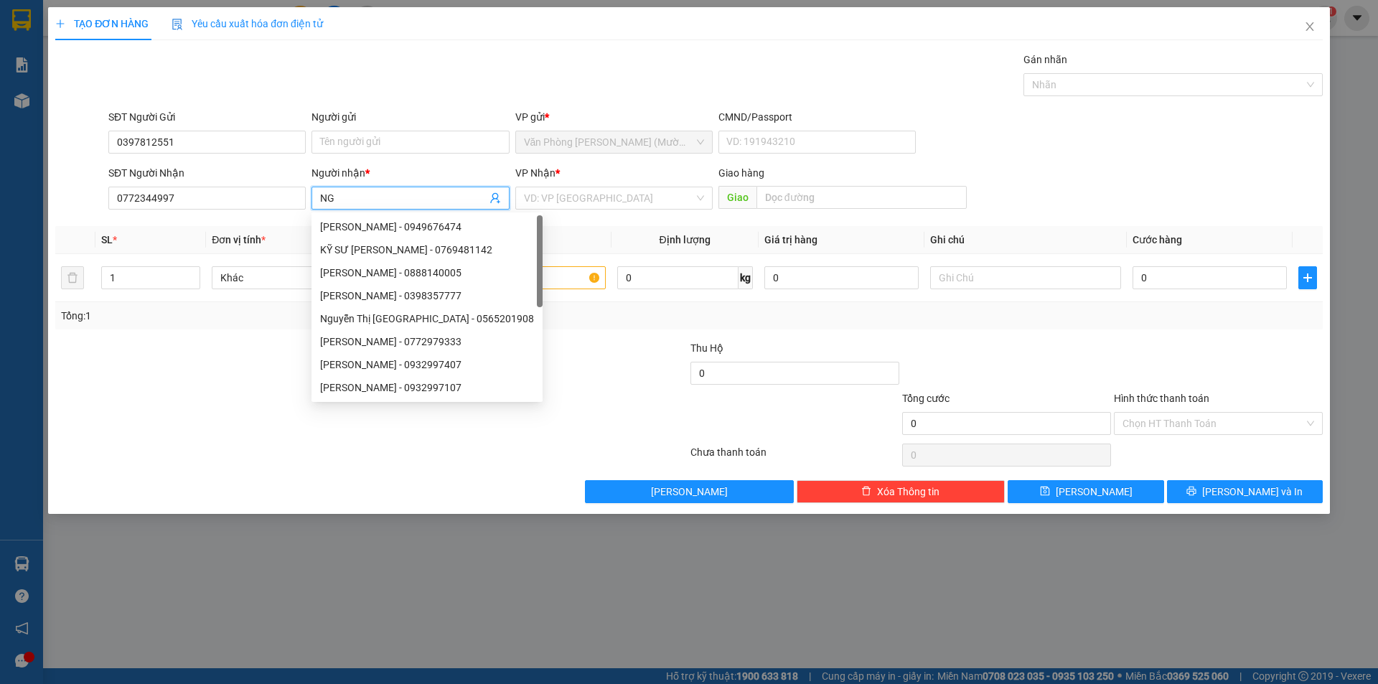
type input "N"
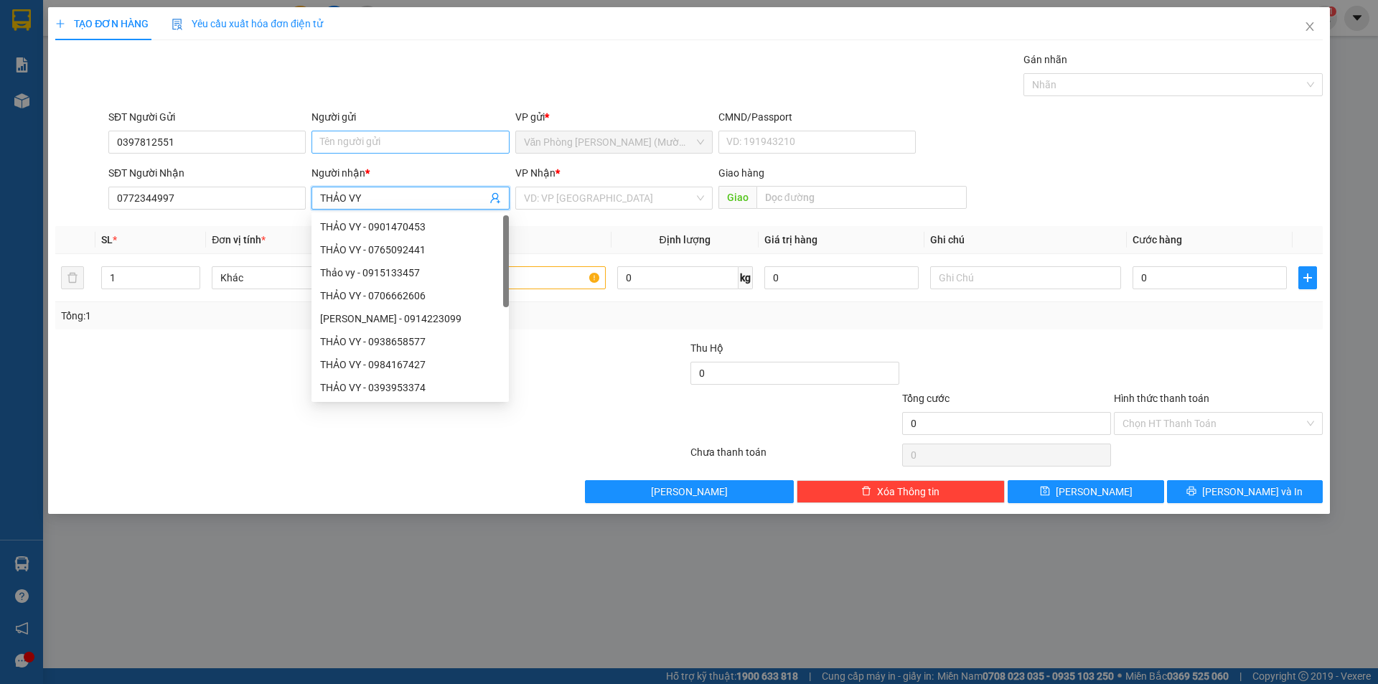
type input "THẢO VY"
click at [383, 139] on input "Người gửi" at bounding box center [409, 142] width 197 height 23
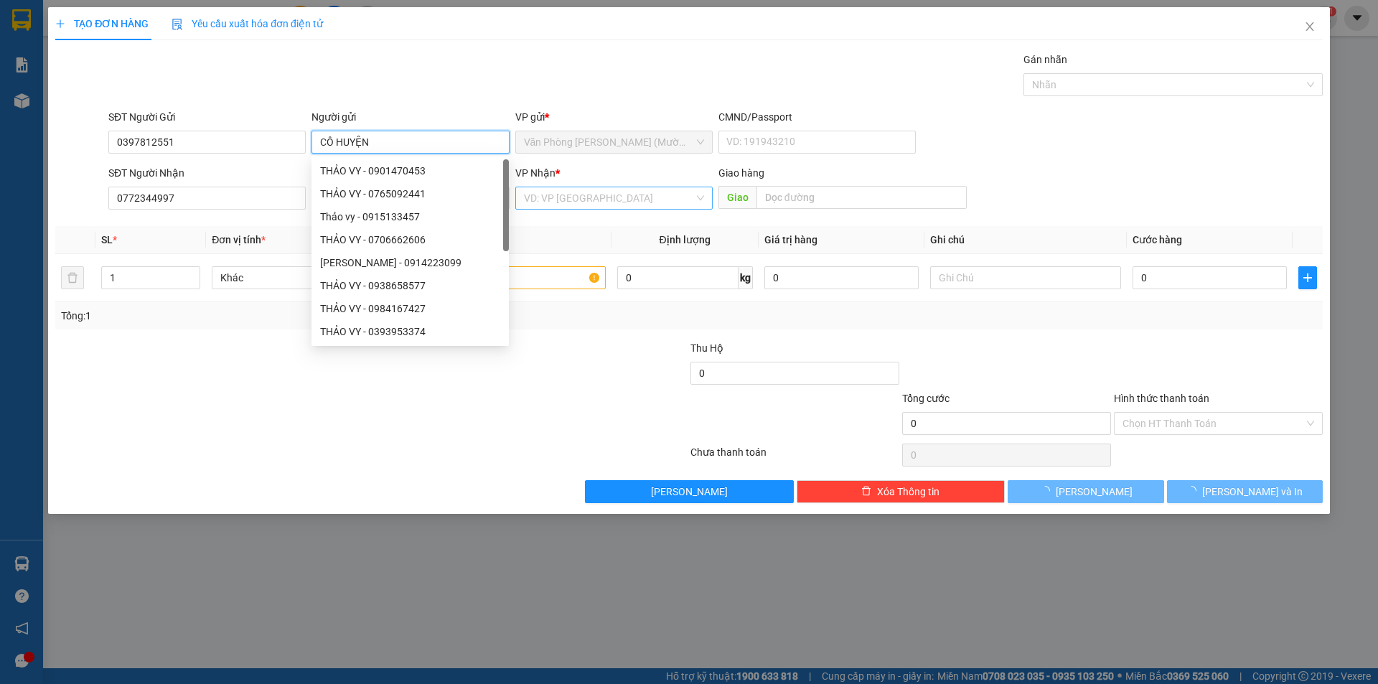
type input "CÔ HUYỆN"
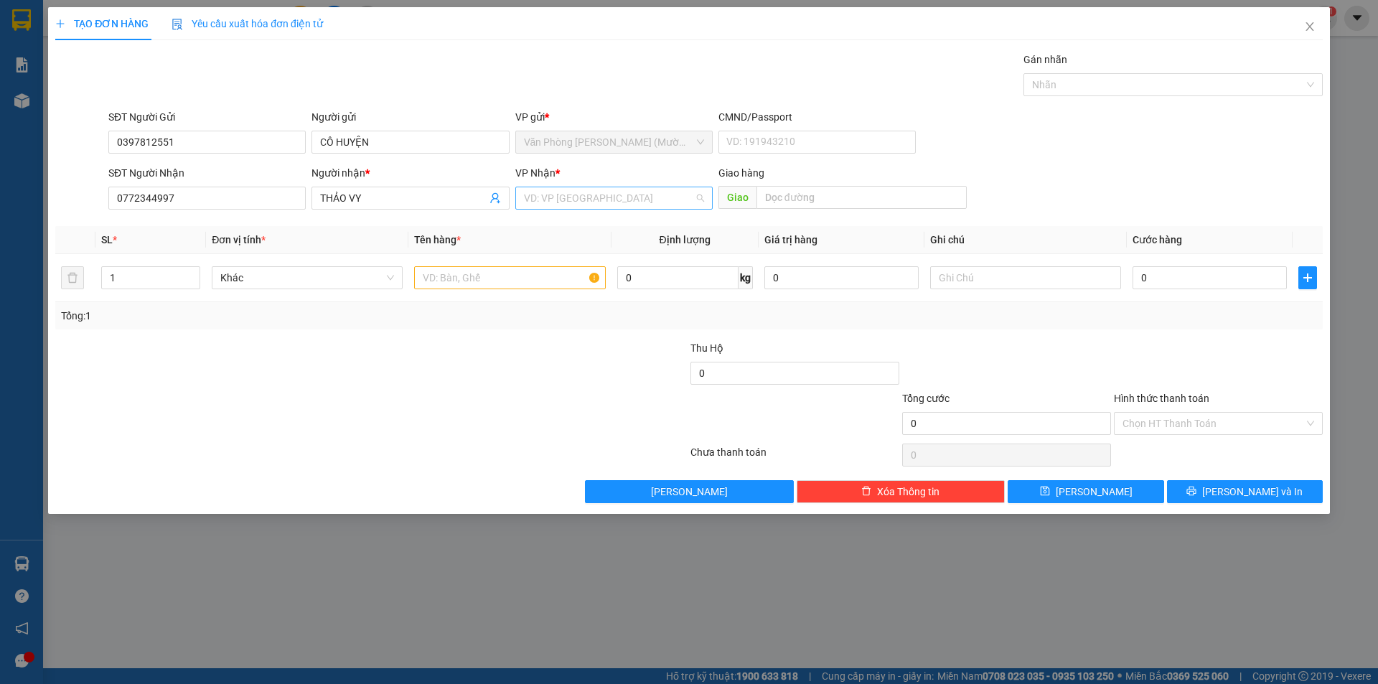
click at [630, 199] on input "search" at bounding box center [609, 198] width 170 height 22
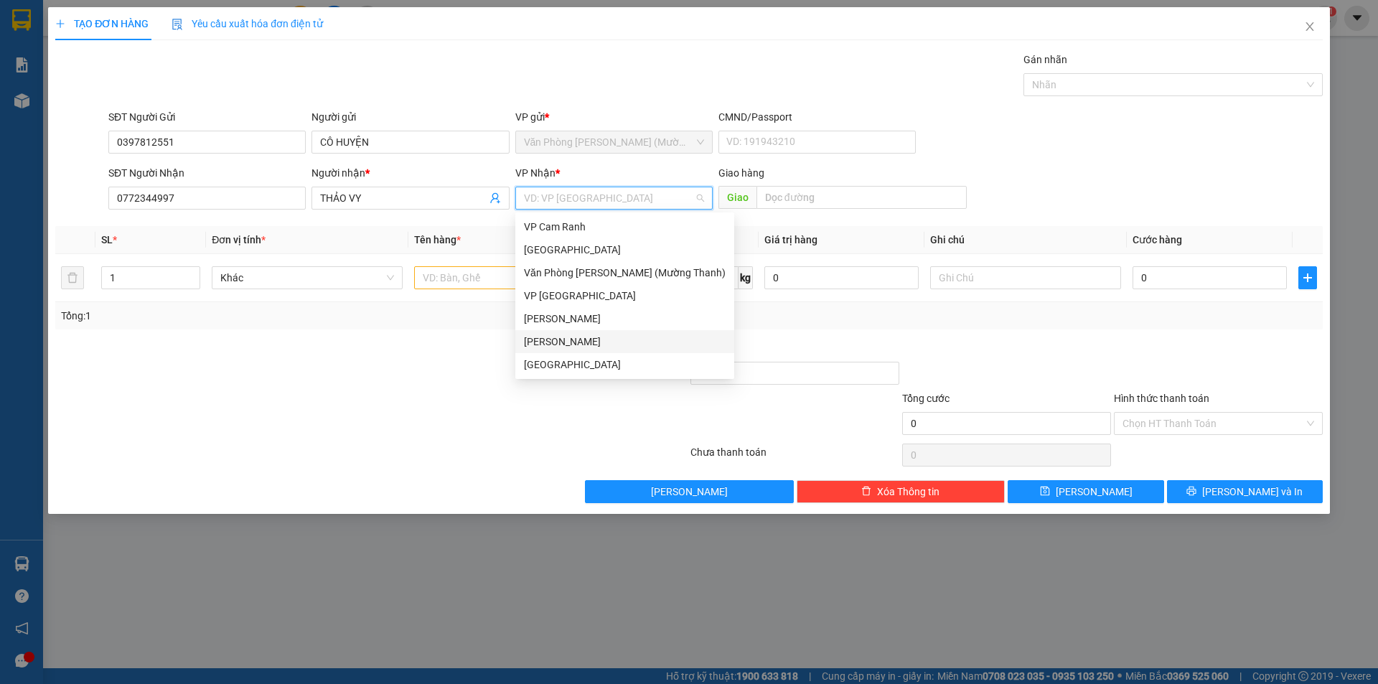
click at [552, 339] on div "[PERSON_NAME]" at bounding box center [625, 342] width 202 height 16
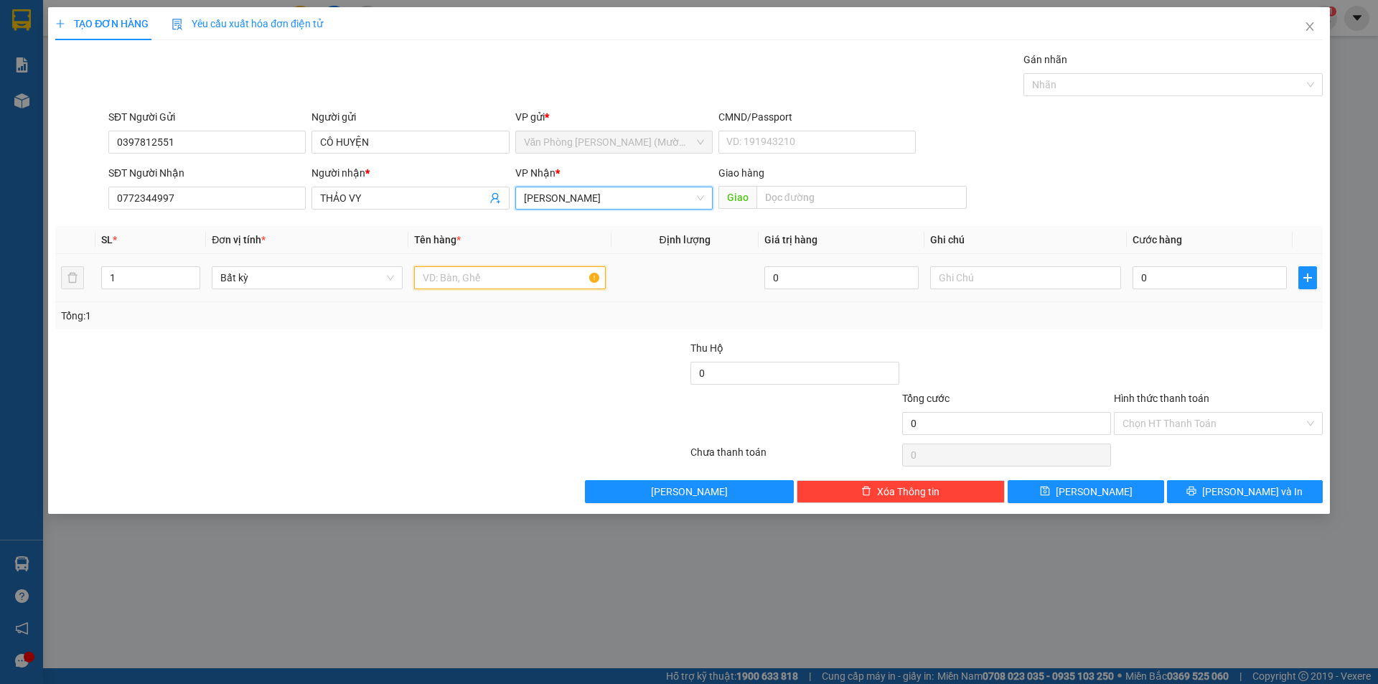
click at [466, 276] on input "text" at bounding box center [509, 277] width 191 height 23
type input "HỘP GIẤY"
drag, startPoint x: 1177, startPoint y: 279, endPoint x: 625, endPoint y: 312, distance: 552.9
click at [1177, 278] on input "0" at bounding box center [1209, 277] width 154 height 23
type input "3"
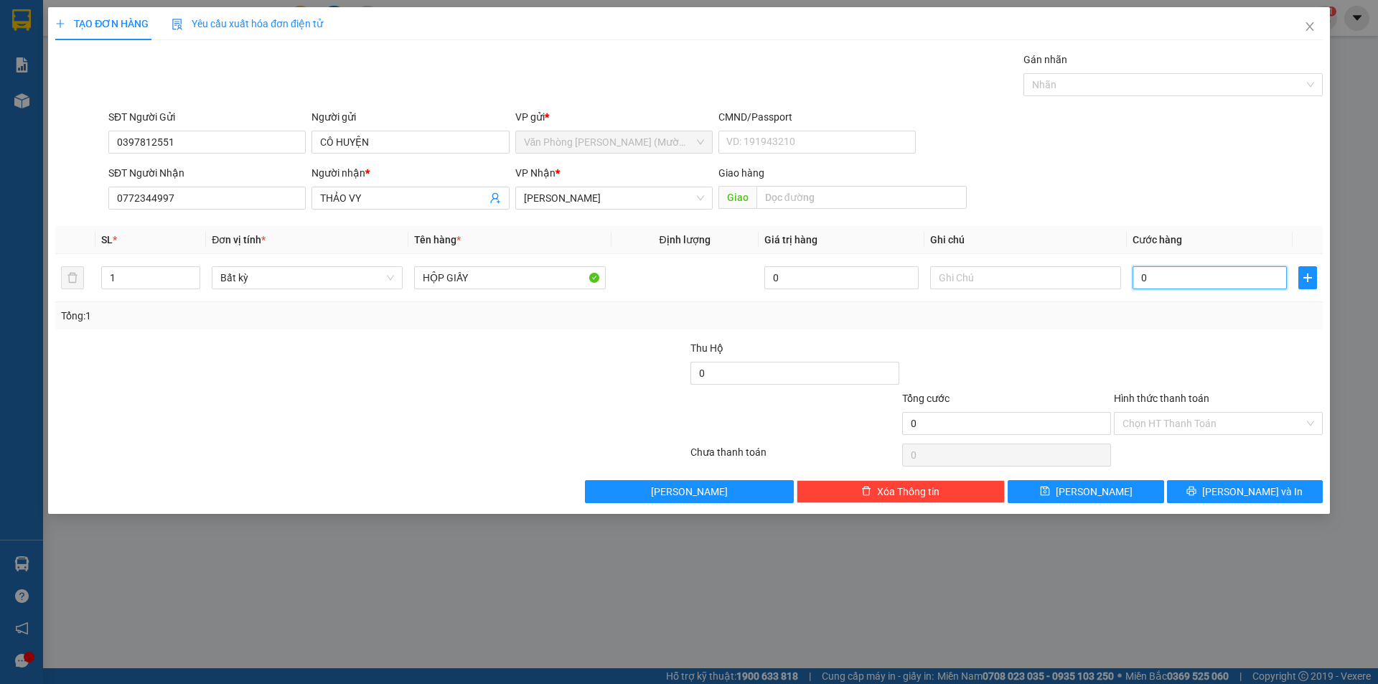
type input "3"
type input "30"
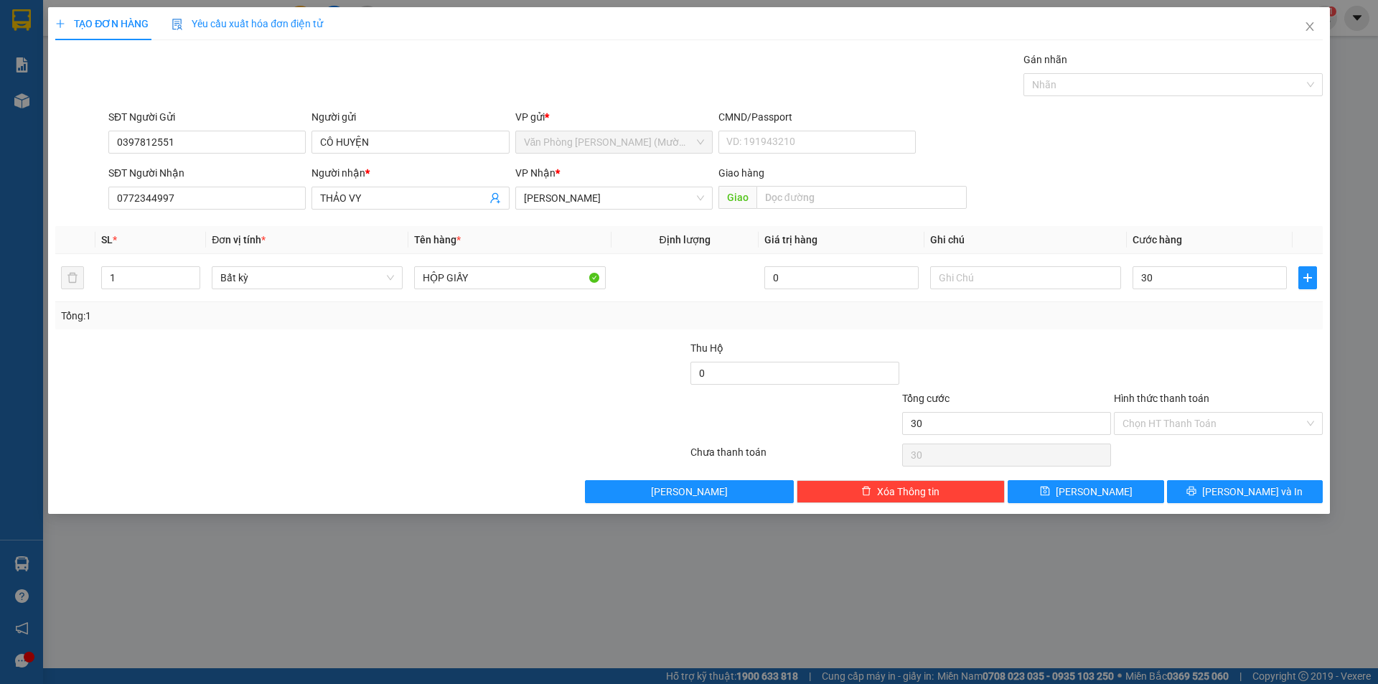
type input "30.000"
click at [1050, 332] on div "Transit Pickup Surcharge Ids Transit Deliver Surcharge Ids Transit Deliver Surc…" at bounding box center [688, 277] width 1267 height 451
click at [1190, 416] on input "Hình thức thanh toán" at bounding box center [1213, 424] width 182 height 22
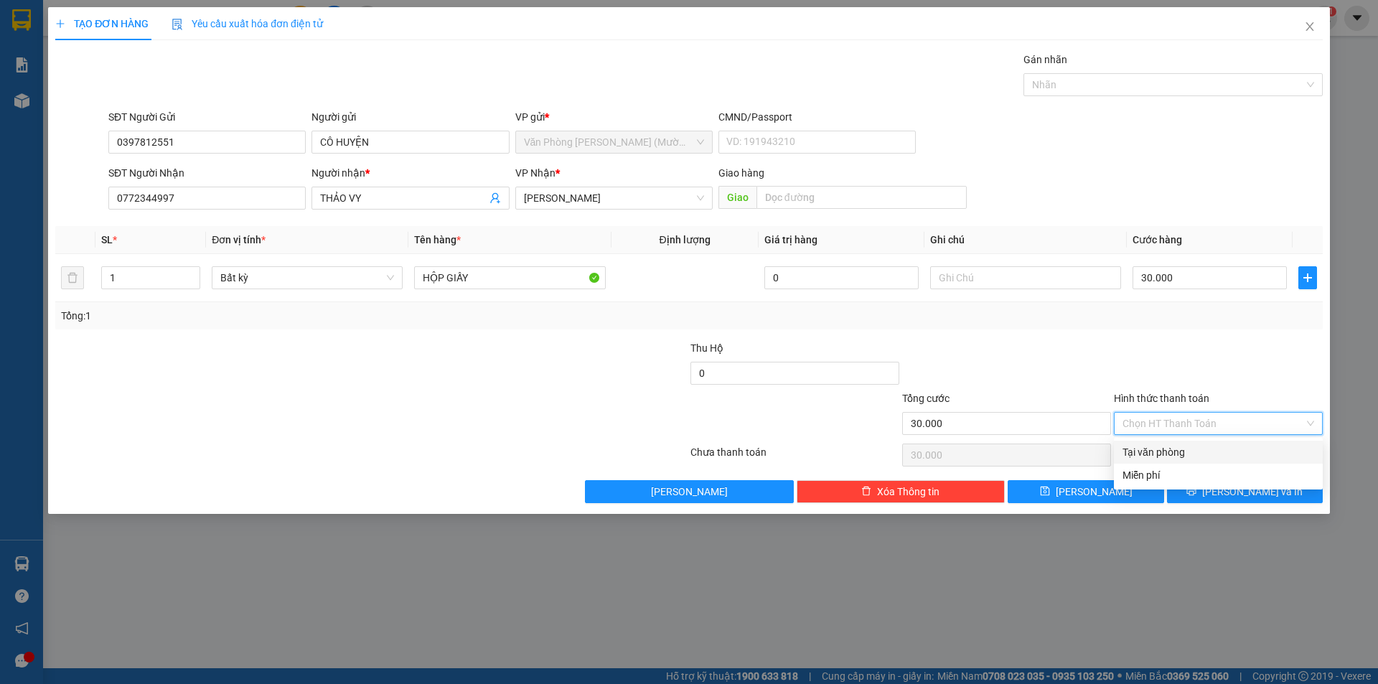
click at [1162, 450] on div "Tại văn phòng" at bounding box center [1218, 452] width 192 height 16
type input "0"
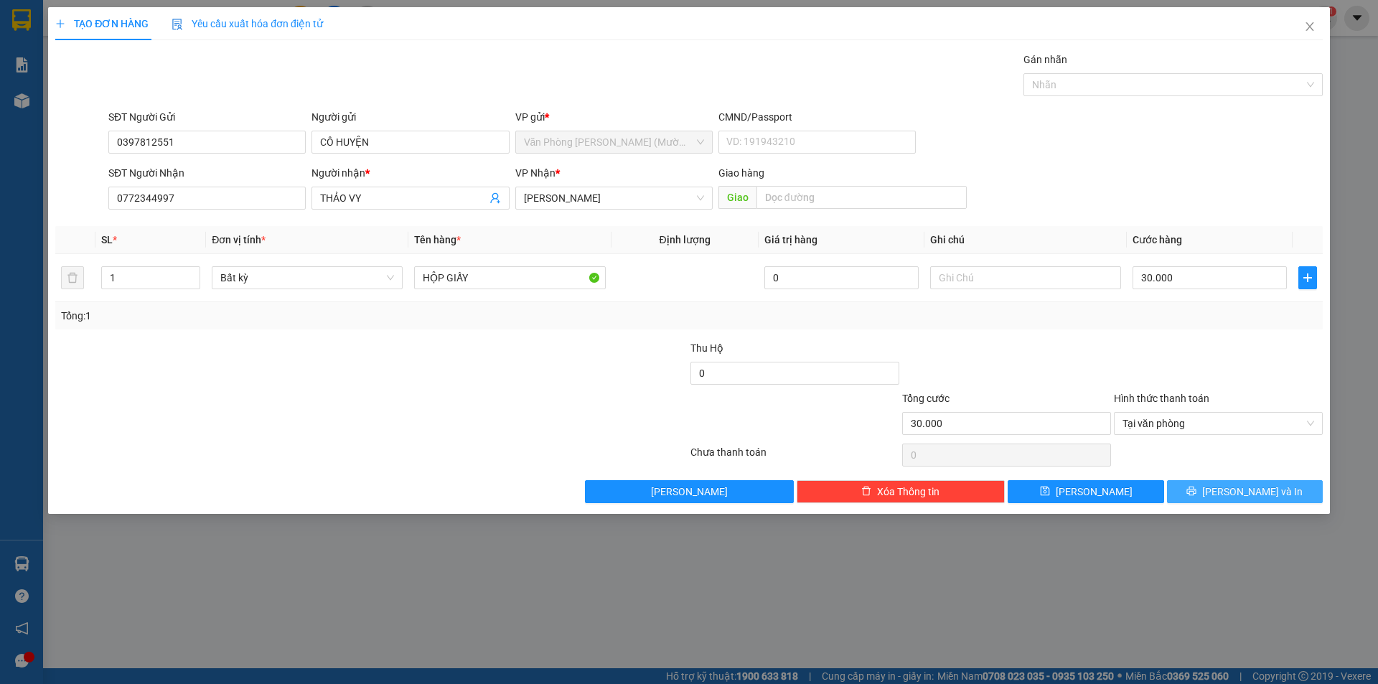
click at [1234, 491] on span "[PERSON_NAME] và In" at bounding box center [1252, 492] width 100 height 16
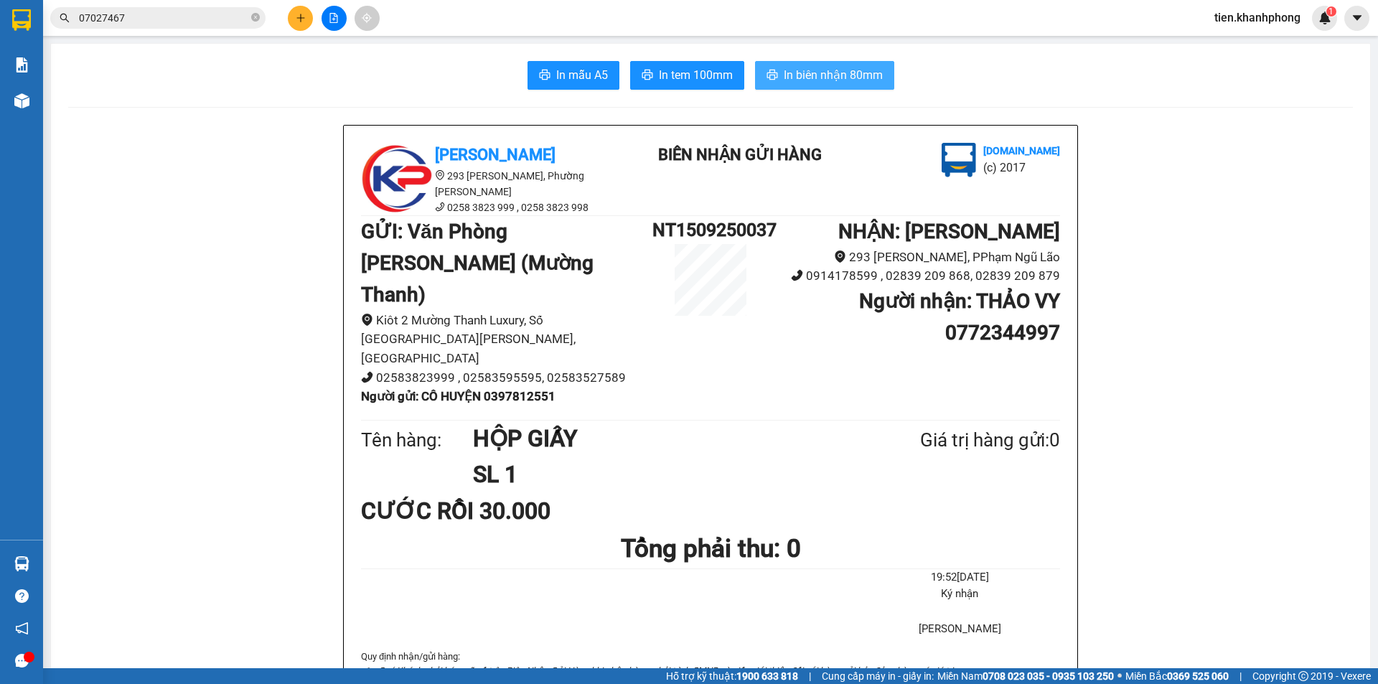
click at [827, 80] on span "In biên nhận 80mm" at bounding box center [833, 75] width 99 height 18
click at [570, 66] on span "In mẫu A5" at bounding box center [582, 75] width 52 height 18
click at [188, 20] on input "07027467" at bounding box center [163, 18] width 169 height 16
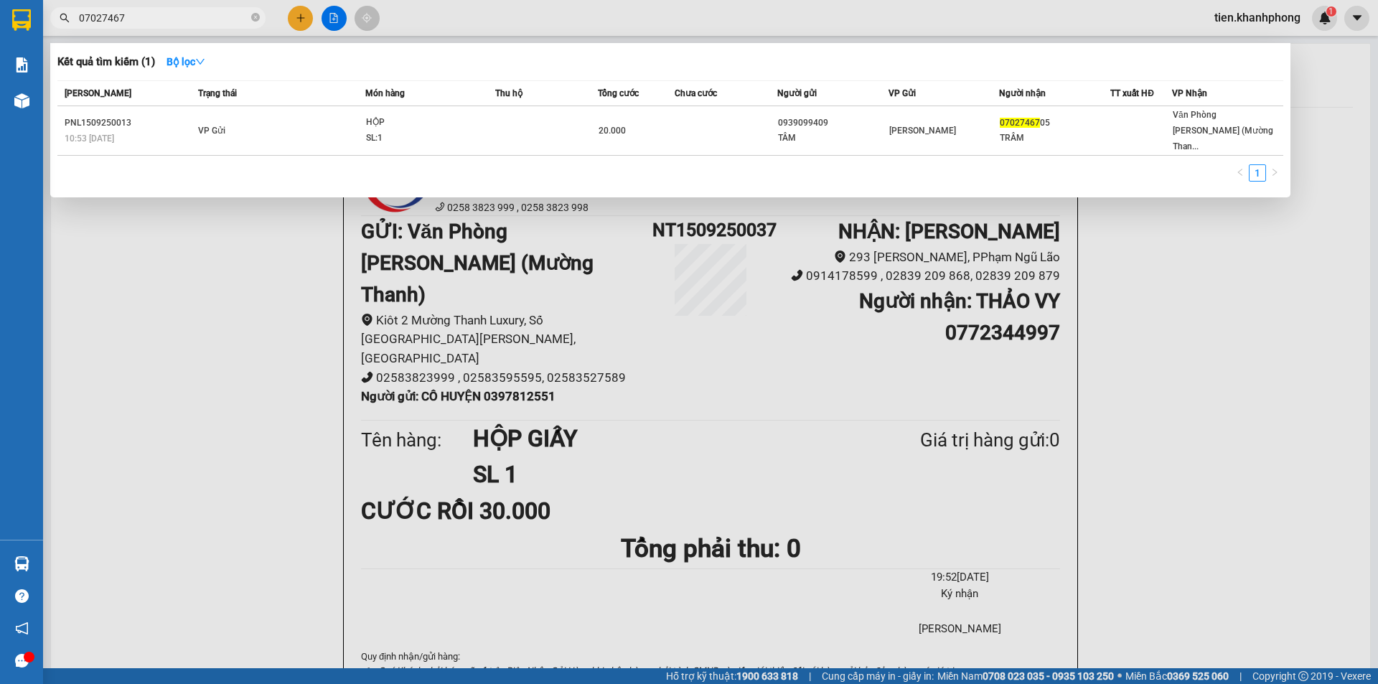
click at [188, 20] on input "07027467" at bounding box center [163, 18] width 169 height 16
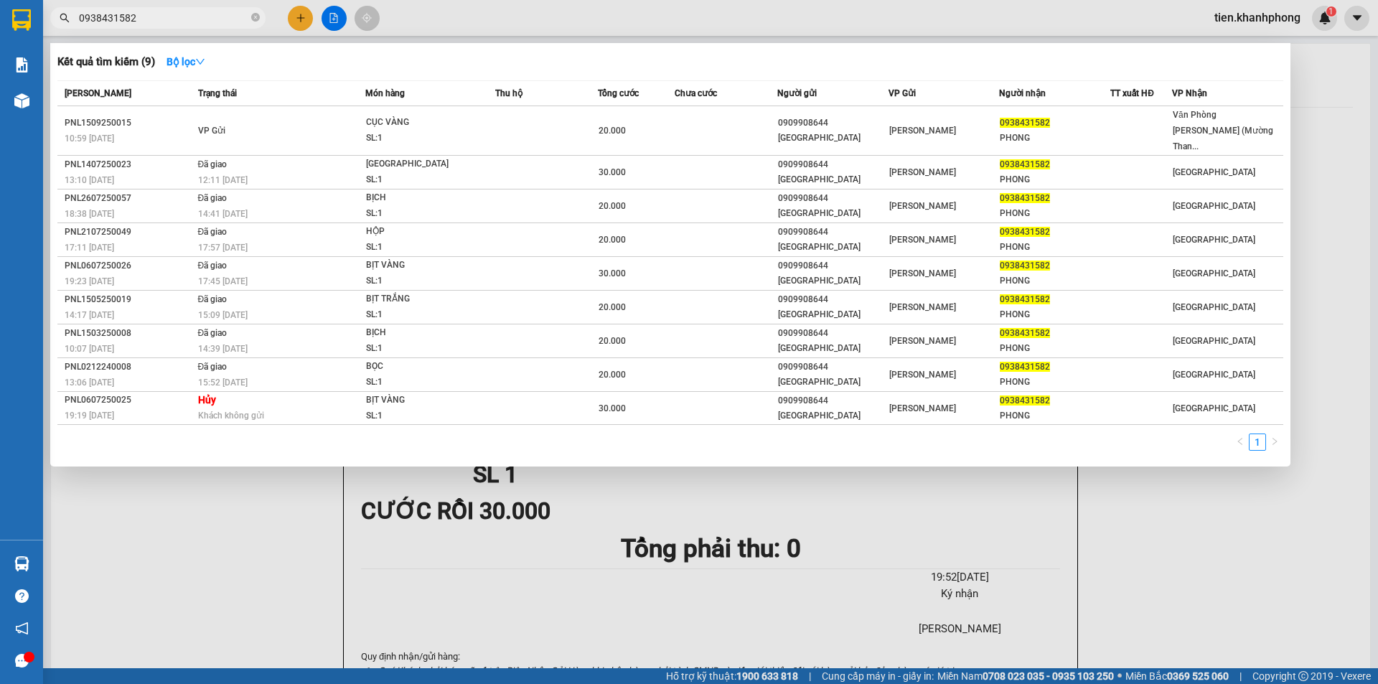
type input "0938431582"
